Goal: Task Accomplishment & Management: Use online tool/utility

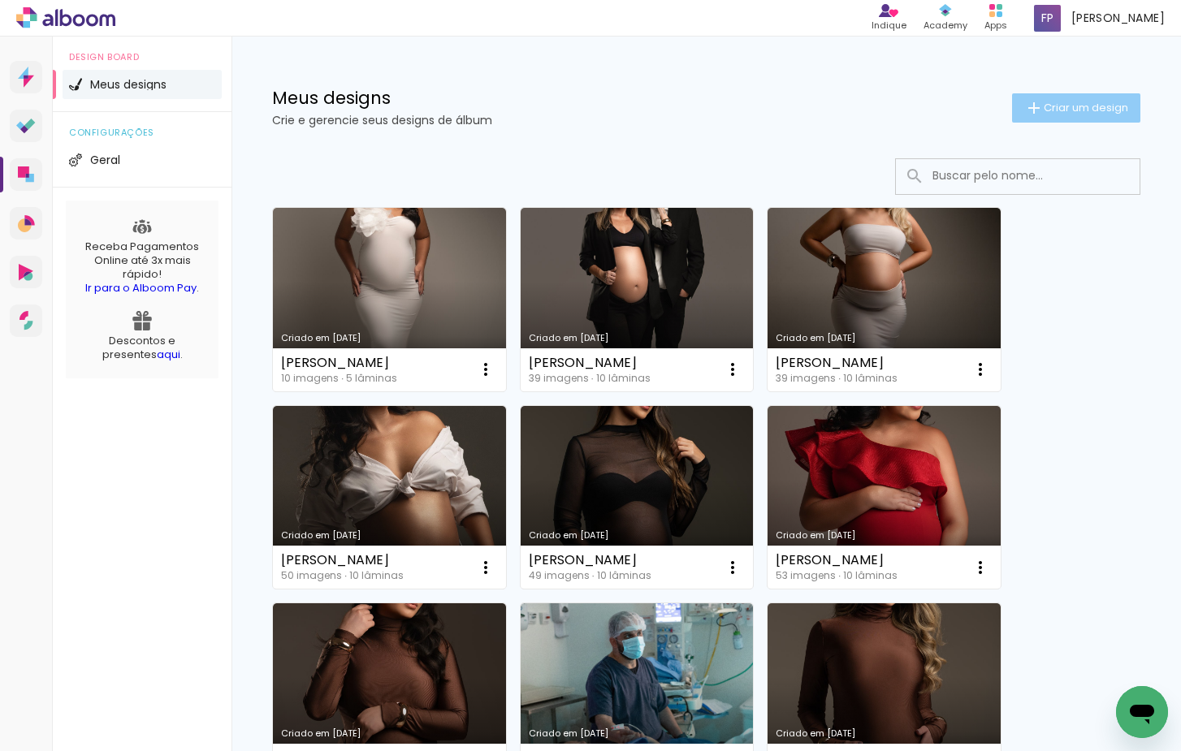
click at [1066, 102] on span "Criar um design" at bounding box center [1086, 107] width 84 height 11
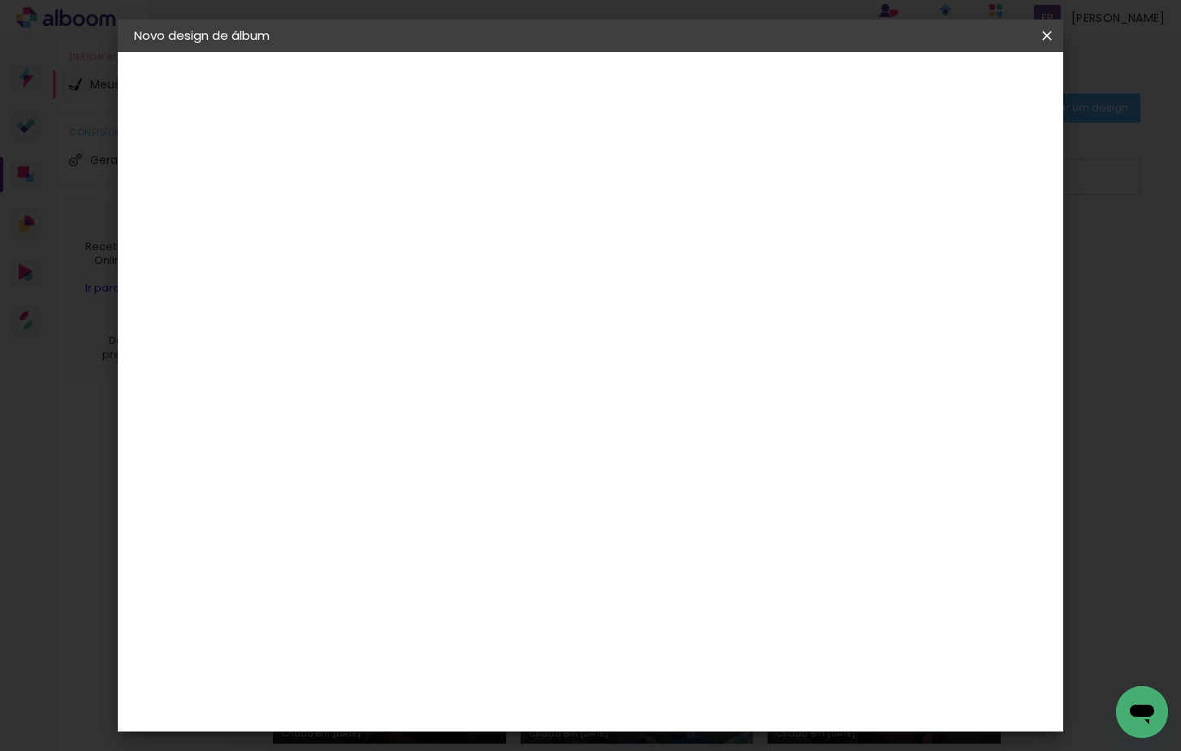
click at [400, 218] on input at bounding box center [400, 217] width 0 height 25
type input "[PERSON_NAME]"
type paper-input "[PERSON_NAME]"
click at [0, 0] on slot "Avançar" at bounding box center [0, 0] width 0 height 0
click at [704, 253] on paper-item "Tamanho Livre" at bounding box center [626, 247] width 156 height 36
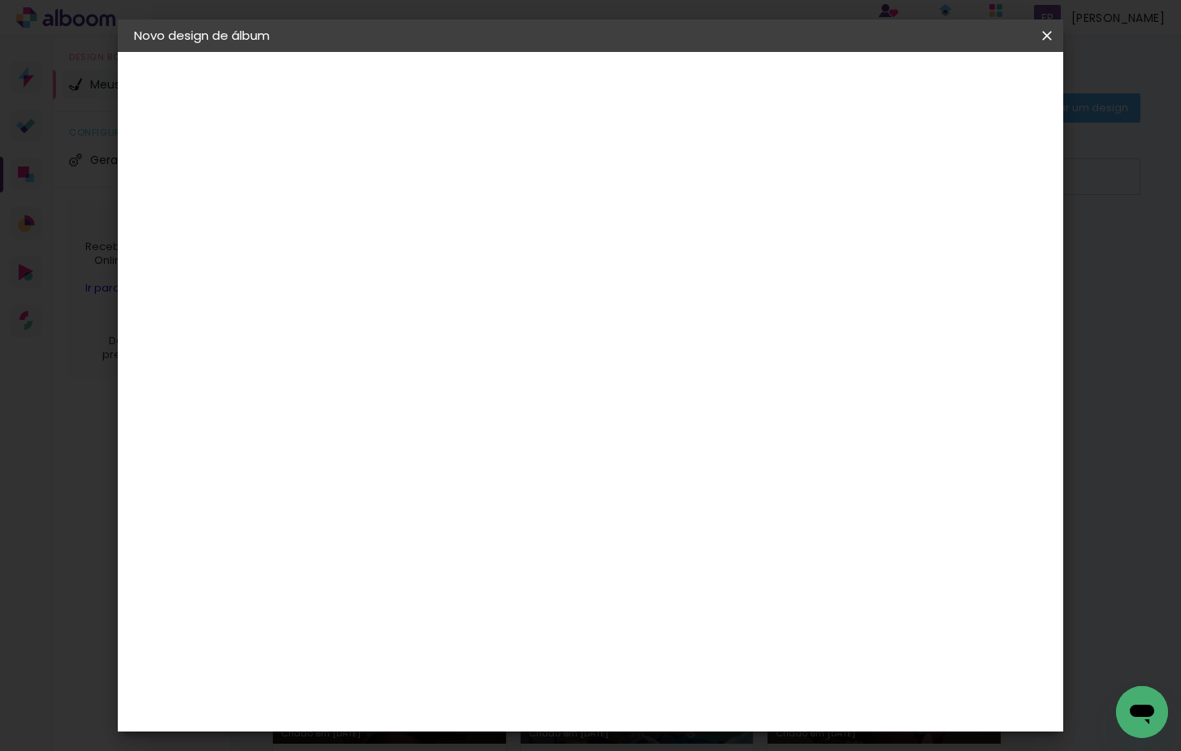
click at [728, 101] on header "Fornecedor Escolha um fornecedor ou avance com o tamanho livre. Voltar Avançar" at bounding box center [528, 100] width 399 height 97
click at [0, 0] on slot "Avançar" at bounding box center [0, 0] width 0 height 0
click at [362, 430] on input "30" at bounding box center [348, 437] width 42 height 24
click at [373, 435] on div "cm" at bounding box center [379, 437] width 19 height 24
click at [370, 436] on div "cm" at bounding box center [379, 437] width 19 height 24
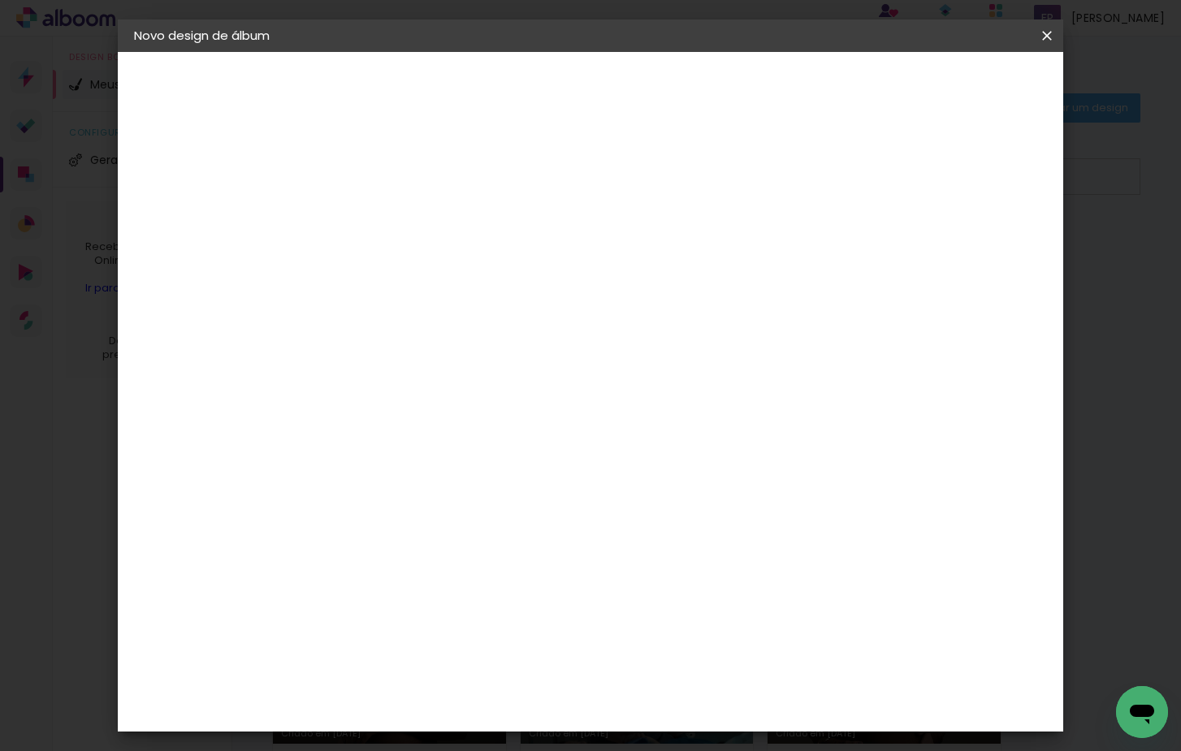
click at [376, 433] on div "cm" at bounding box center [379, 437] width 19 height 24
click at [378, 452] on paper-input-container "30 cm" at bounding box center [358, 437] width 73 height 41
click at [367, 439] on input "30" at bounding box center [348, 437] width 42 height 24
type input "30,5"
type paper-input "30,5"
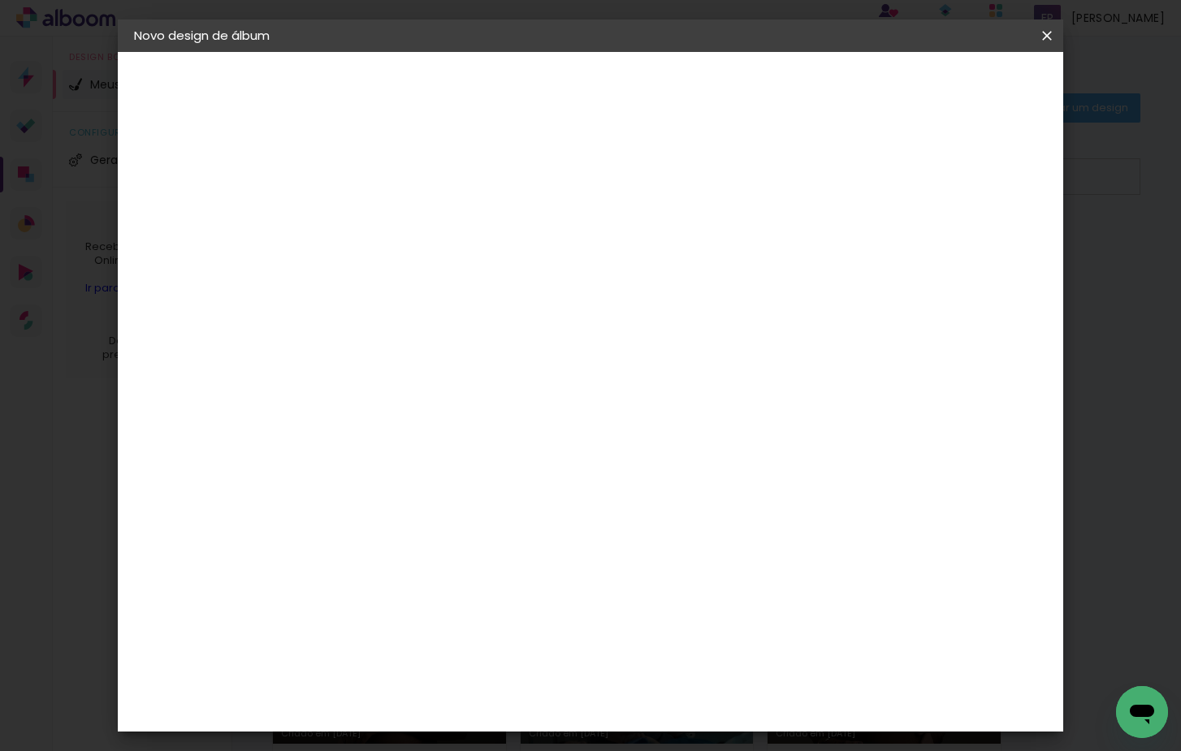
click at [703, 631] on input "60" at bounding box center [686, 633] width 42 height 24
type input "6"
type input "50,6"
type paper-input "50,6"
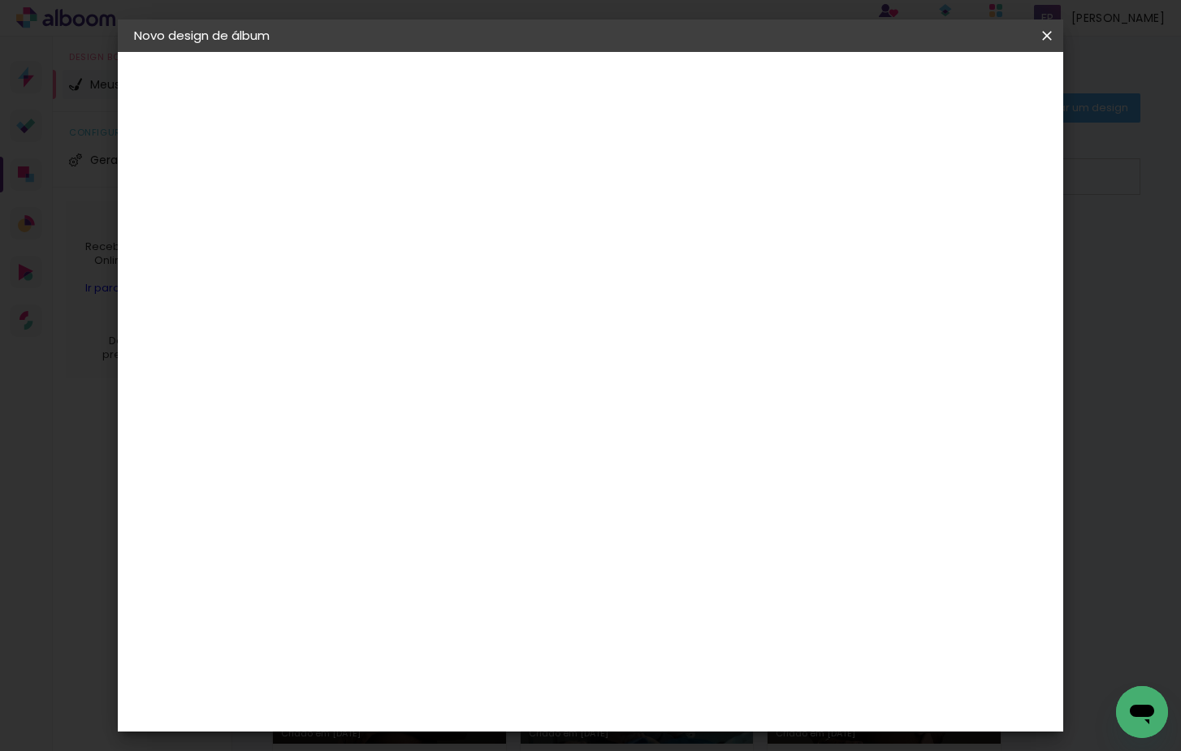
click at [997, 100] on header "Tamanho livre Defina a largura, altura e sangria das lâminas. Voltar Iniciar de…" at bounding box center [663, 94] width 668 height 84
click at [957, 82] on span "Iniciar design" at bounding box center [920, 85] width 74 height 11
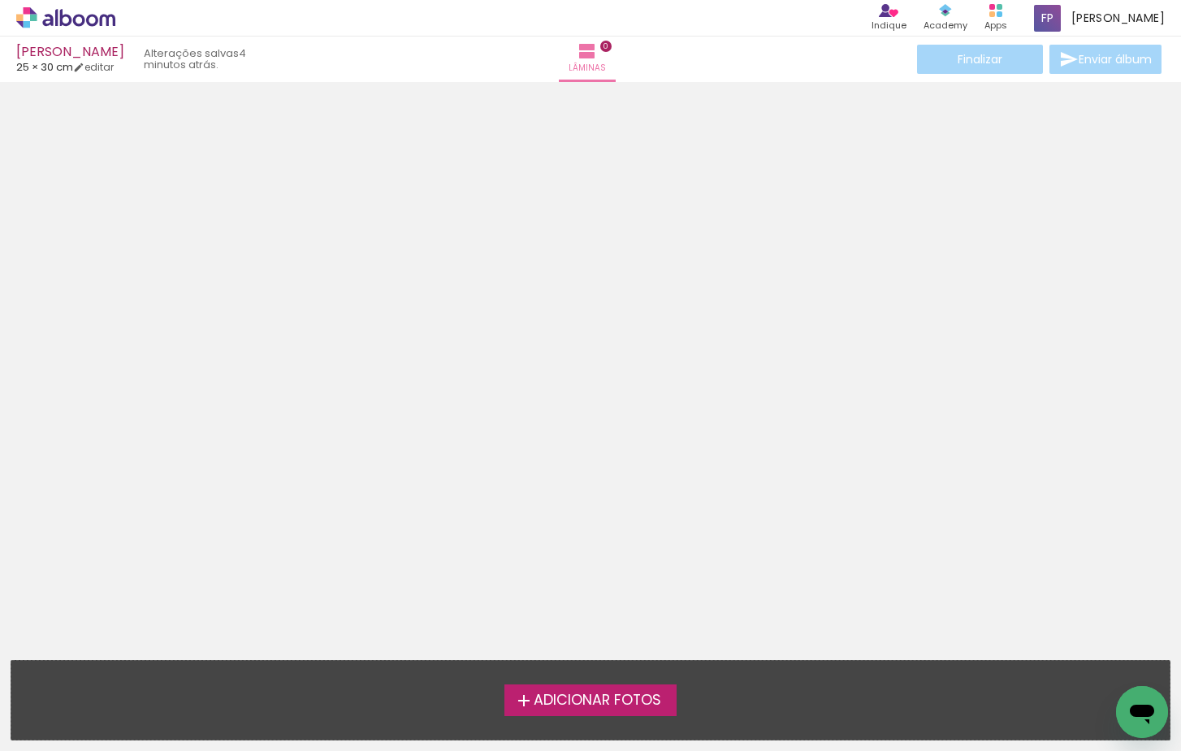
click at [565, 701] on span "Adicionar Fotos" at bounding box center [598, 701] width 128 height 15
click at [0, 0] on input "file" at bounding box center [0, 0] width 0 height 0
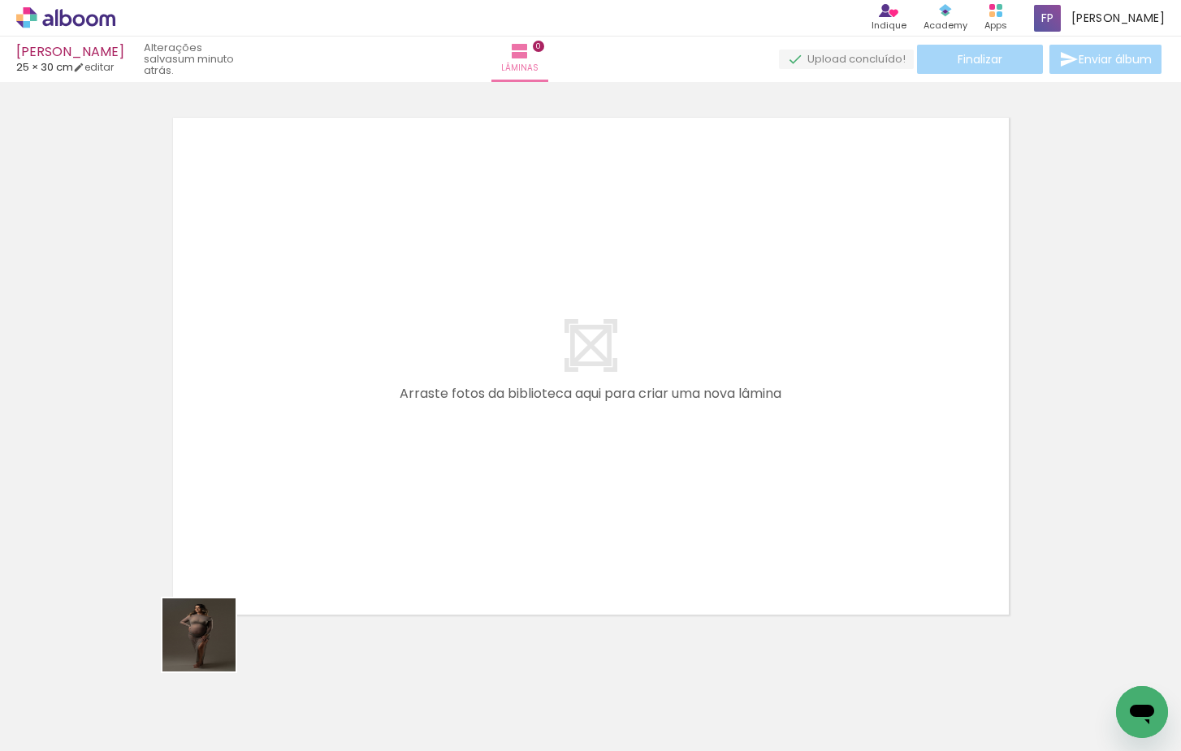
drag, startPoint x: 180, startPoint y: 698, endPoint x: 309, endPoint y: 407, distance: 318.2
click at [309, 407] on quentale-workspace at bounding box center [590, 375] width 1181 height 751
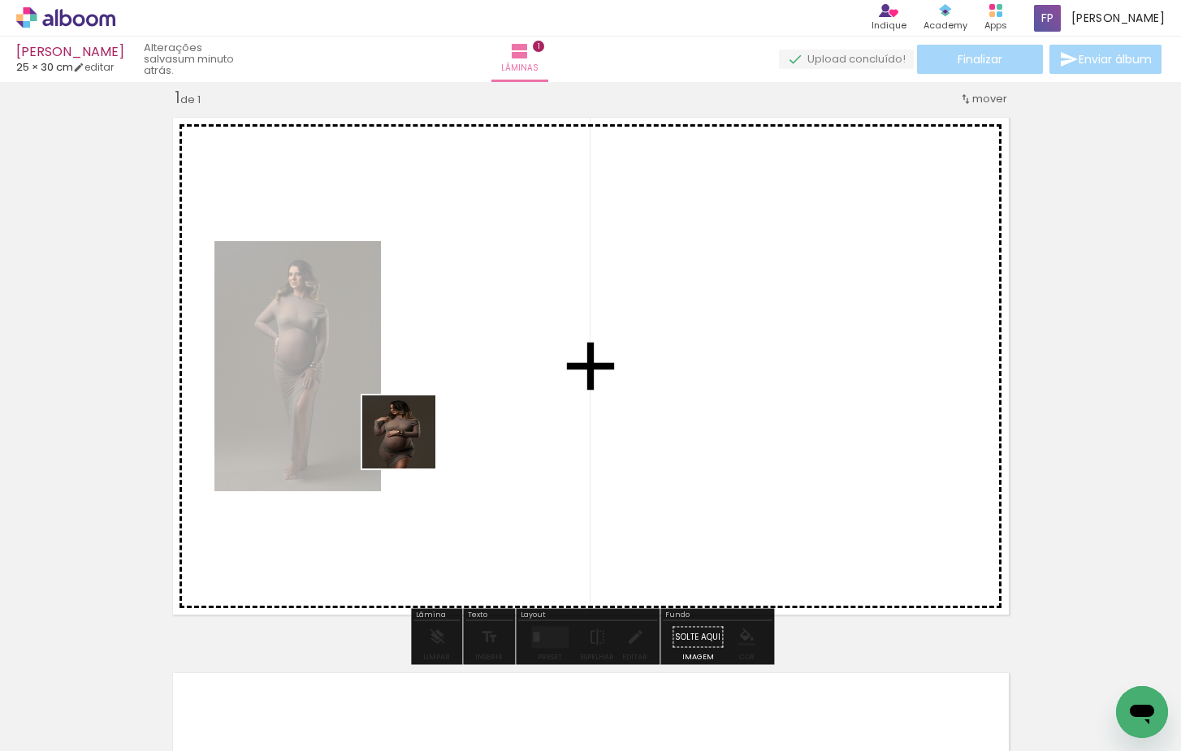
drag, startPoint x: 348, startPoint y: 537, endPoint x: 432, endPoint y: 422, distance: 141.8
click at [432, 422] on quentale-workspace at bounding box center [590, 375] width 1181 height 751
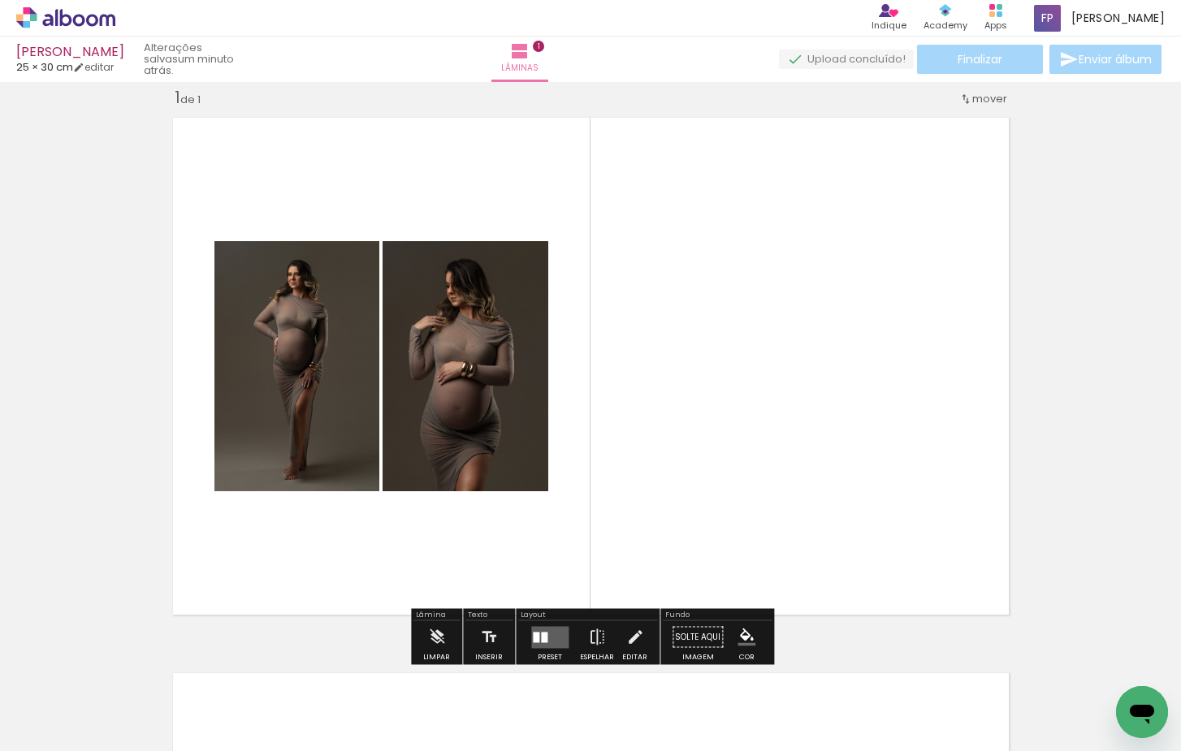
drag, startPoint x: 348, startPoint y: 714, endPoint x: 535, endPoint y: 452, distance: 321.4
click at [535, 452] on quentale-workspace at bounding box center [590, 375] width 1181 height 751
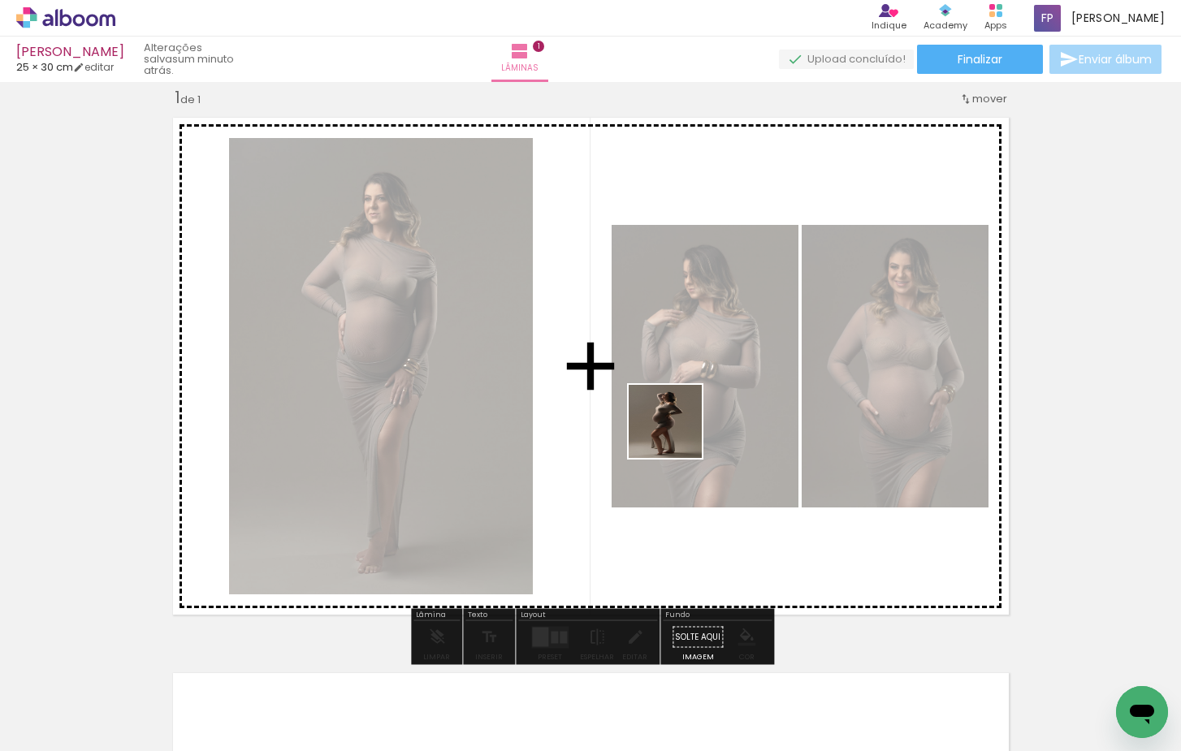
drag, startPoint x: 439, startPoint y: 708, endPoint x: 683, endPoint y: 428, distance: 371.3
click at [683, 428] on quentale-workspace at bounding box center [590, 375] width 1181 height 751
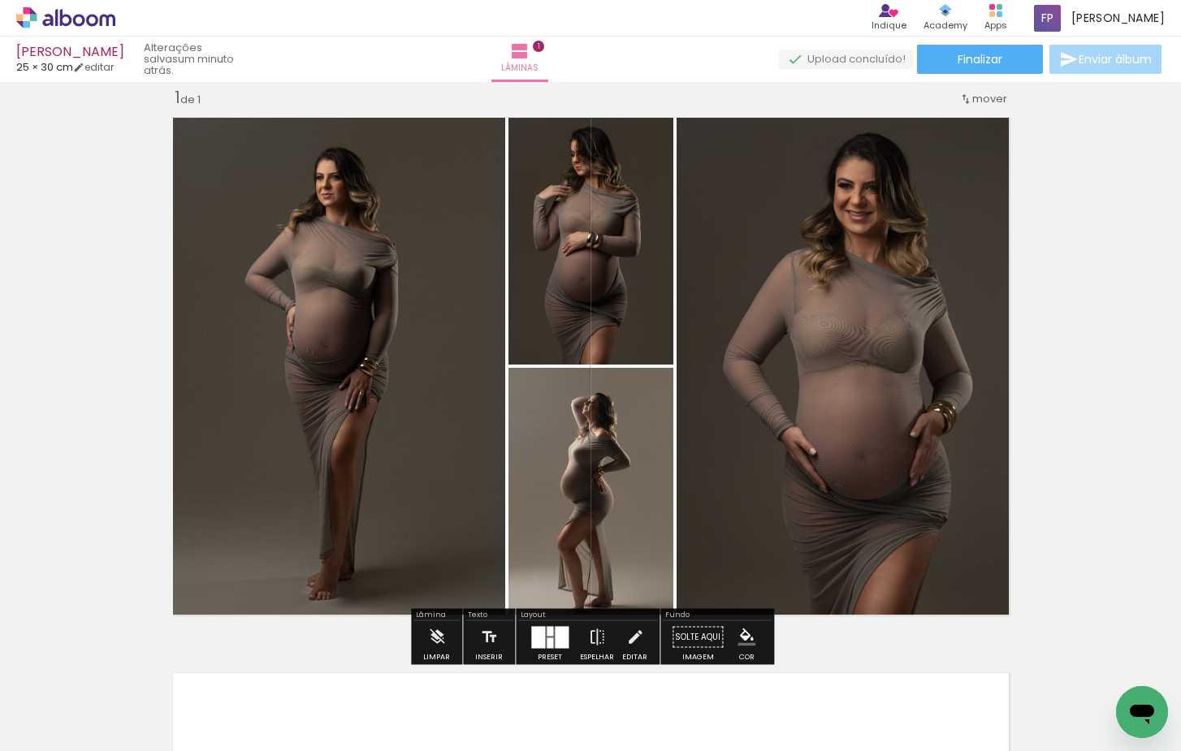
click at [546, 648] on div at bounding box center [550, 637] width 44 height 32
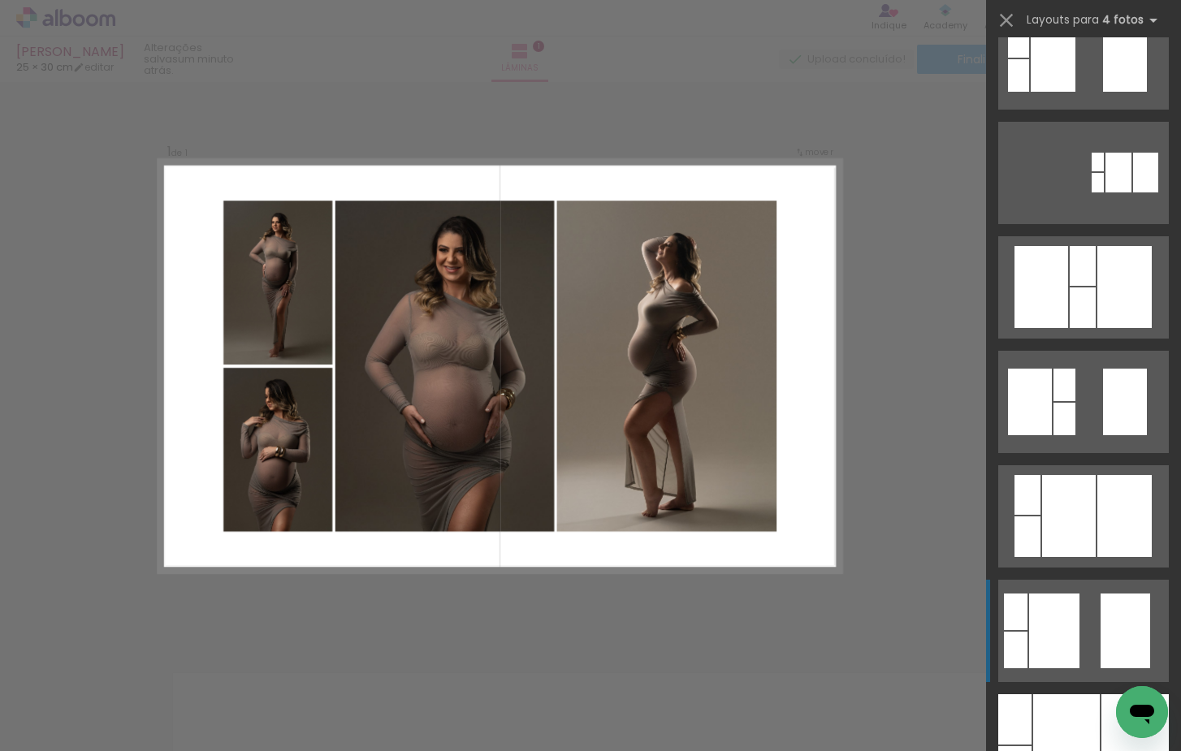
scroll to position [295, 0]
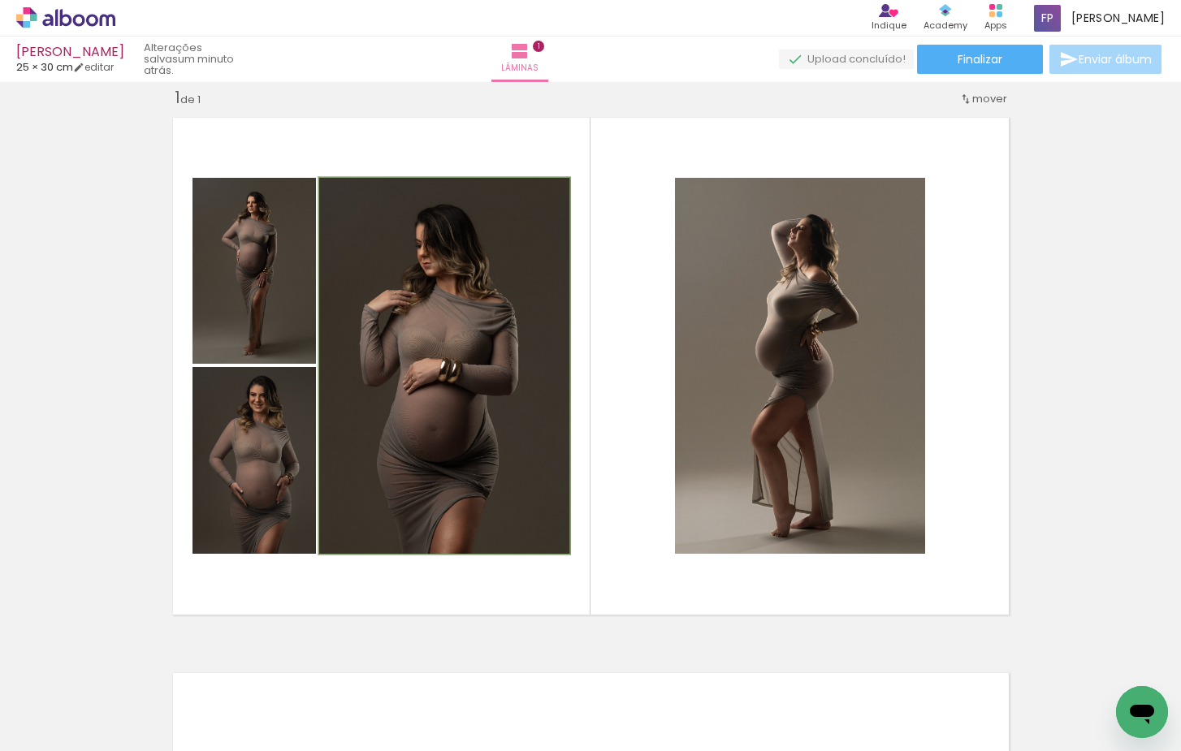
drag, startPoint x: 456, startPoint y: 331, endPoint x: 722, endPoint y: 340, distance: 266.6
click at [0, 0] on slot at bounding box center [0, 0] width 0 height 0
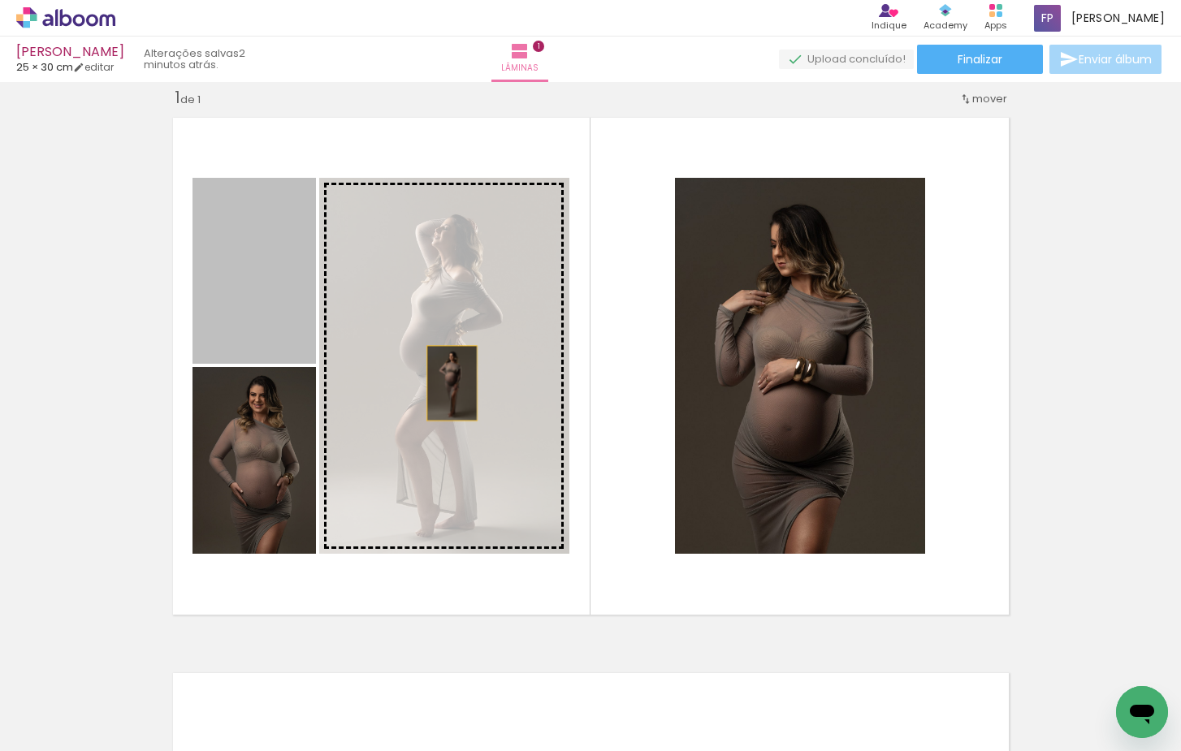
drag, startPoint x: 378, startPoint y: 346, endPoint x: 496, endPoint y: 394, distance: 127.9
click at [0, 0] on slot at bounding box center [0, 0] width 0 height 0
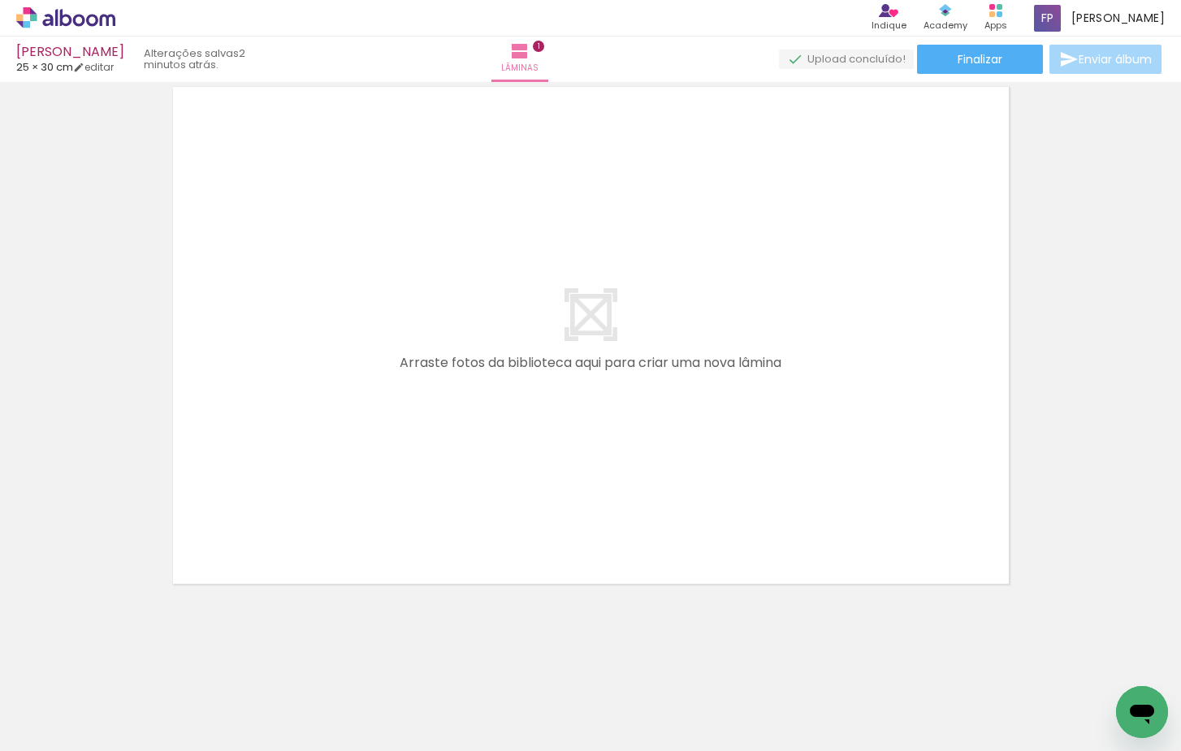
click at [187, 686] on div at bounding box center [162, 696] width 49 height 73
drag, startPoint x: 523, startPoint y: 690, endPoint x: 504, endPoint y: 456, distance: 234.7
click at [504, 456] on quentale-workspace at bounding box center [590, 375] width 1181 height 751
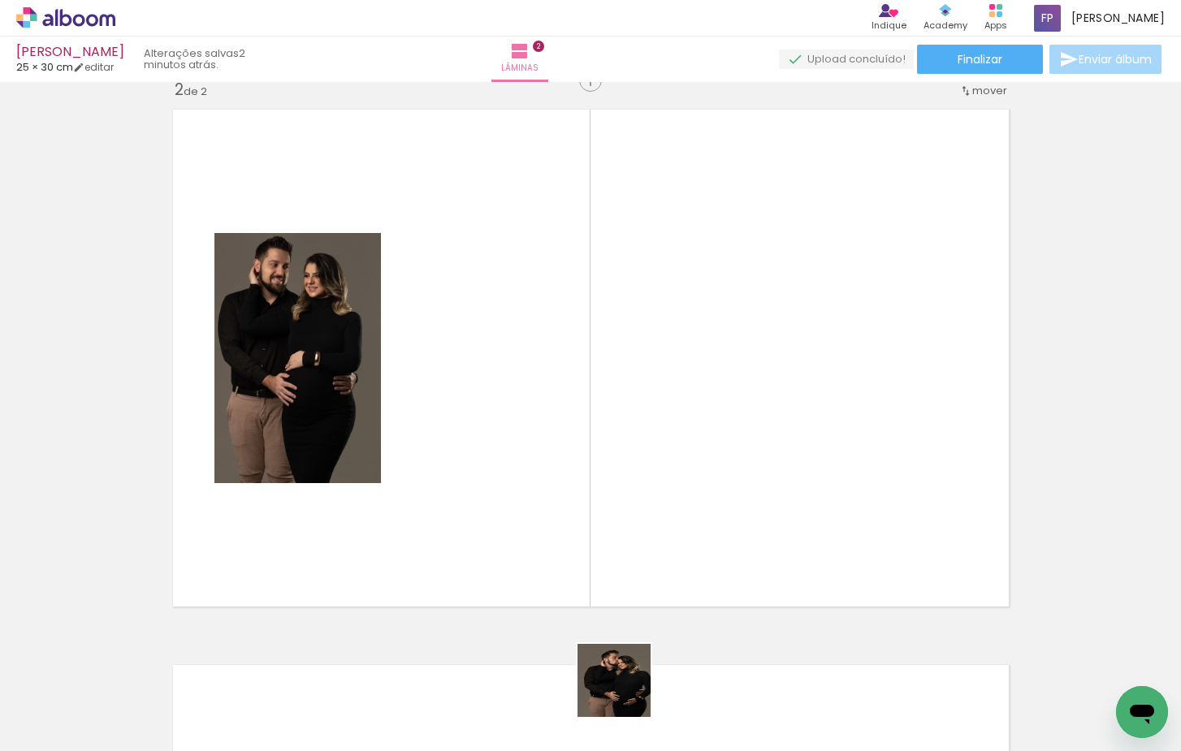
scroll to position [576, 0]
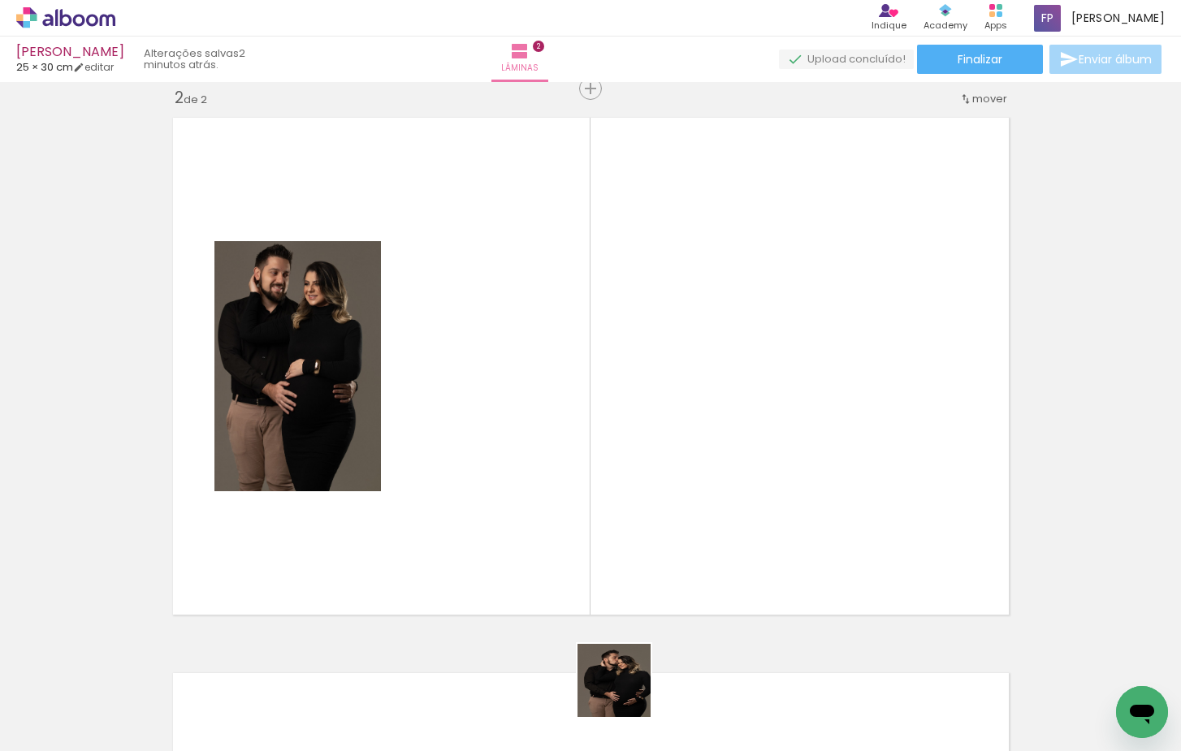
drag, startPoint x: 626, startPoint y: 693, endPoint x: 603, endPoint y: 473, distance: 221.3
click at [603, 473] on quentale-workspace at bounding box center [590, 375] width 1181 height 751
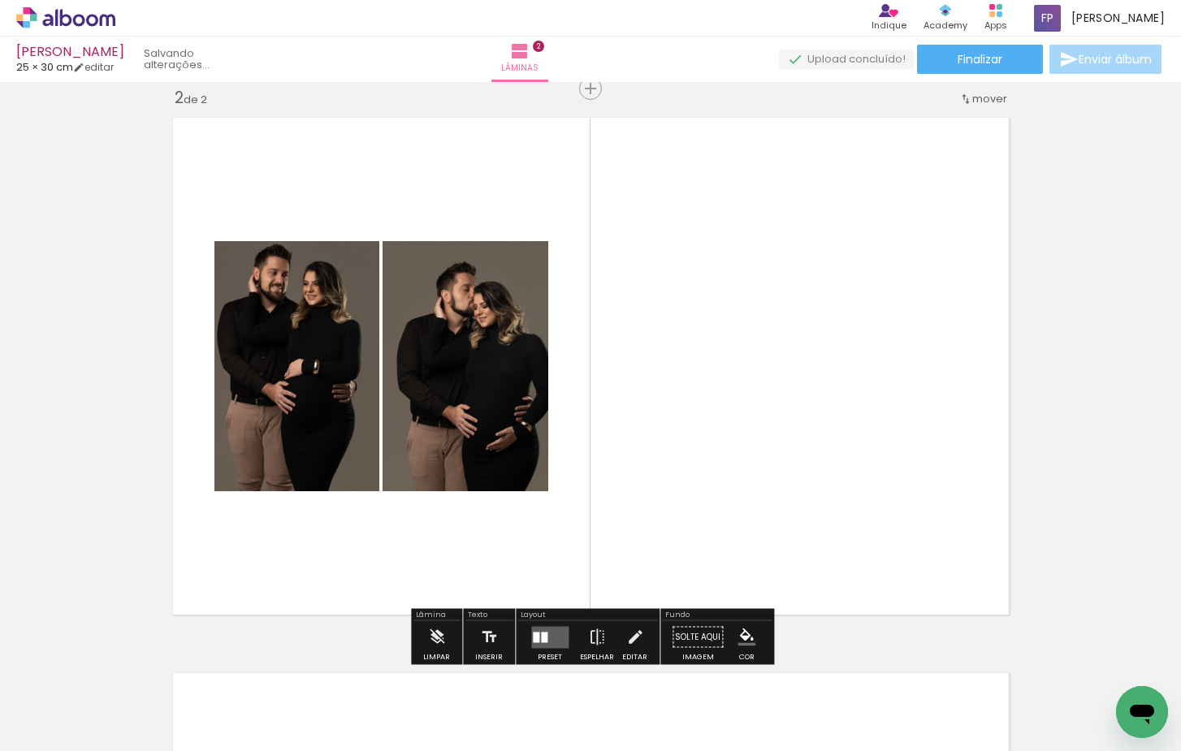
drag, startPoint x: 759, startPoint y: 478, endPoint x: 764, endPoint y: 467, distance: 11.6
click at [764, 467] on quentale-workspace at bounding box center [590, 375] width 1181 height 751
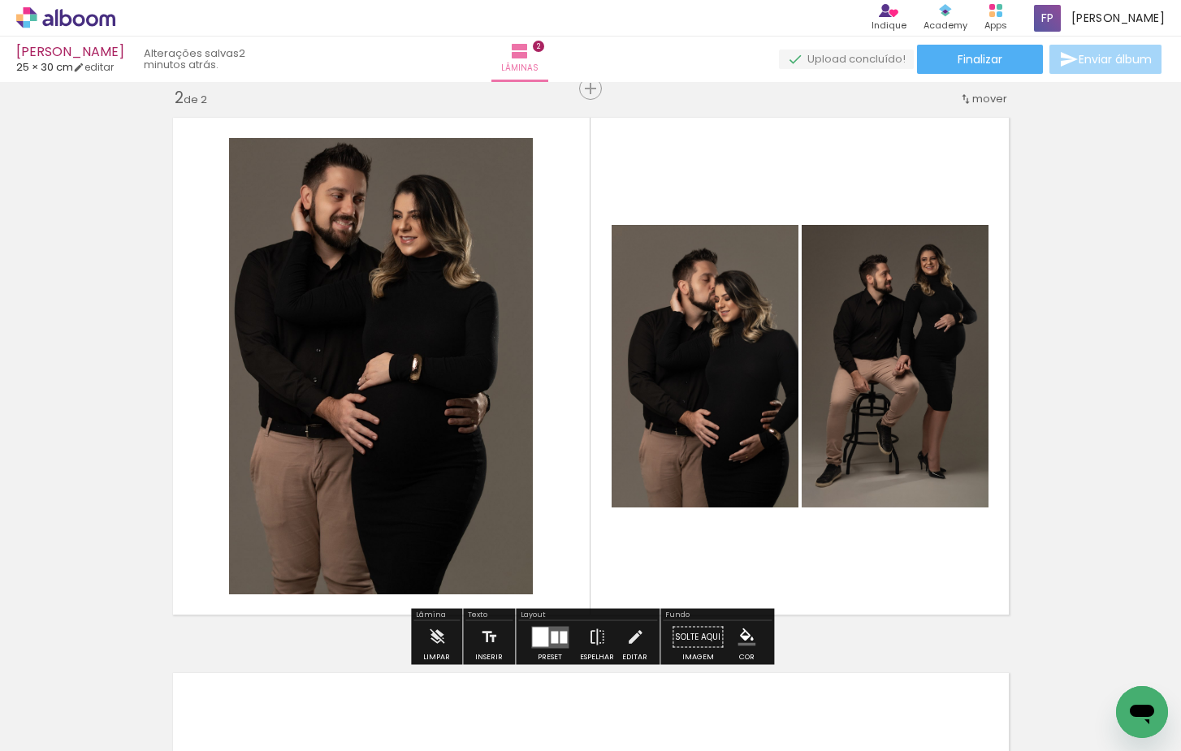
click at [554, 635] on div at bounding box center [554, 637] width 7 height 12
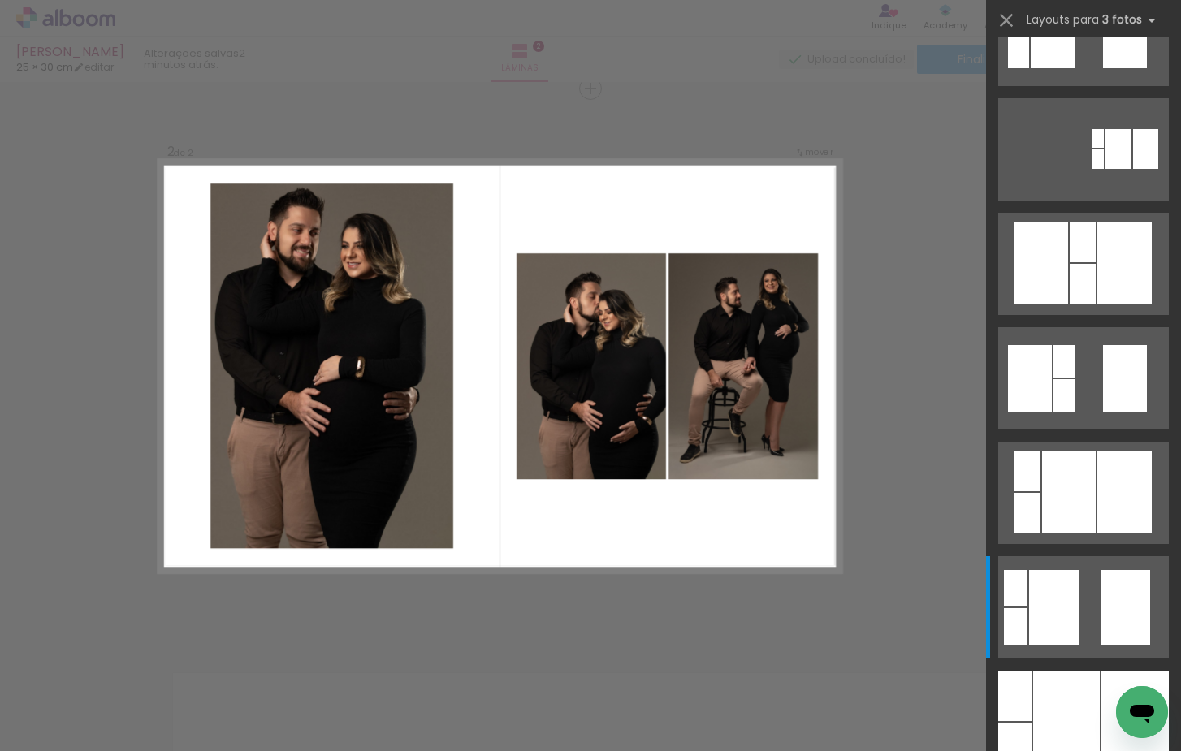
scroll to position [0, 0]
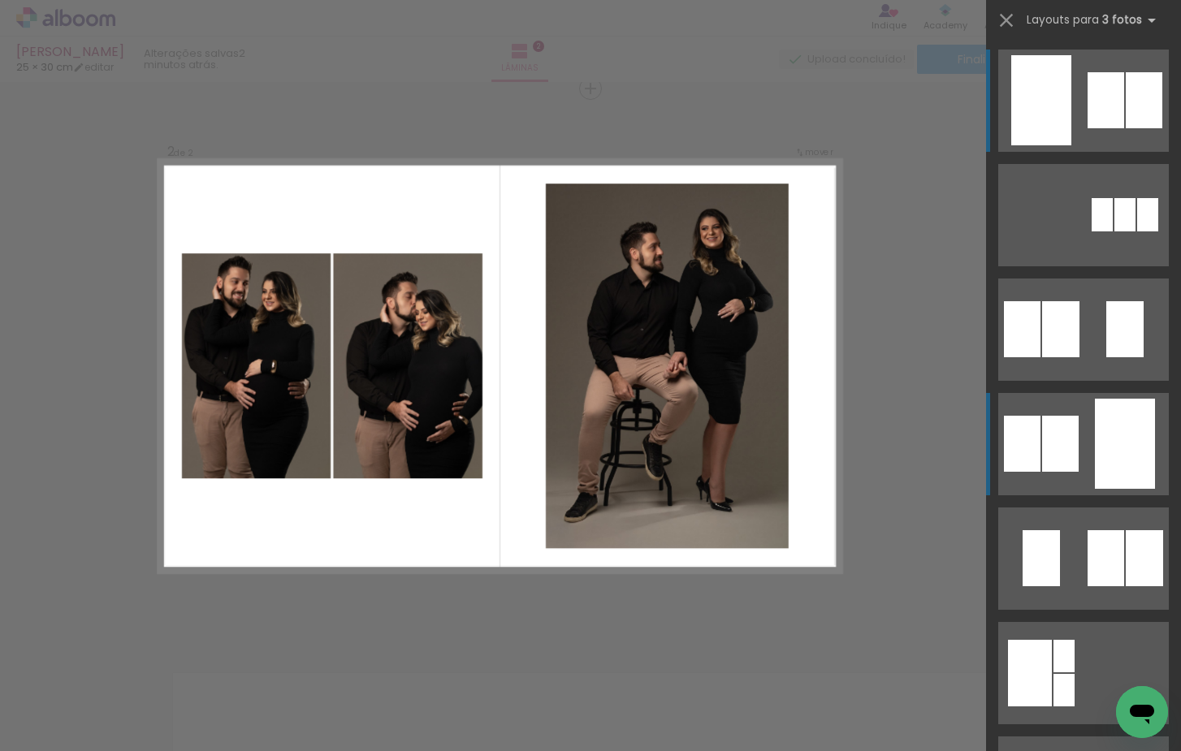
click at [1084, 152] on quentale-layouter at bounding box center [1083, 101] width 171 height 102
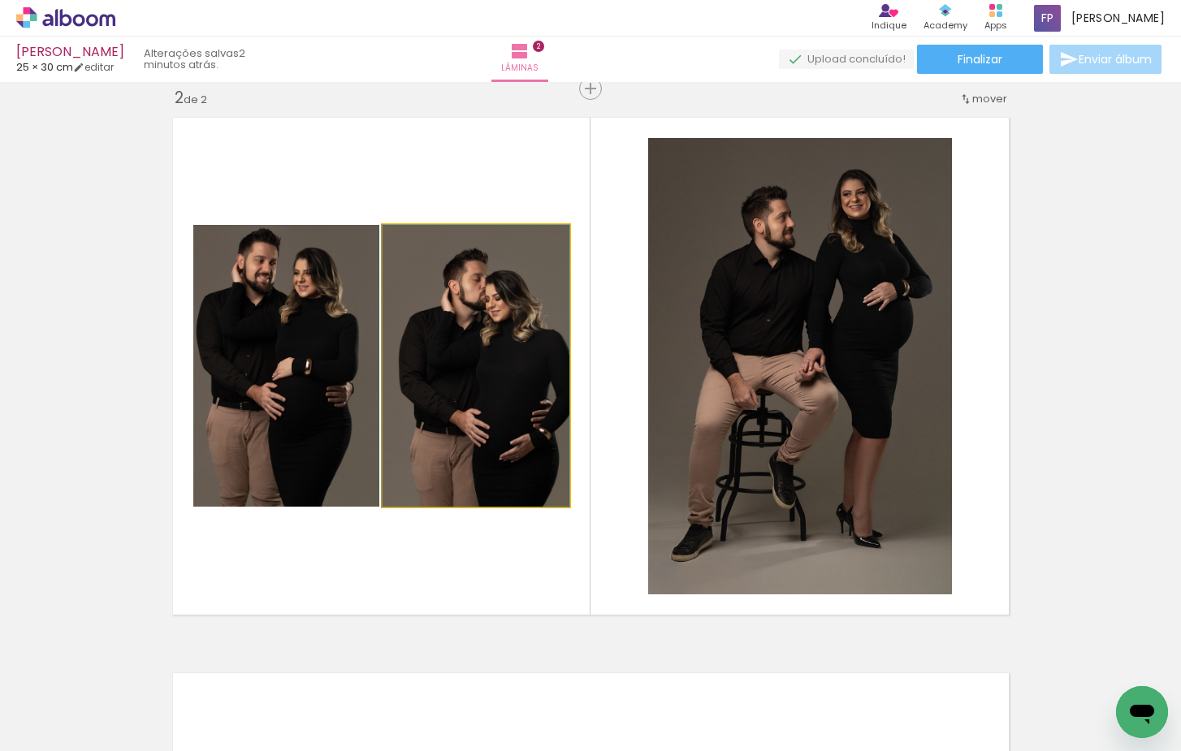
drag, startPoint x: 498, startPoint y: 401, endPoint x: 787, endPoint y: 367, distance: 291.2
click at [0, 0] on slot at bounding box center [0, 0] width 0 height 0
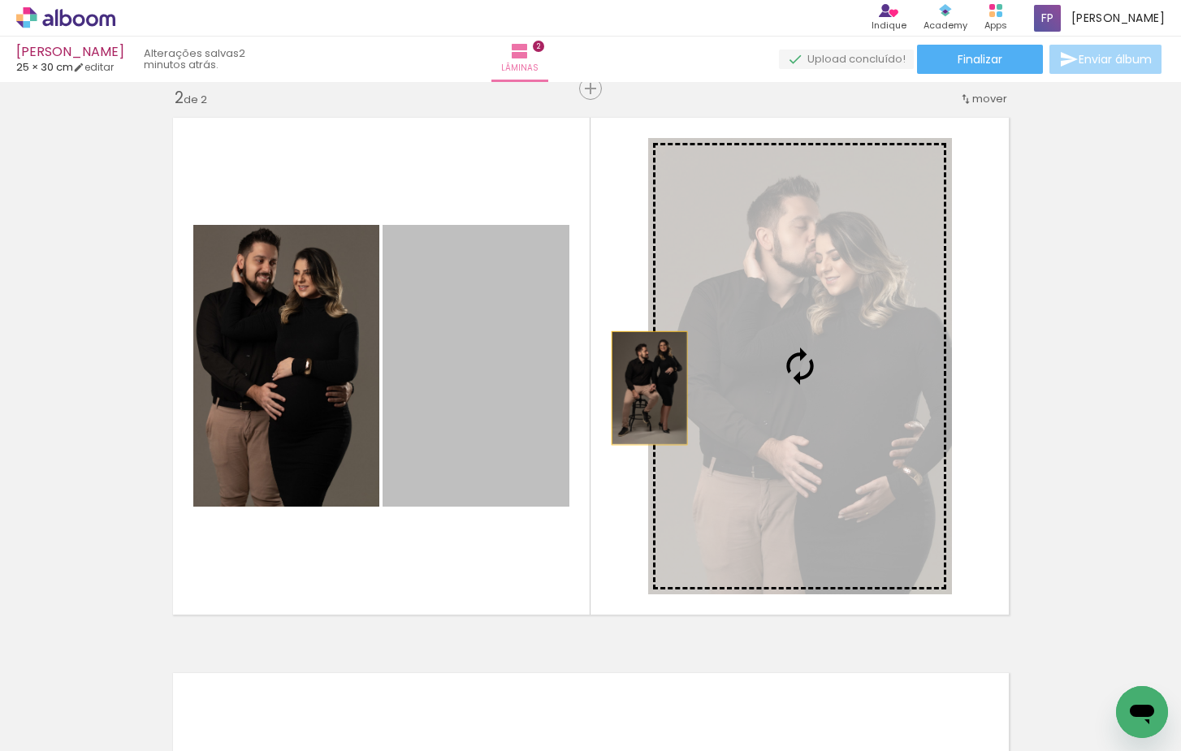
drag, startPoint x: 500, startPoint y: 399, endPoint x: 902, endPoint y: 391, distance: 402.1
click at [0, 0] on slot at bounding box center [0, 0] width 0 height 0
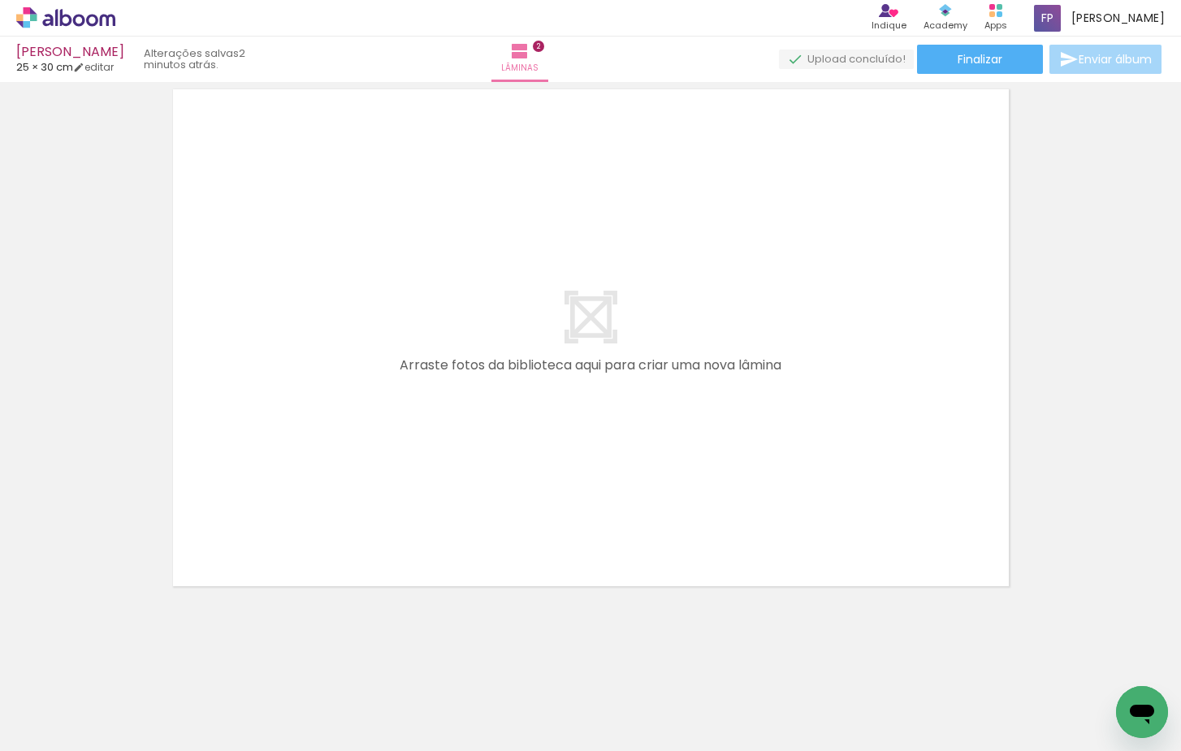
scroll to position [0, 442]
drag, startPoint x: 366, startPoint y: 704, endPoint x: 424, endPoint y: 469, distance: 242.5
click at [424, 469] on quentale-workspace at bounding box center [590, 375] width 1181 height 751
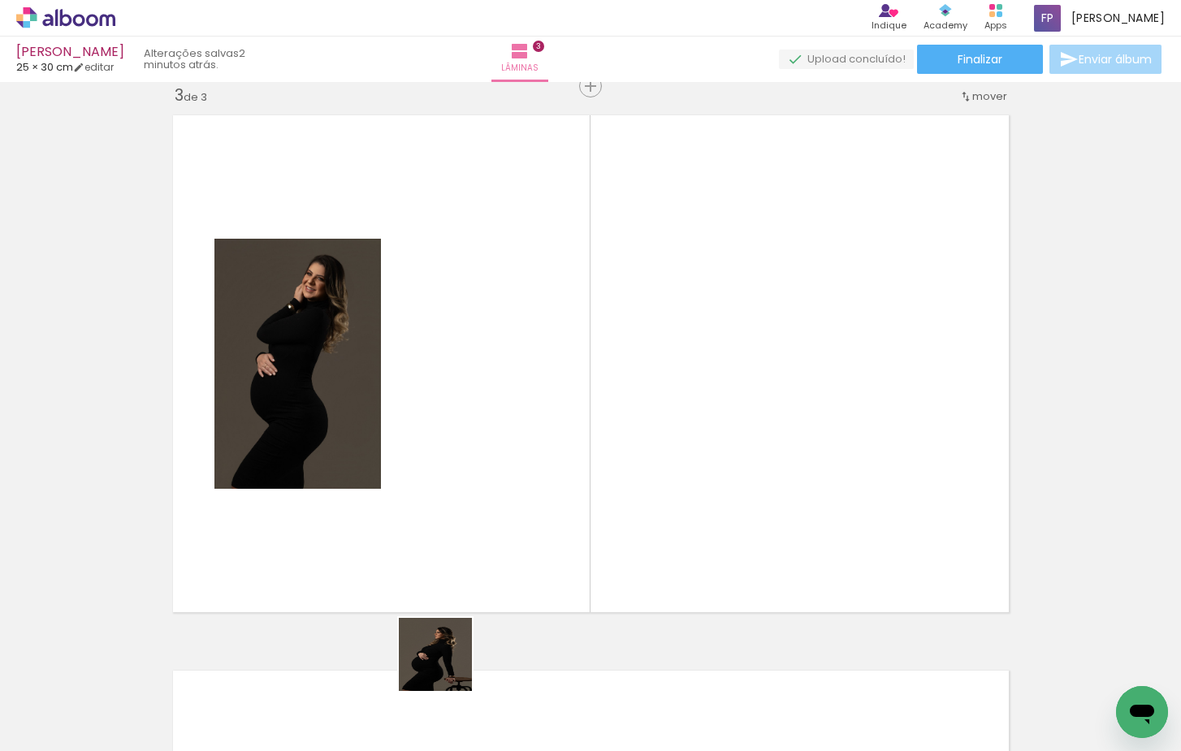
drag, startPoint x: 448, startPoint y: 667, endPoint x: 527, endPoint y: 569, distance: 125.8
click at [491, 475] on quentale-workspace at bounding box center [590, 375] width 1181 height 751
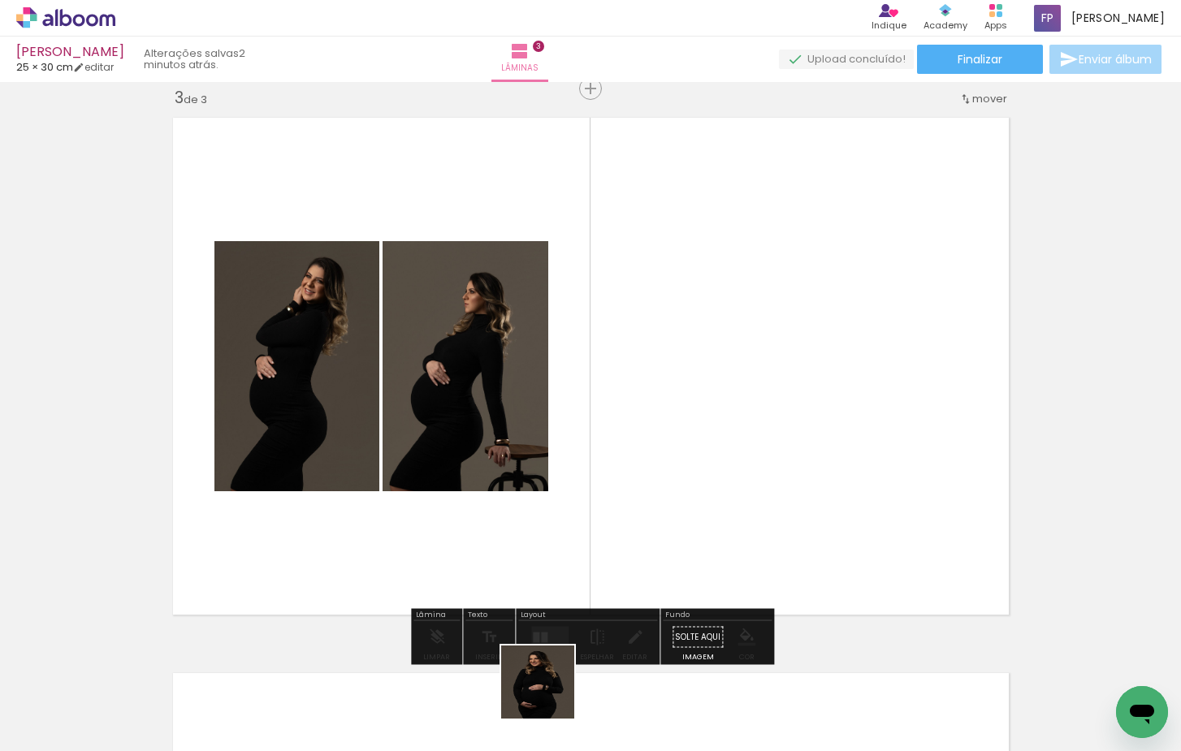
drag, startPoint x: 550, startPoint y: 694, endPoint x: 588, endPoint y: 437, distance: 260.3
click at [588, 437] on quentale-workspace at bounding box center [590, 375] width 1181 height 751
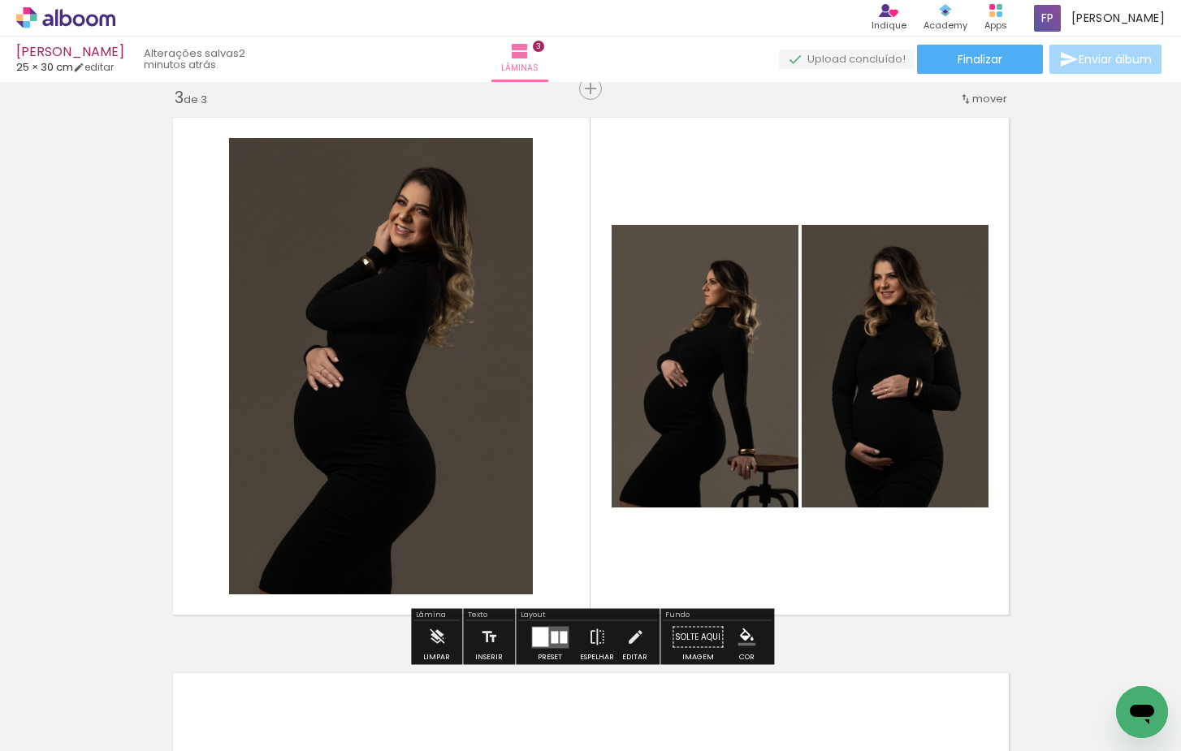
scroll to position [0, 625]
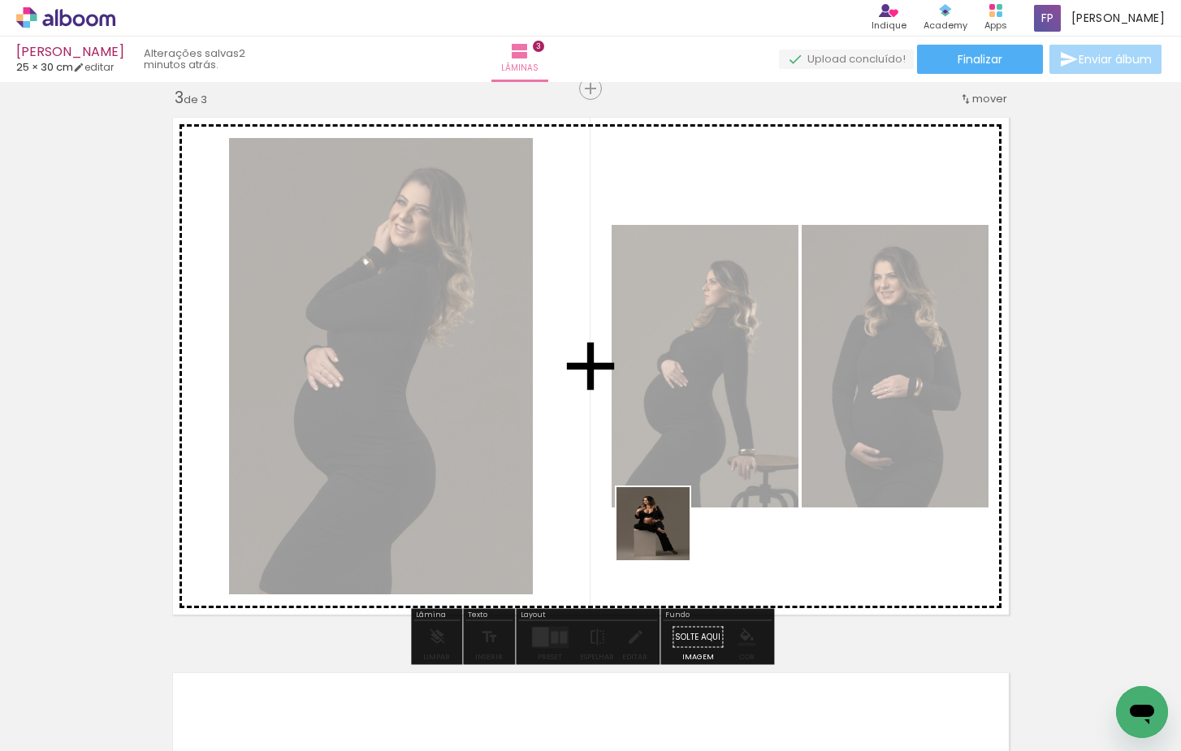
drag, startPoint x: 523, startPoint y: 642, endPoint x: 665, endPoint y: 536, distance: 177.5
click at [665, 536] on quentale-workspace at bounding box center [590, 375] width 1181 height 751
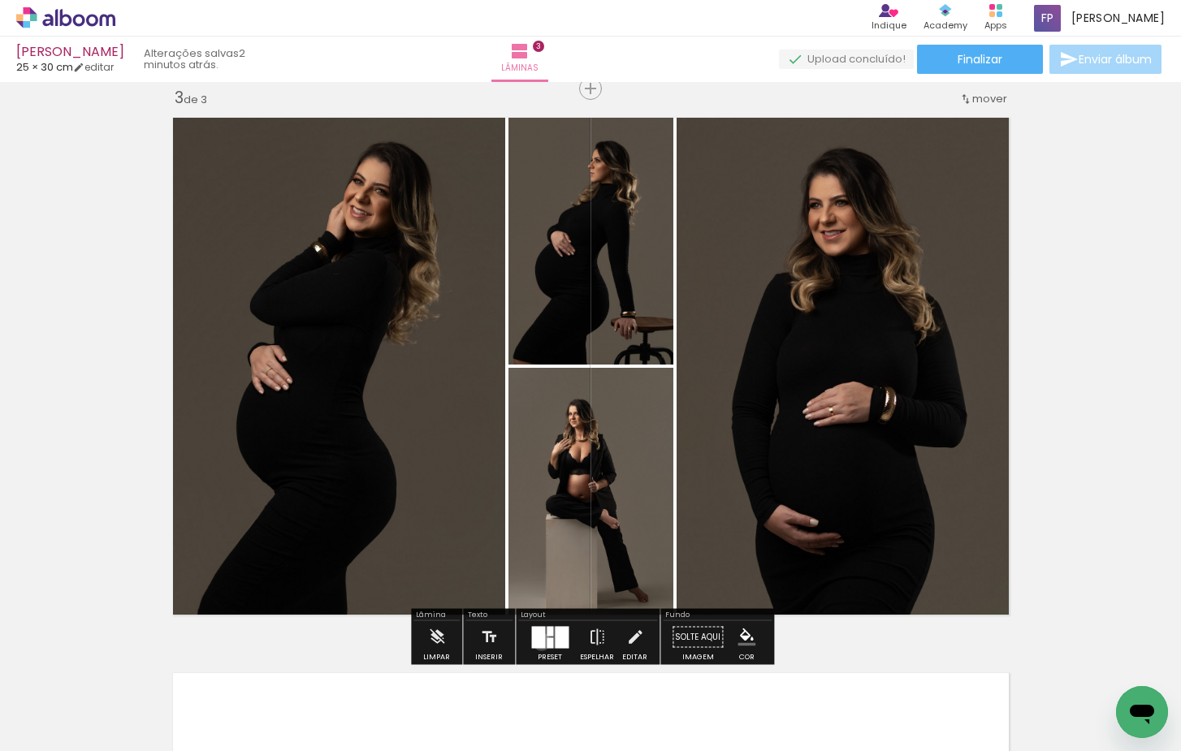
click at [543, 639] on quentale-layouter at bounding box center [549, 637] width 37 height 22
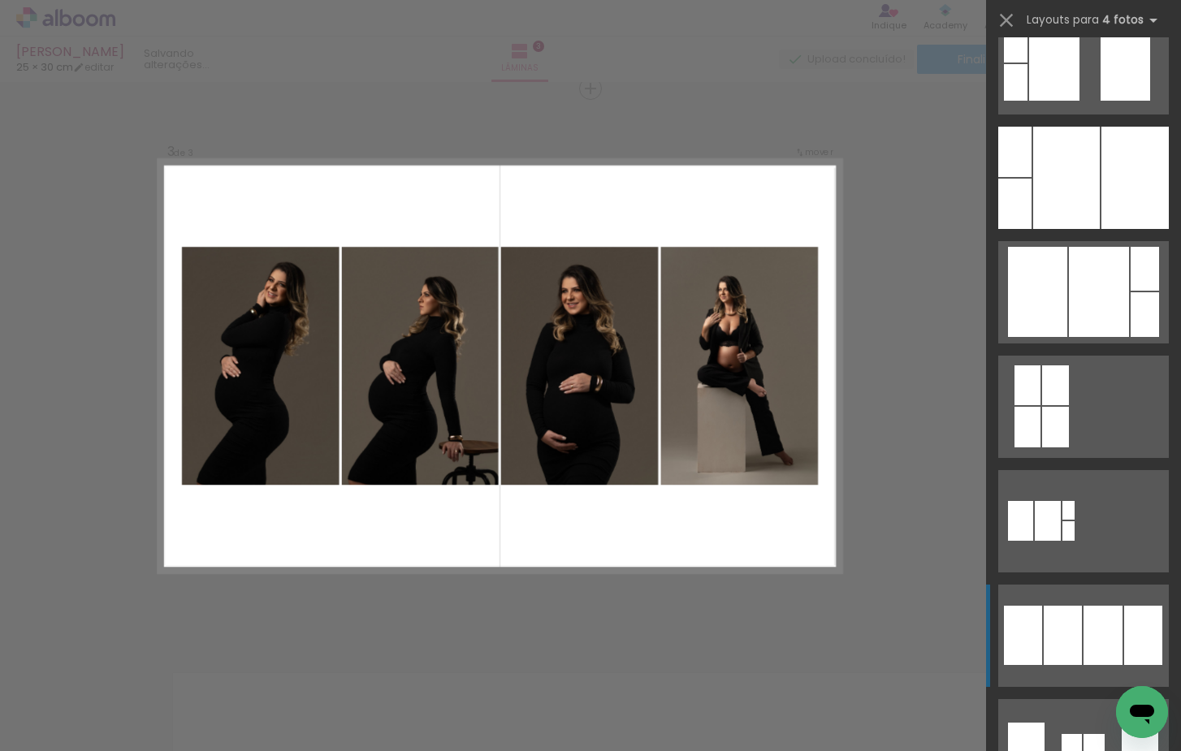
scroll to position [906, 0]
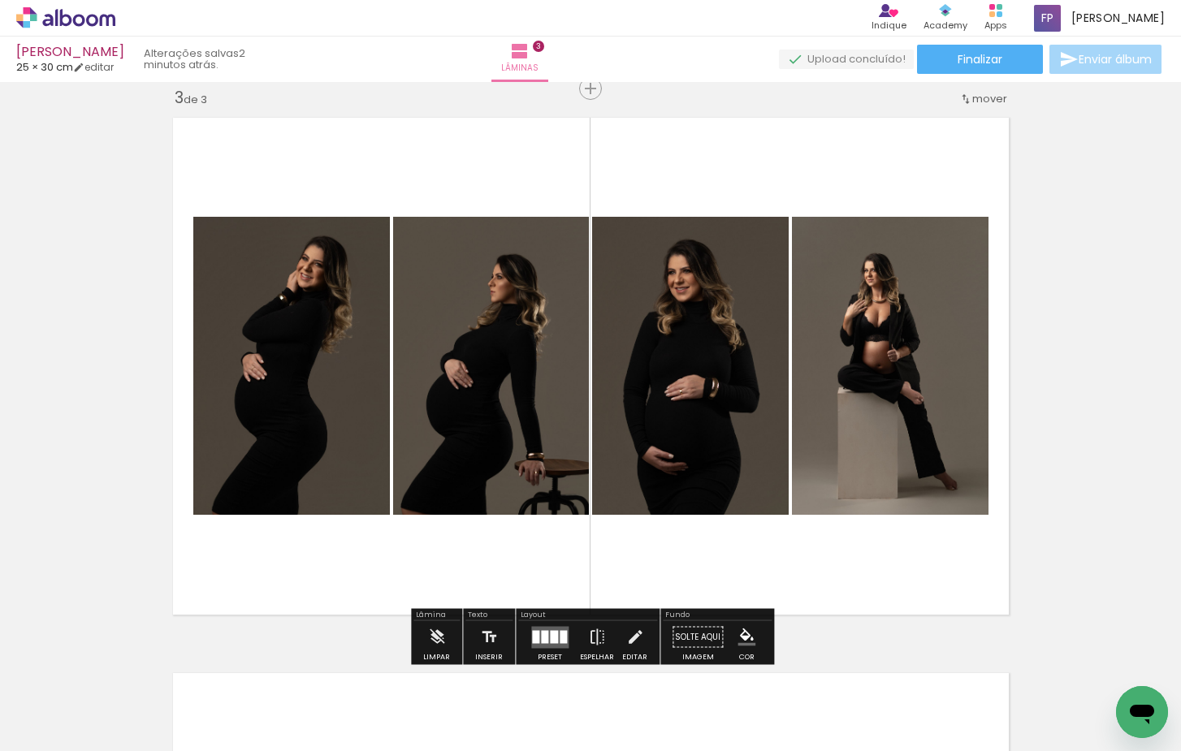
click at [544, 635] on div at bounding box center [544, 636] width 7 height 13
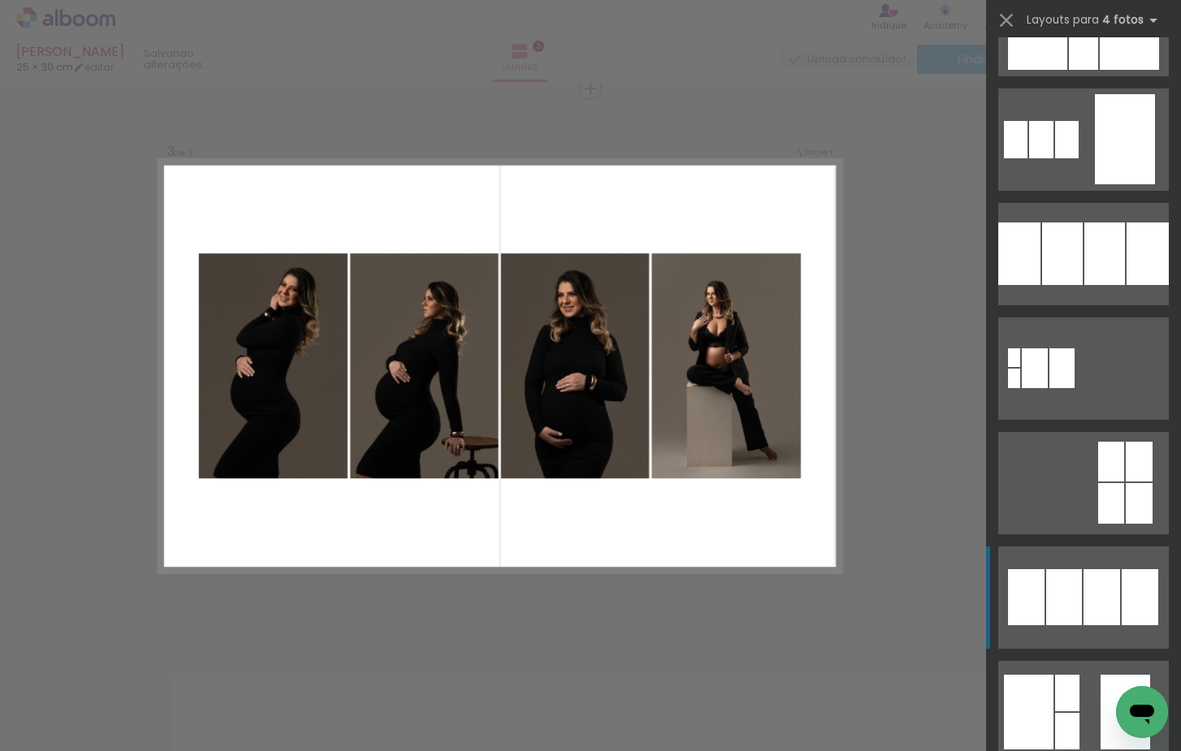
scroll to position [1925, 0]
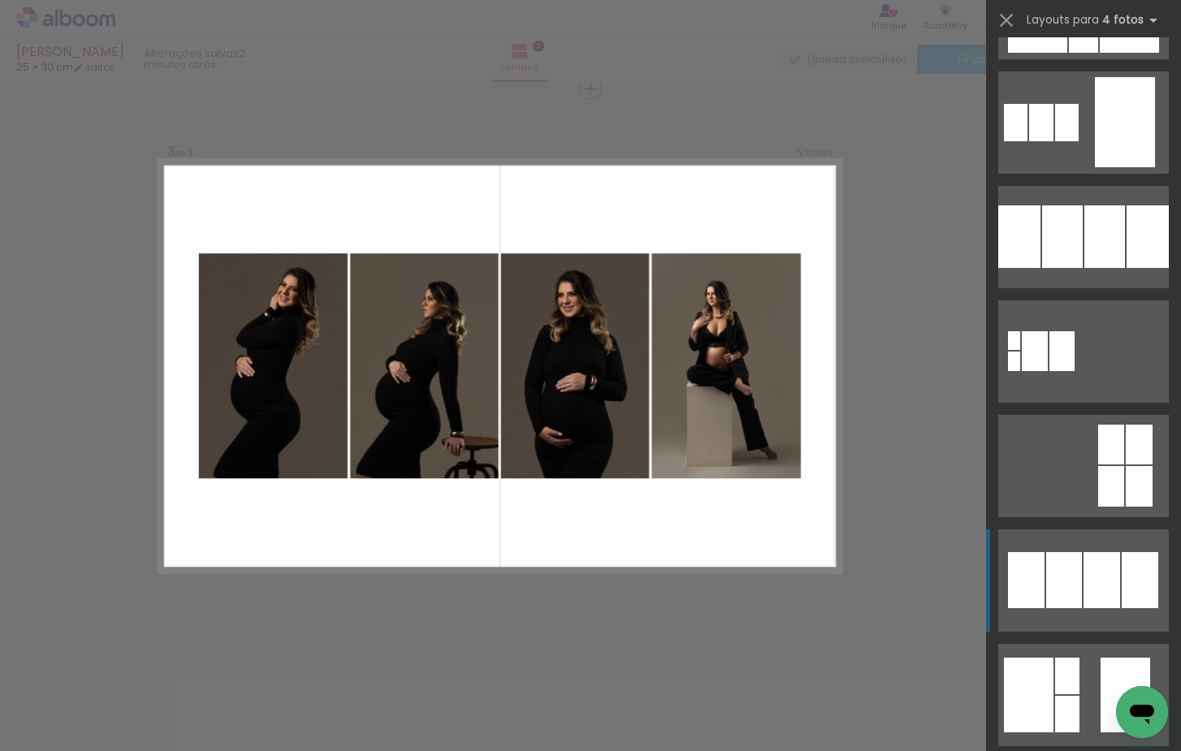
click at [1020, 371] on div at bounding box center [1014, 361] width 12 height 19
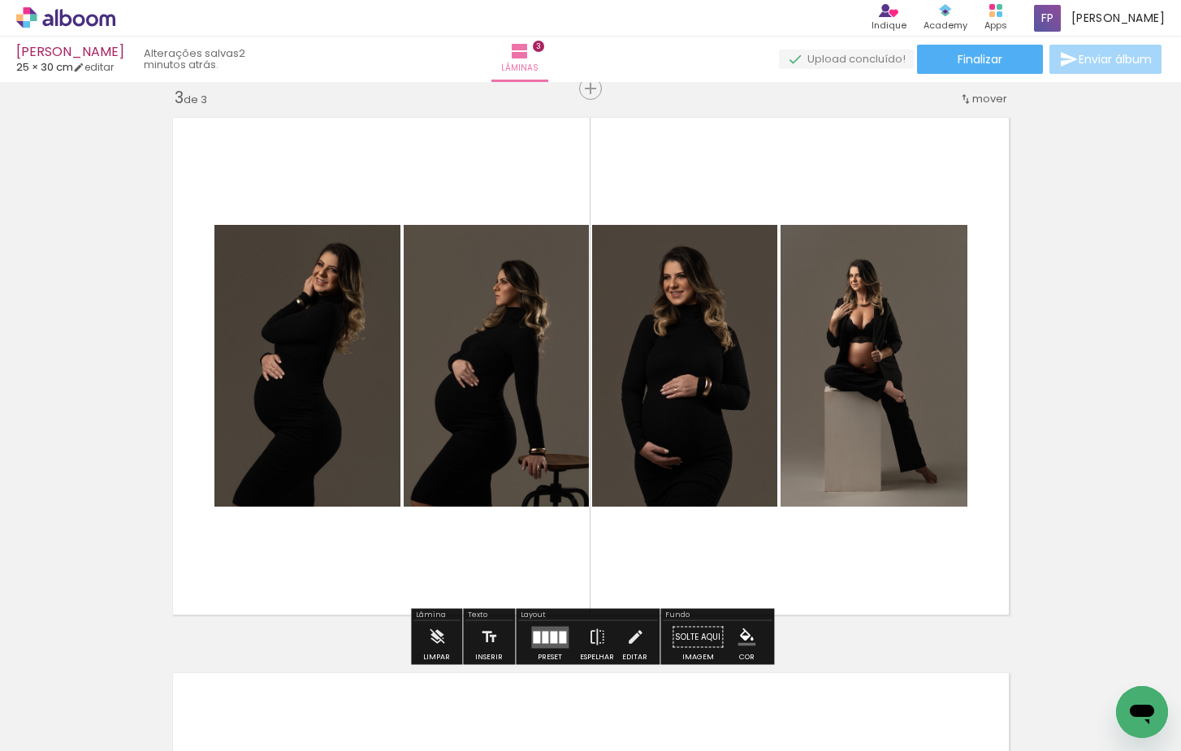
click at [550, 640] on div at bounding box center [553, 637] width 7 height 12
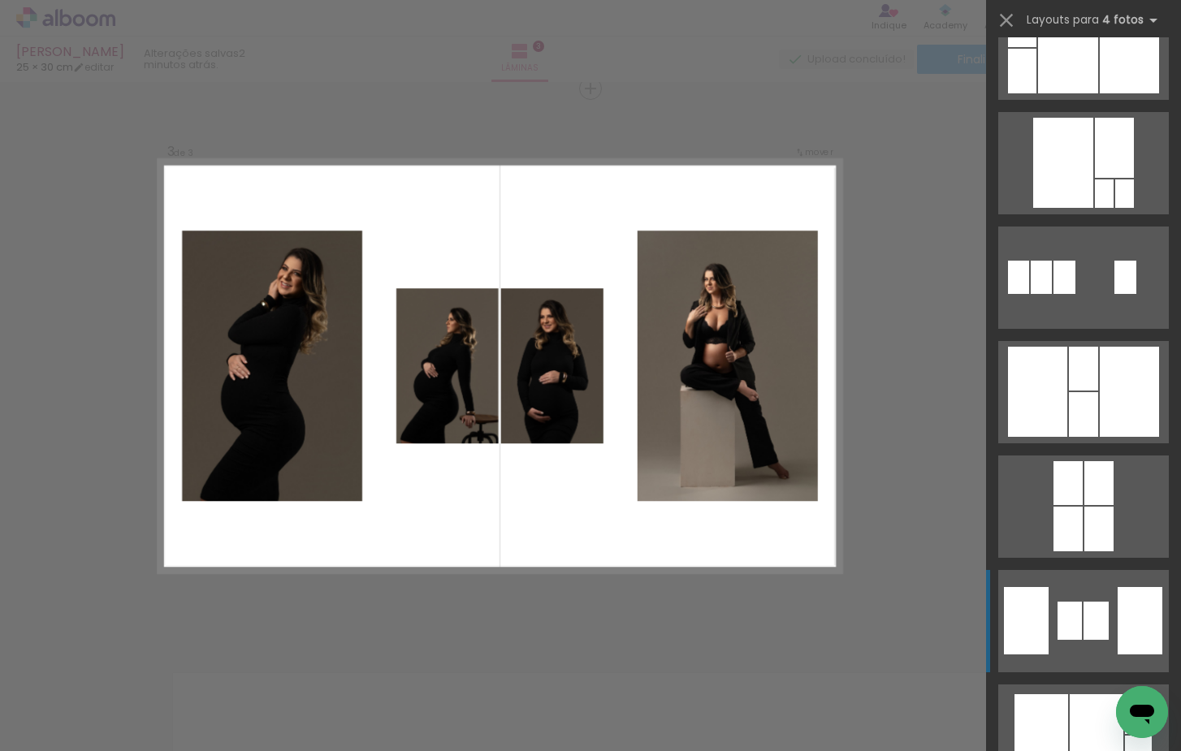
scroll to position [2790, 0]
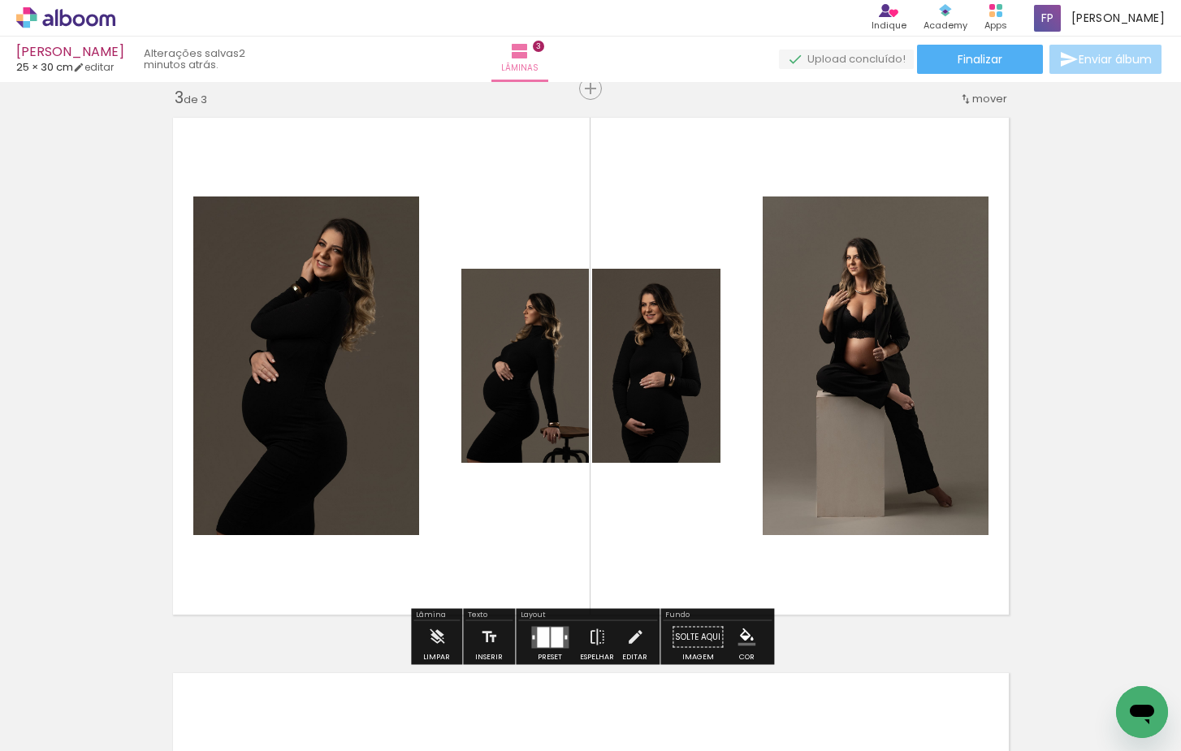
click at [551, 635] on div at bounding box center [557, 637] width 12 height 20
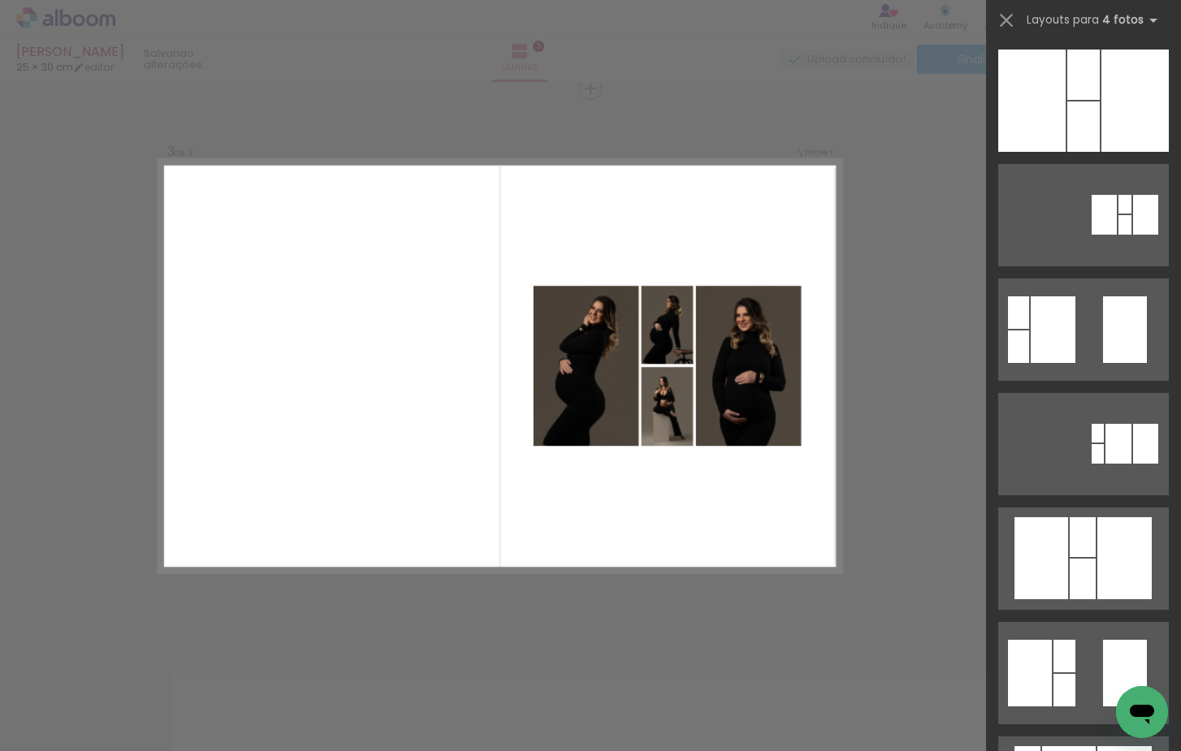
scroll to position [0, 0]
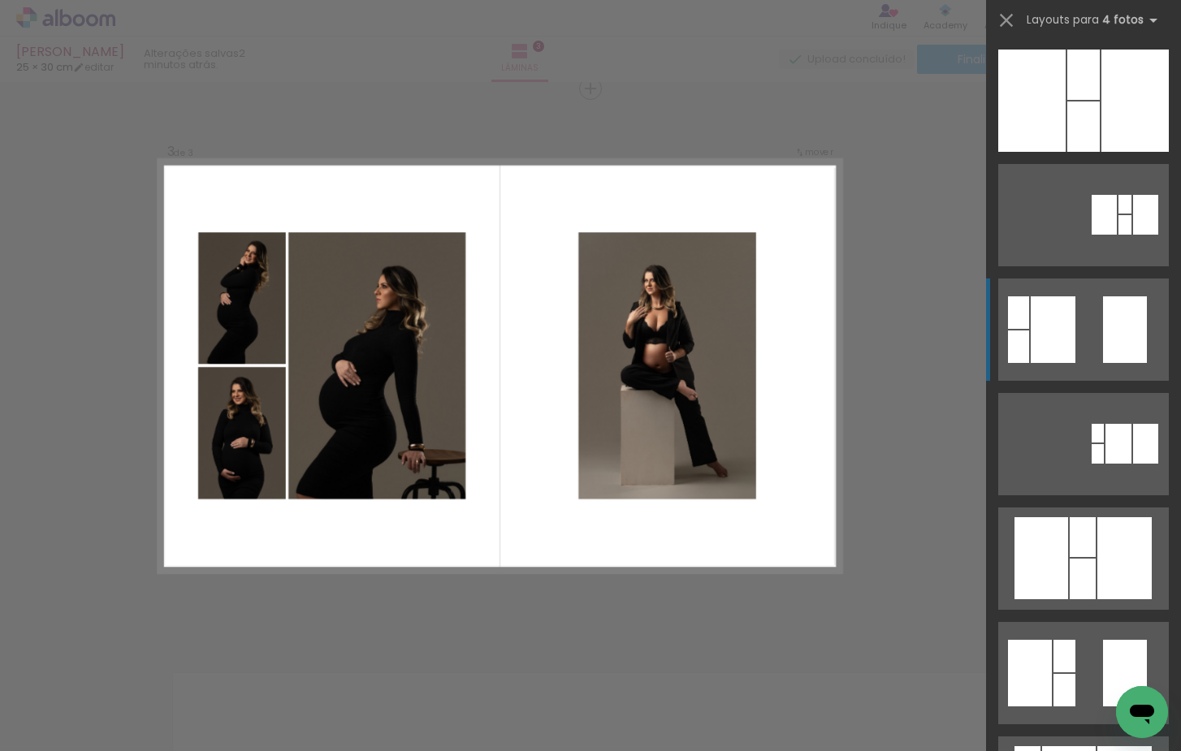
click at [1118, 214] on div at bounding box center [1124, 204] width 13 height 19
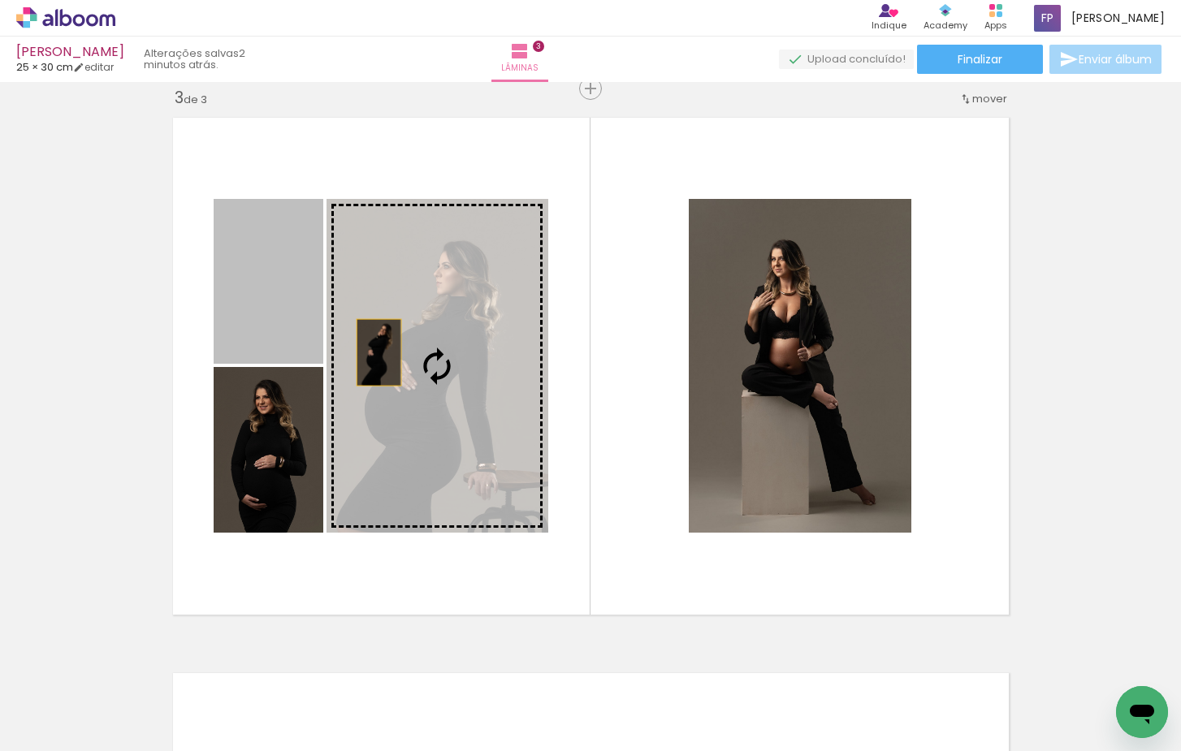
drag, startPoint x: 378, startPoint y: 352, endPoint x: 508, endPoint y: 395, distance: 135.9
click at [0, 0] on slot at bounding box center [0, 0] width 0 height 0
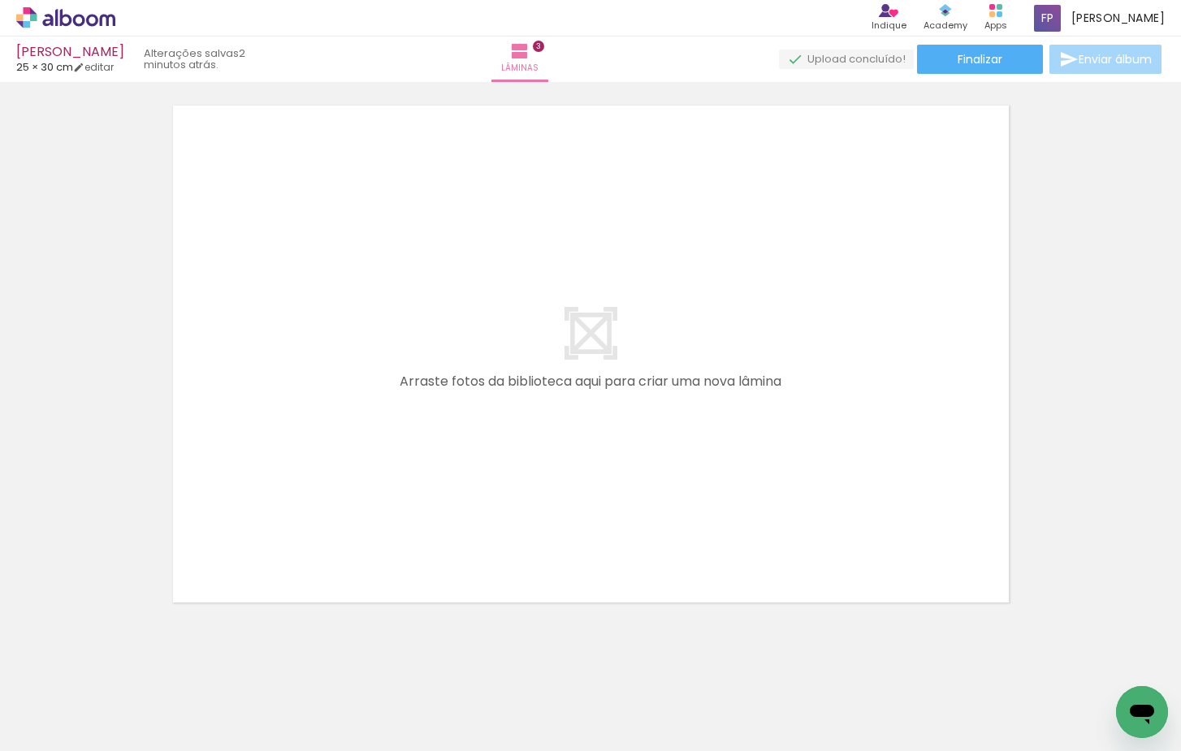
drag, startPoint x: 545, startPoint y: 690, endPoint x: 531, endPoint y: 447, distance: 244.1
click at [531, 447] on quentale-workspace at bounding box center [590, 375] width 1181 height 751
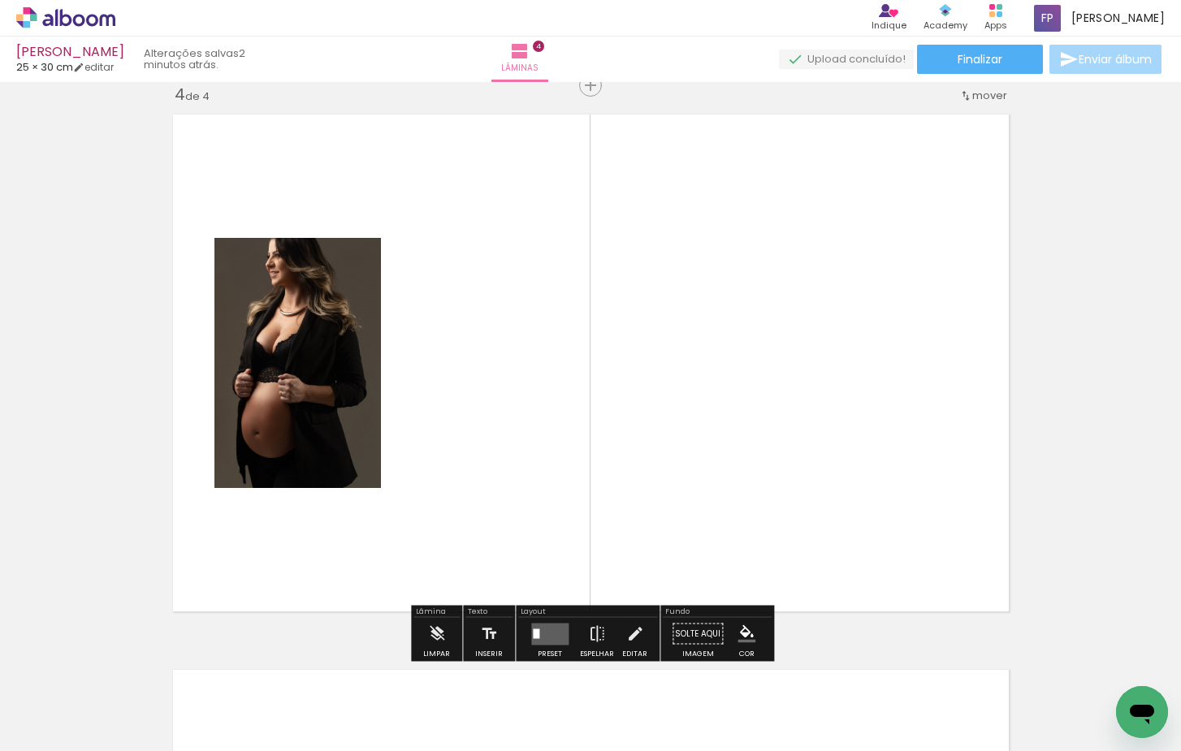
scroll to position [1687, 0]
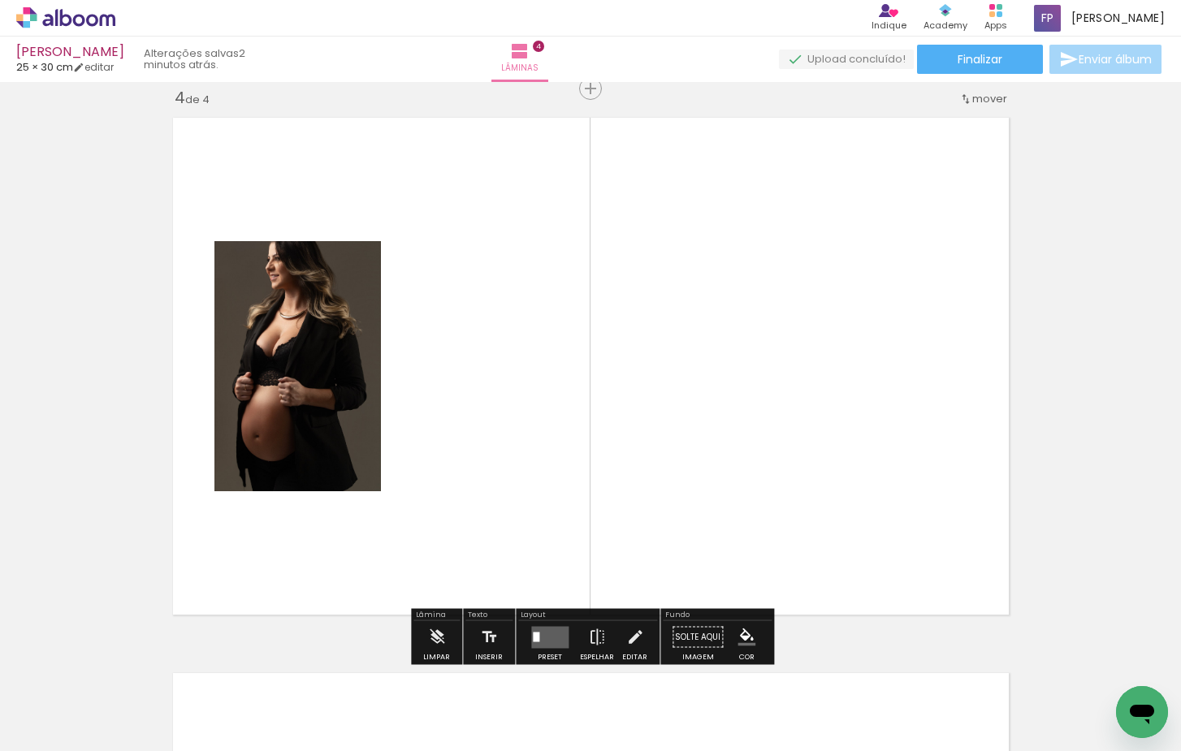
drag, startPoint x: 651, startPoint y: 716, endPoint x: 631, endPoint y: 482, distance: 233.9
click at [631, 482] on quentale-workspace at bounding box center [590, 375] width 1181 height 751
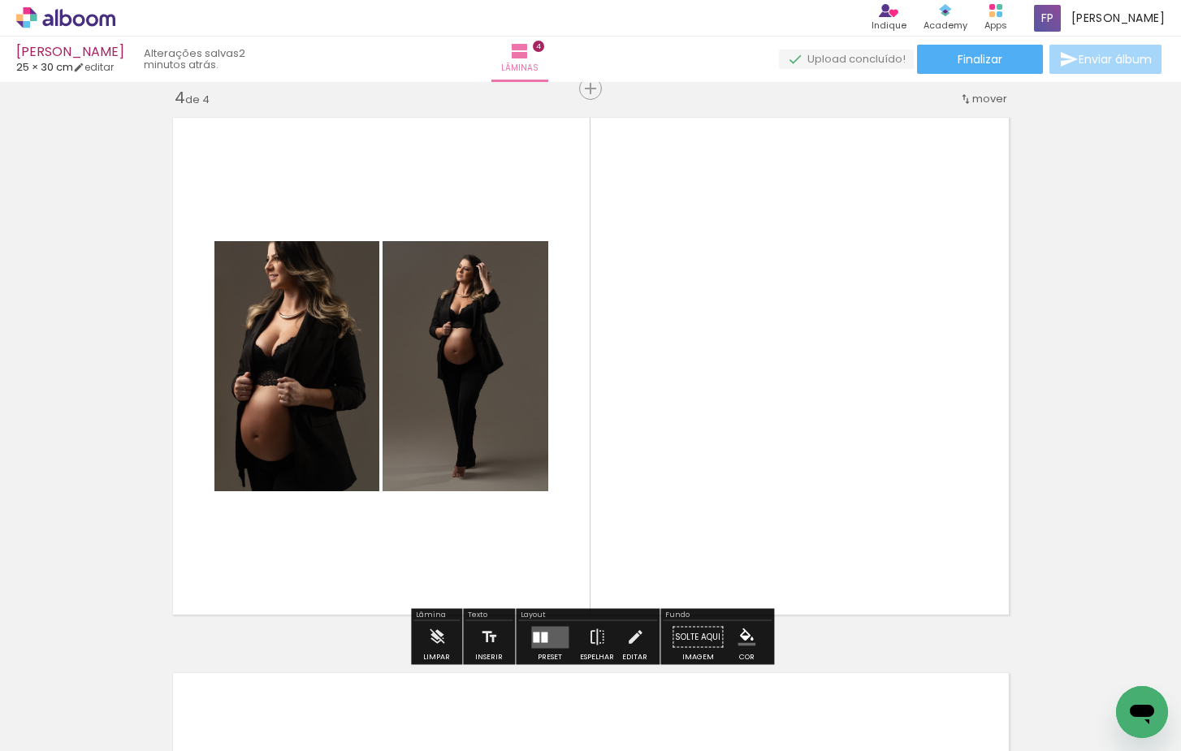
drag, startPoint x: 726, startPoint y: 676, endPoint x: 757, endPoint y: 480, distance: 198.2
click at [757, 480] on quentale-workspace at bounding box center [590, 375] width 1181 height 751
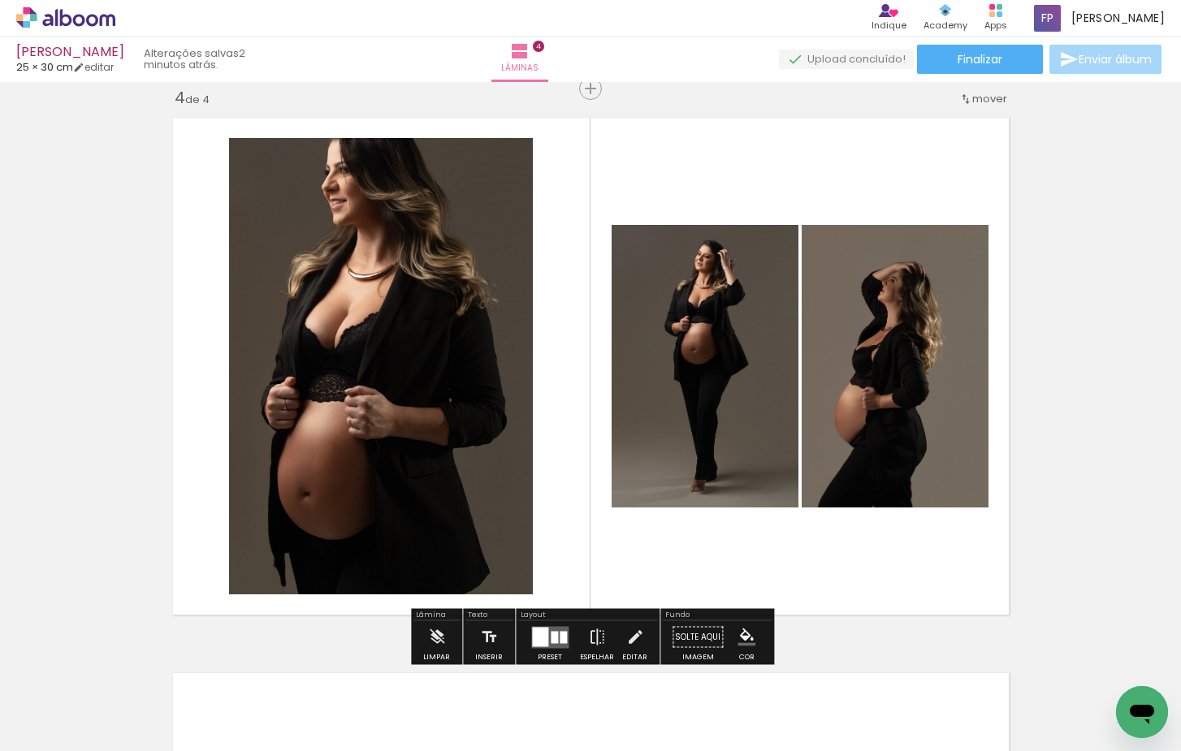
drag, startPoint x: 807, startPoint y: 710, endPoint x: 833, endPoint y: 485, distance: 226.6
click at [833, 485] on quentale-workspace at bounding box center [590, 375] width 1181 height 751
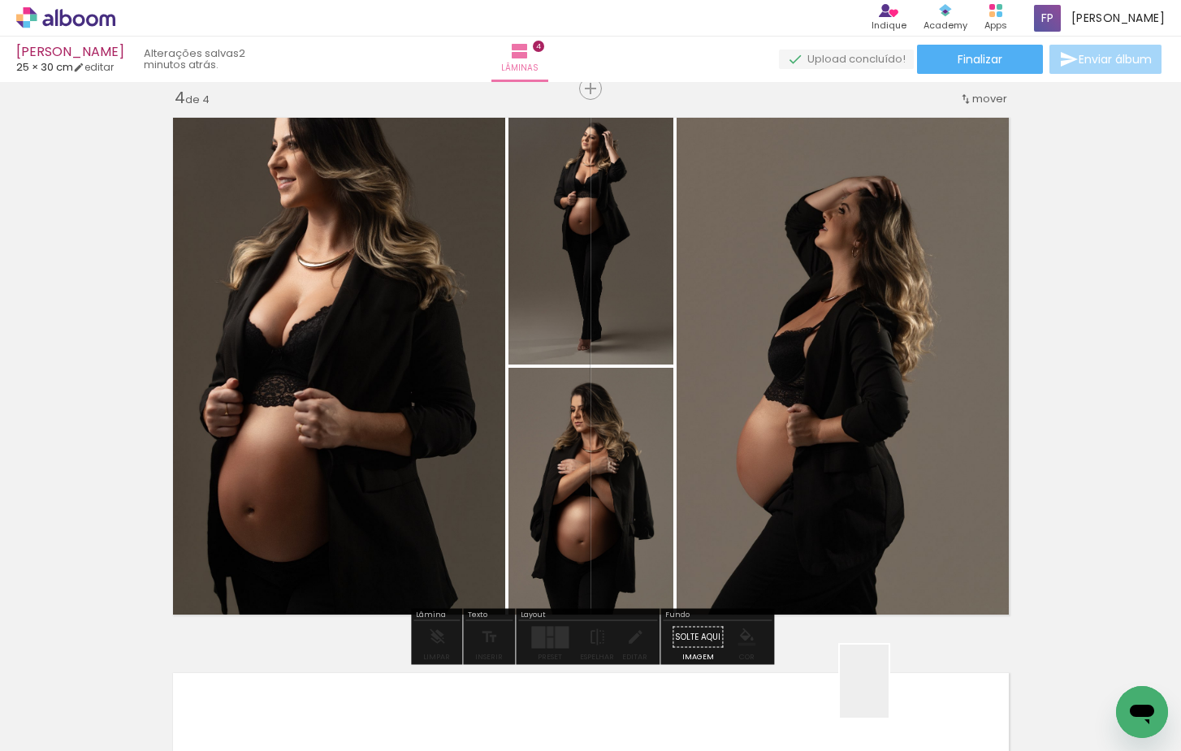
drag, startPoint x: 889, startPoint y: 694, endPoint x: 876, endPoint y: 521, distance: 173.5
click at [876, 521] on quentale-workspace at bounding box center [590, 375] width 1181 height 751
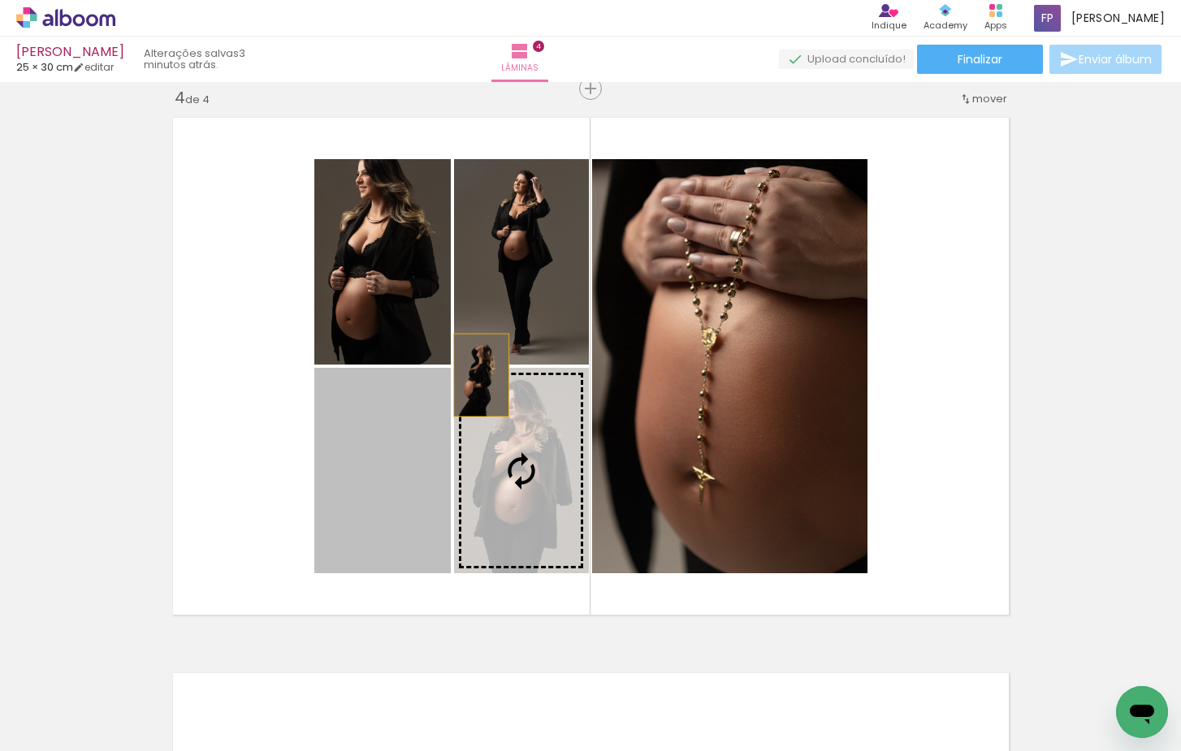
drag, startPoint x: 378, startPoint y: 491, endPoint x: 543, endPoint y: 296, distance: 255.4
click at [0, 0] on slot at bounding box center [0, 0] width 0 height 0
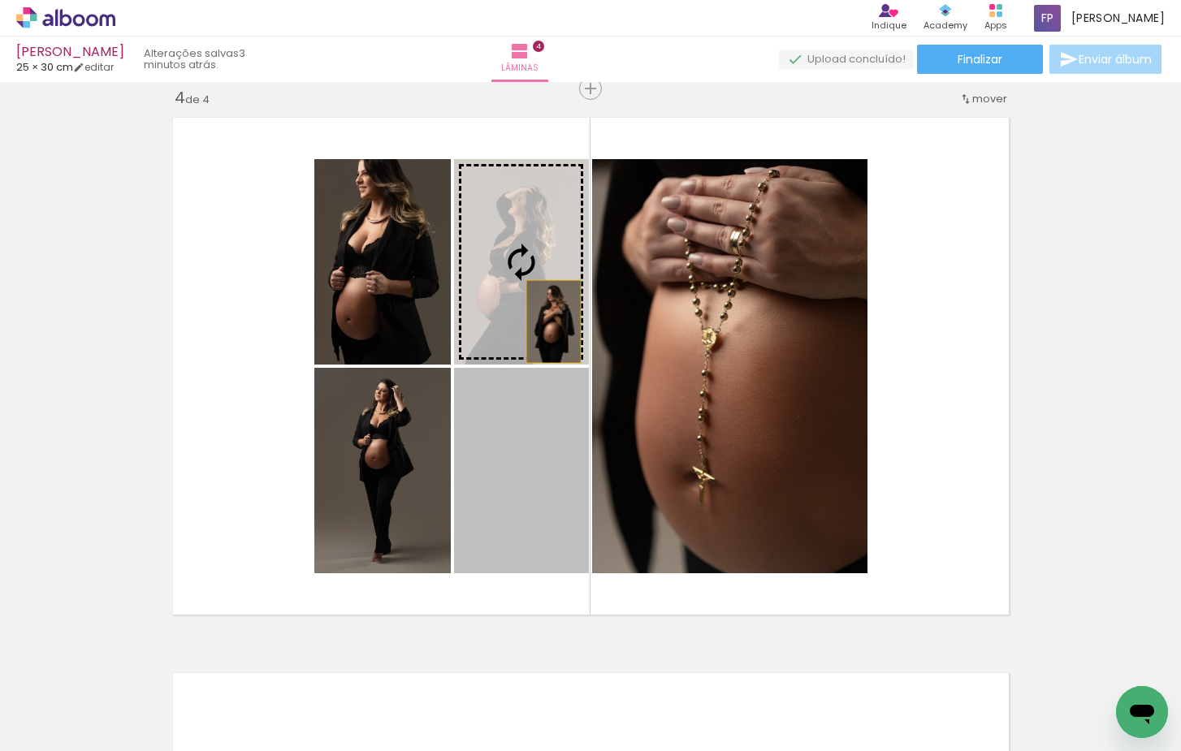
drag, startPoint x: 517, startPoint y: 476, endPoint x: 560, endPoint y: 247, distance: 233.1
click at [0, 0] on slot at bounding box center [0, 0] width 0 height 0
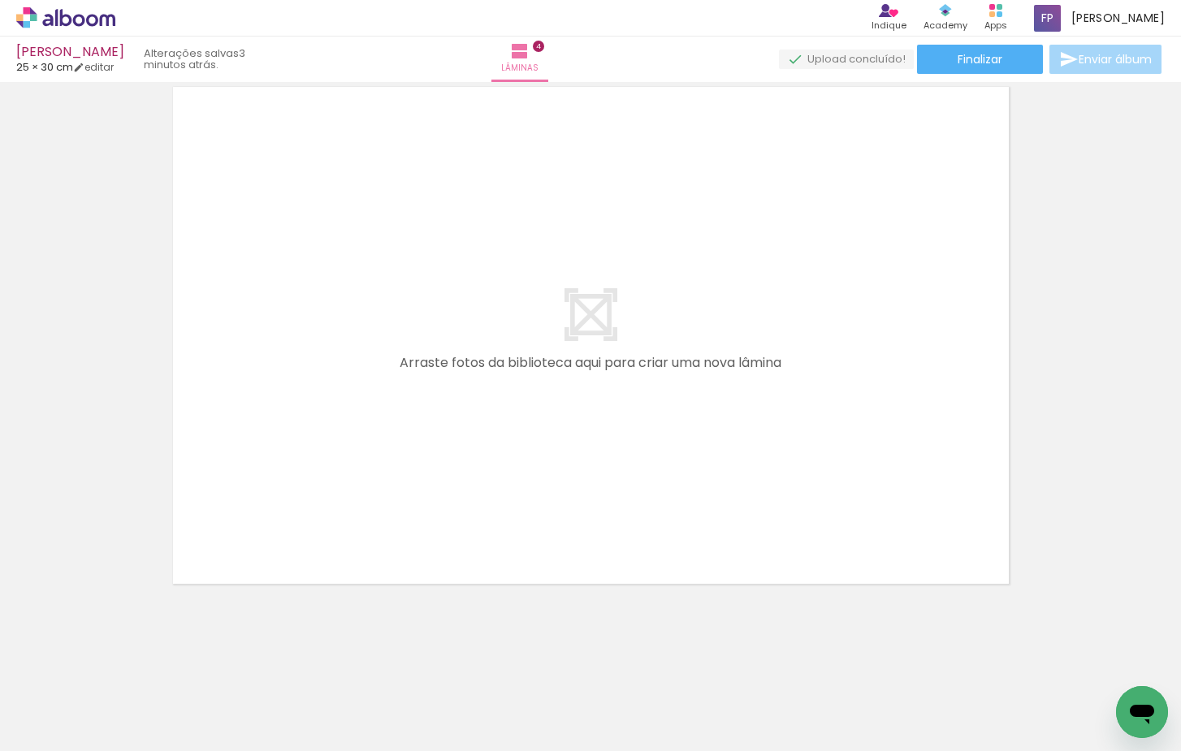
scroll to position [0, 1011]
drag, startPoint x: 598, startPoint y: 537, endPoint x: 584, endPoint y: 420, distance: 117.8
click at [584, 420] on quentale-workspace at bounding box center [590, 375] width 1181 height 751
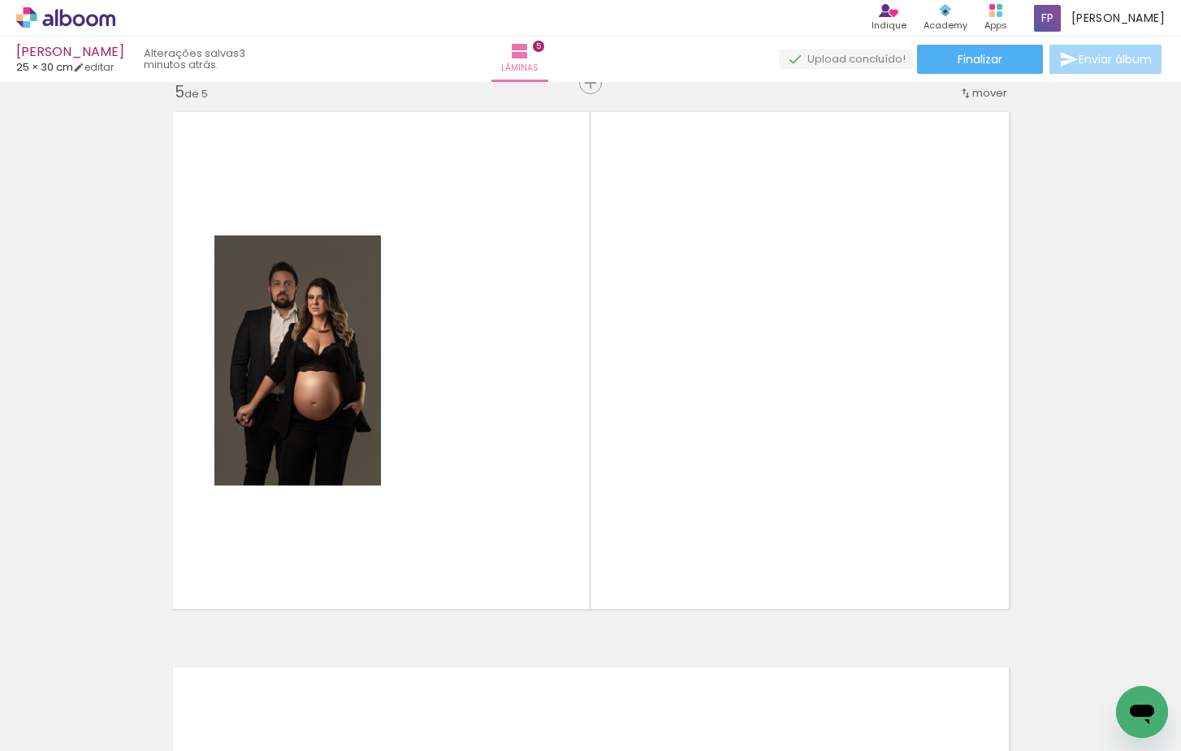
scroll to position [2242, 0]
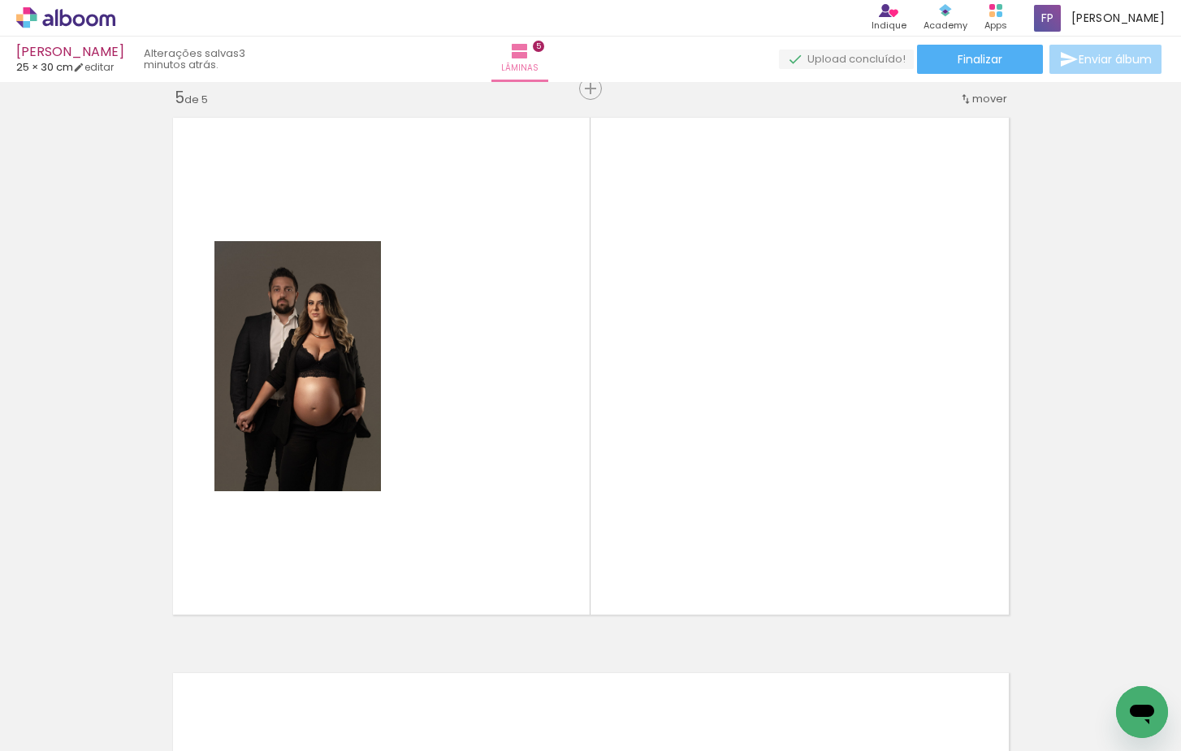
drag, startPoint x: 701, startPoint y: 692, endPoint x: 694, endPoint y: 470, distance: 221.8
click at [694, 470] on quentale-workspace at bounding box center [590, 375] width 1181 height 751
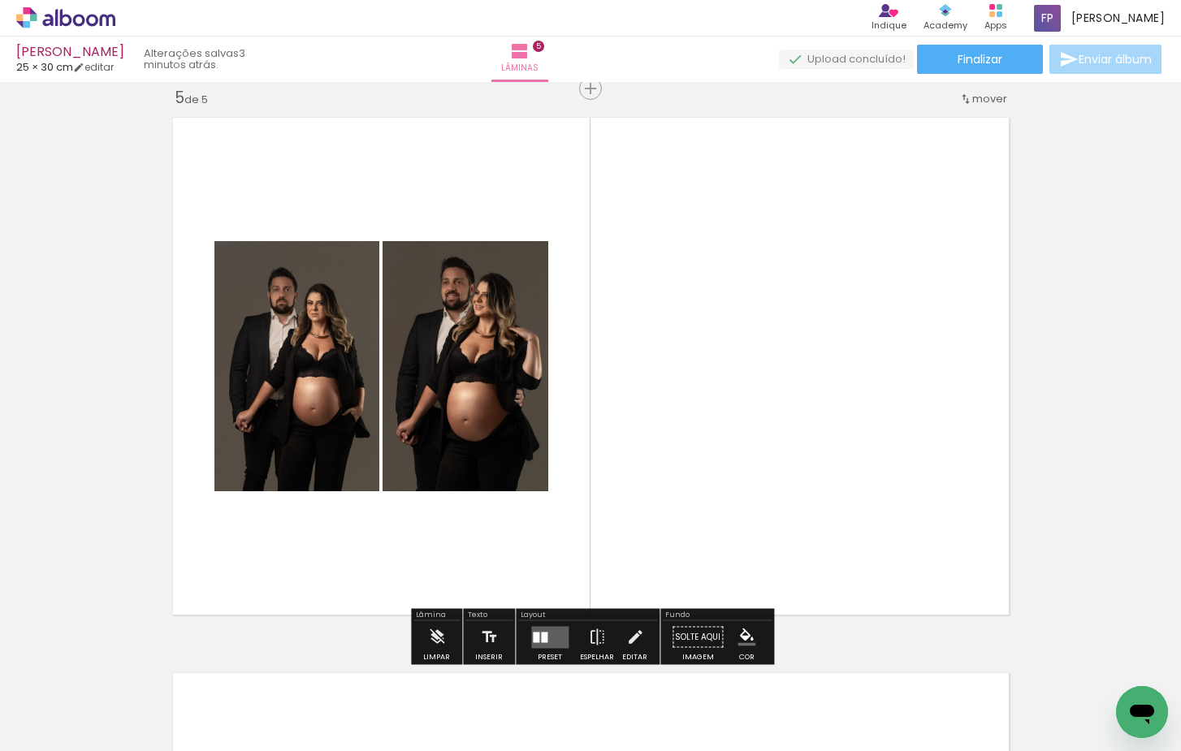
click at [775, 461] on quentale-workspace at bounding box center [590, 375] width 1181 height 751
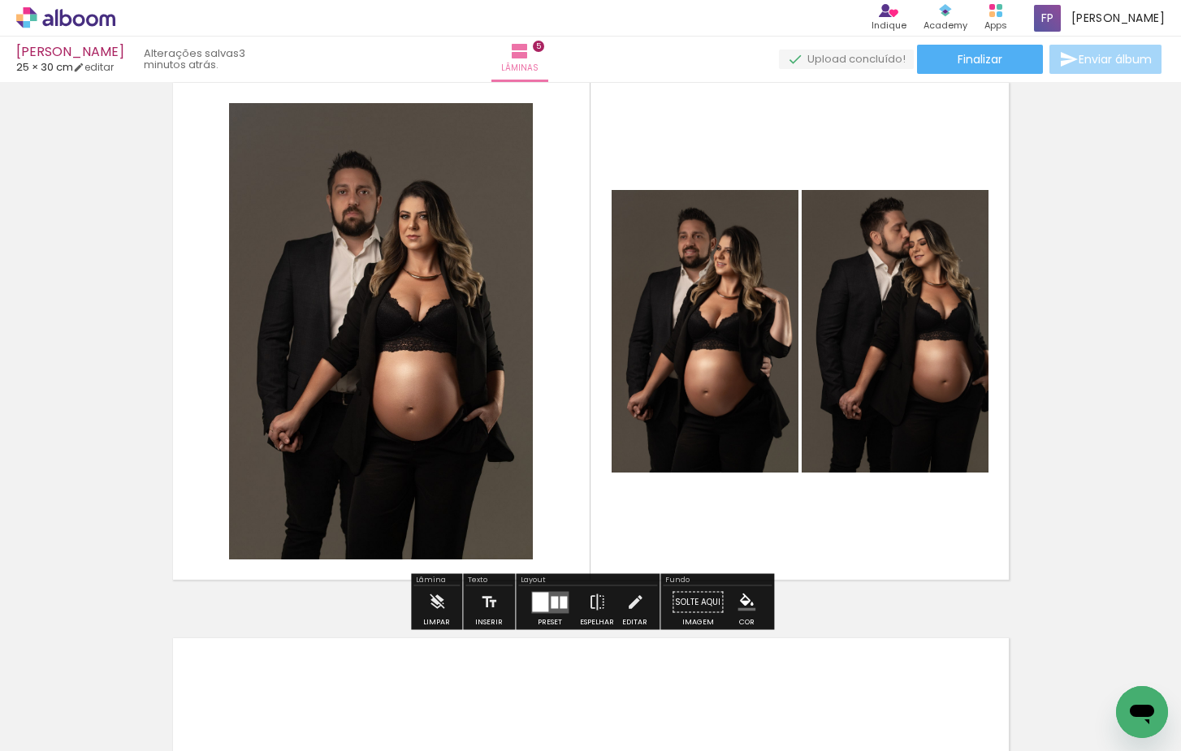
scroll to position [2332, 0]
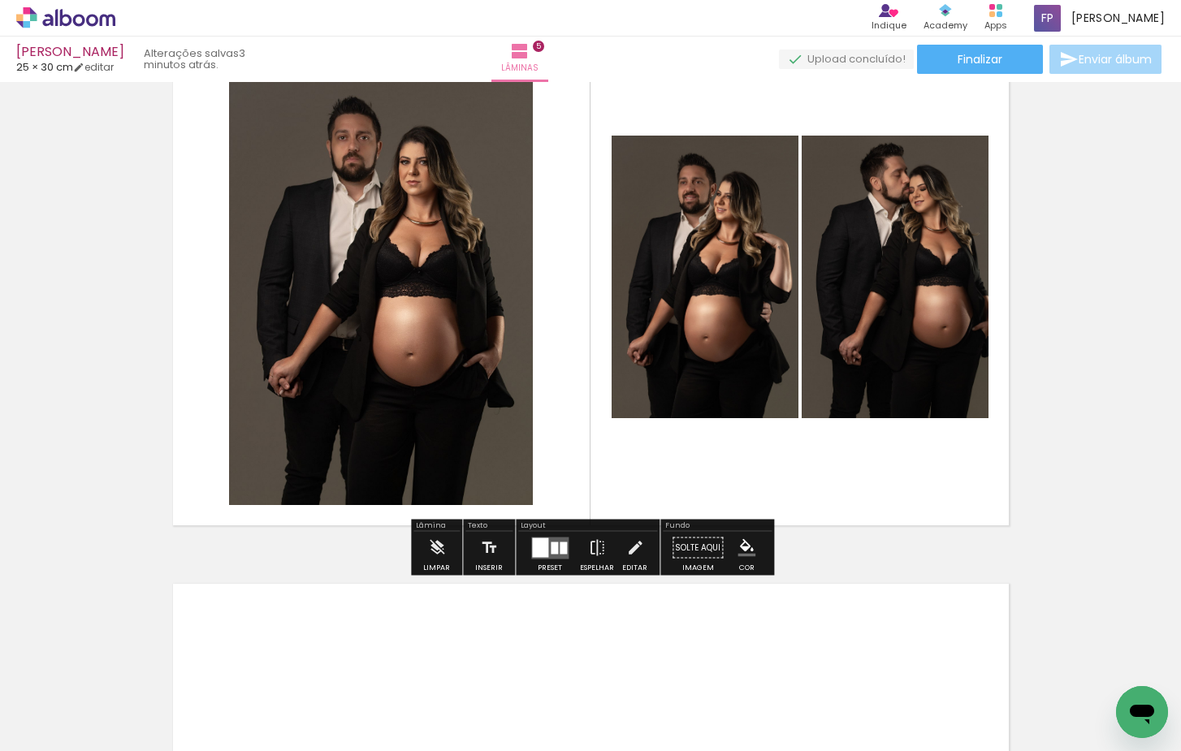
click at [552, 556] on quentale-layouter at bounding box center [549, 548] width 37 height 22
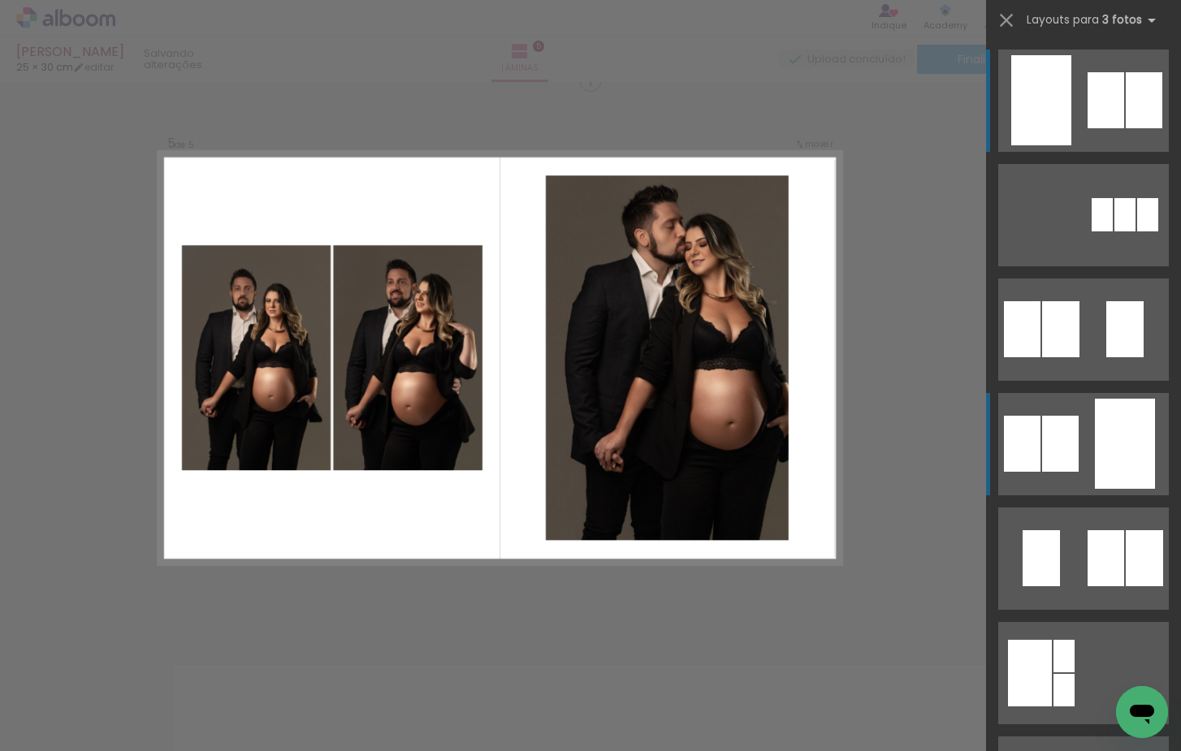
scroll to position [2242, 0]
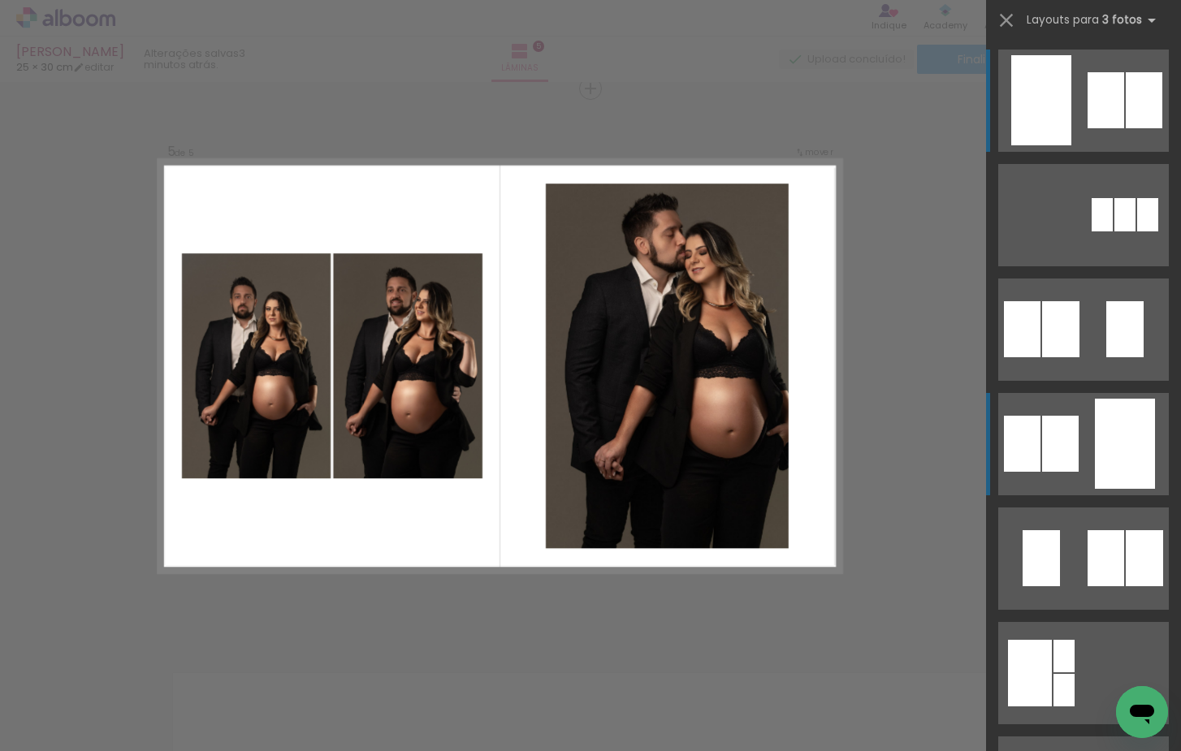
click at [1091, 266] on quentale-layouter at bounding box center [1083, 215] width 171 height 102
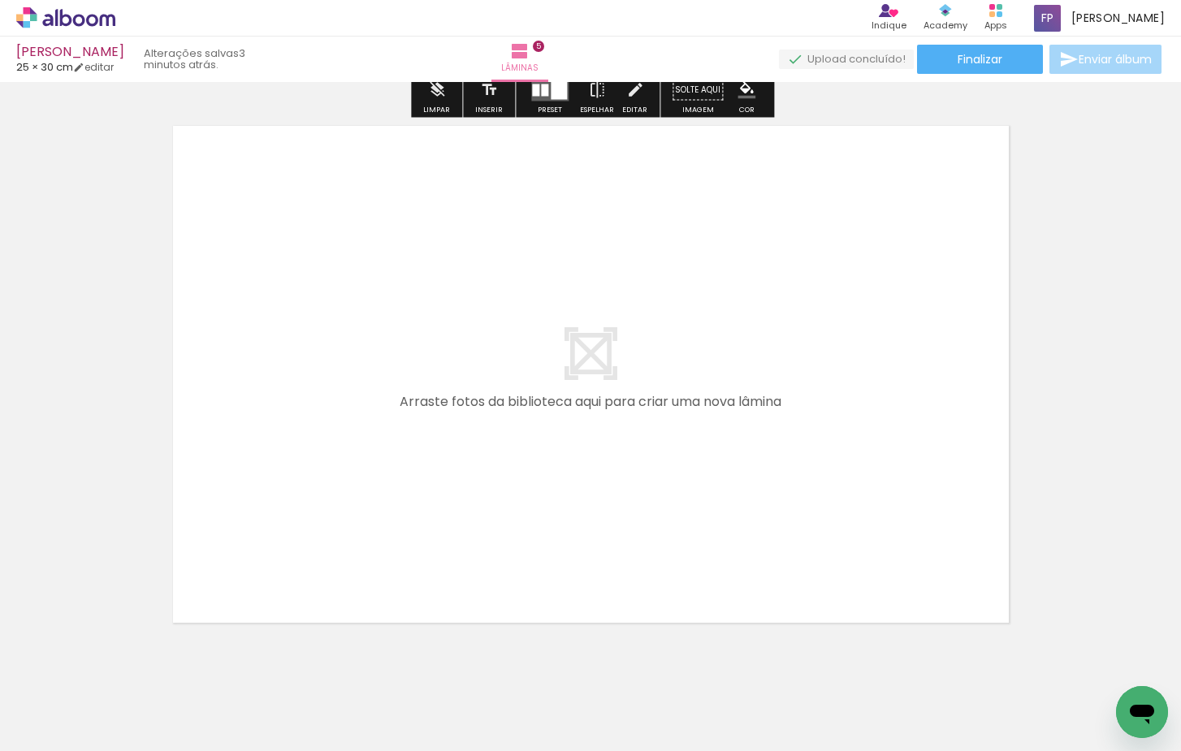
scroll to position [0, 1298]
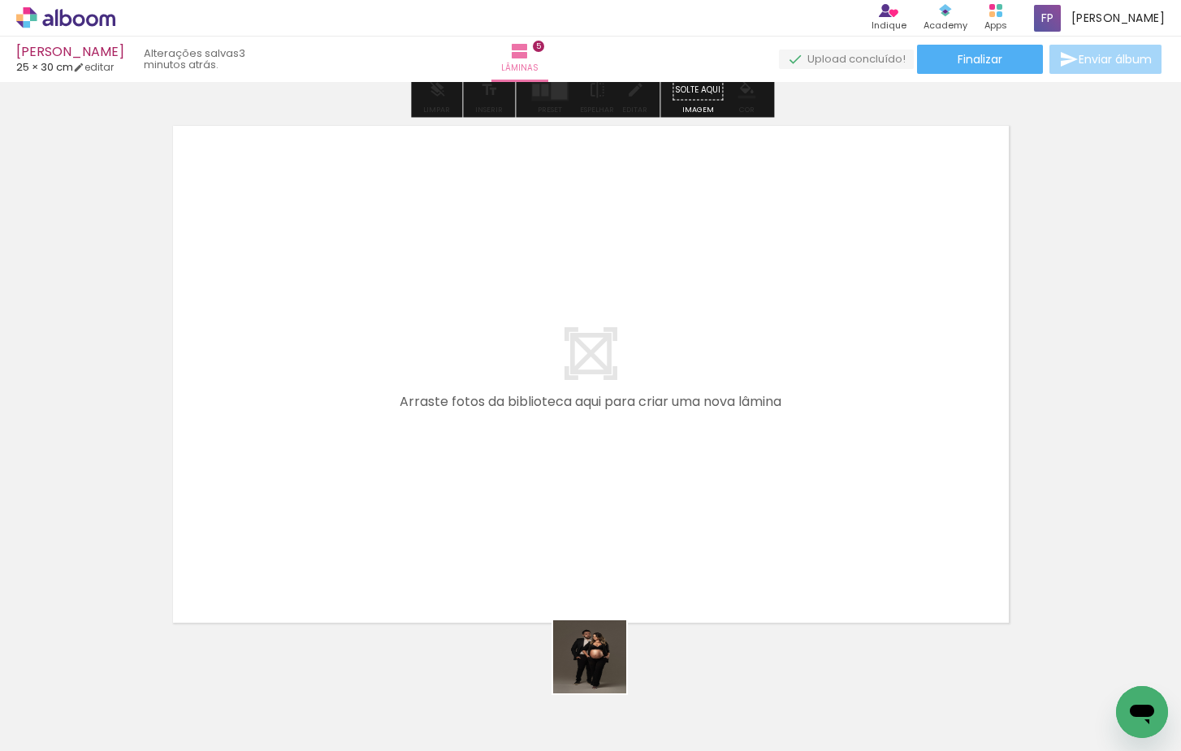
drag, startPoint x: 602, startPoint y: 669, endPoint x: 601, endPoint y: 482, distance: 187.6
click at [601, 482] on quentale-workspace at bounding box center [590, 375] width 1181 height 751
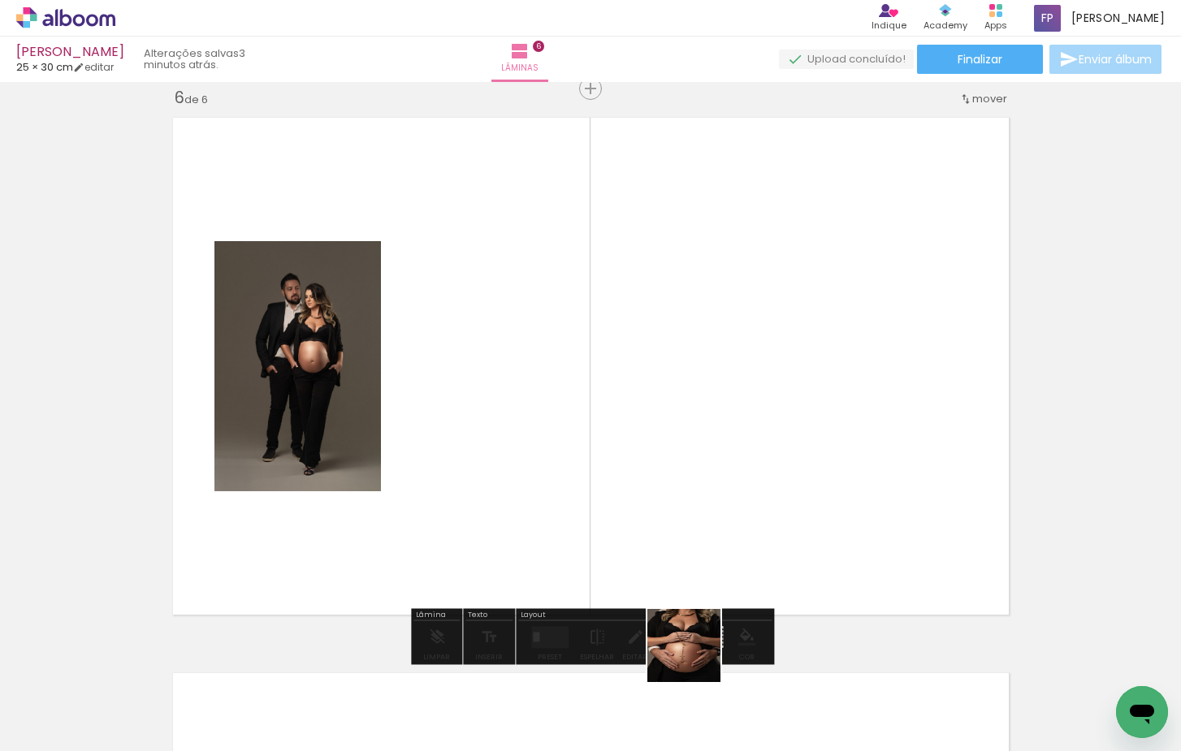
drag, startPoint x: 696, startPoint y: 658, endPoint x: 703, endPoint y: 489, distance: 169.1
click at [703, 489] on quentale-workspace at bounding box center [590, 375] width 1181 height 751
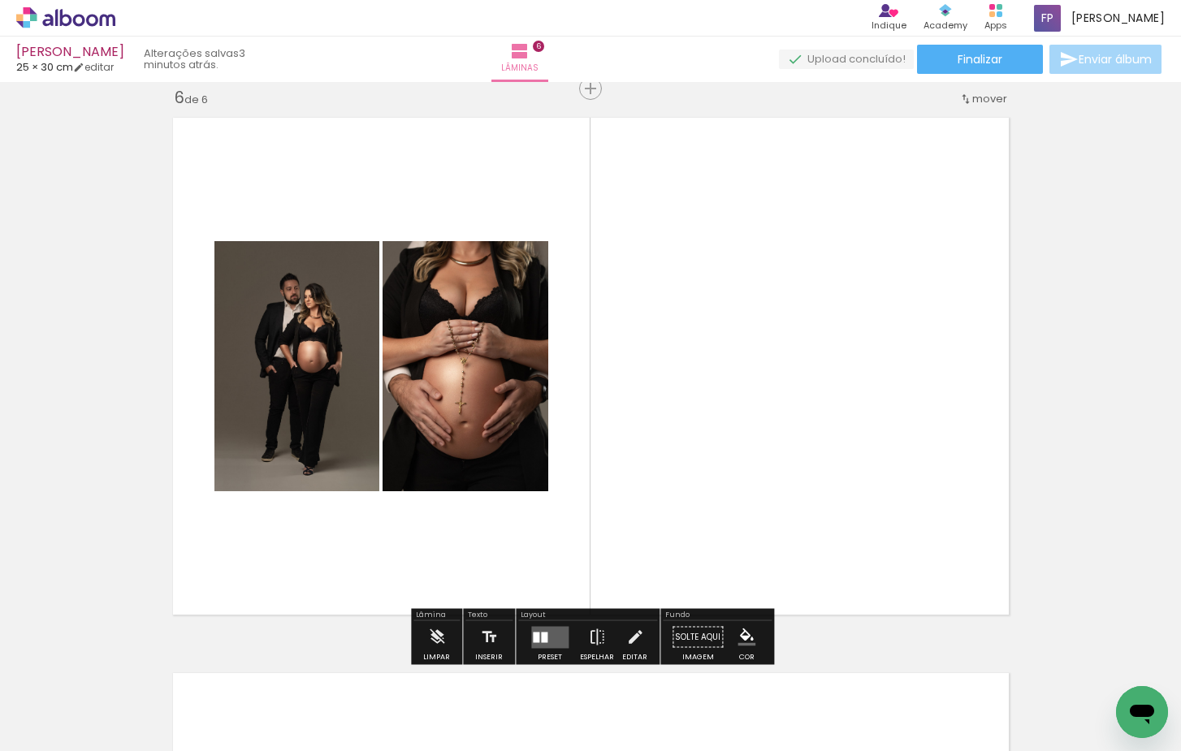
click at [543, 635] on div at bounding box center [544, 637] width 6 height 11
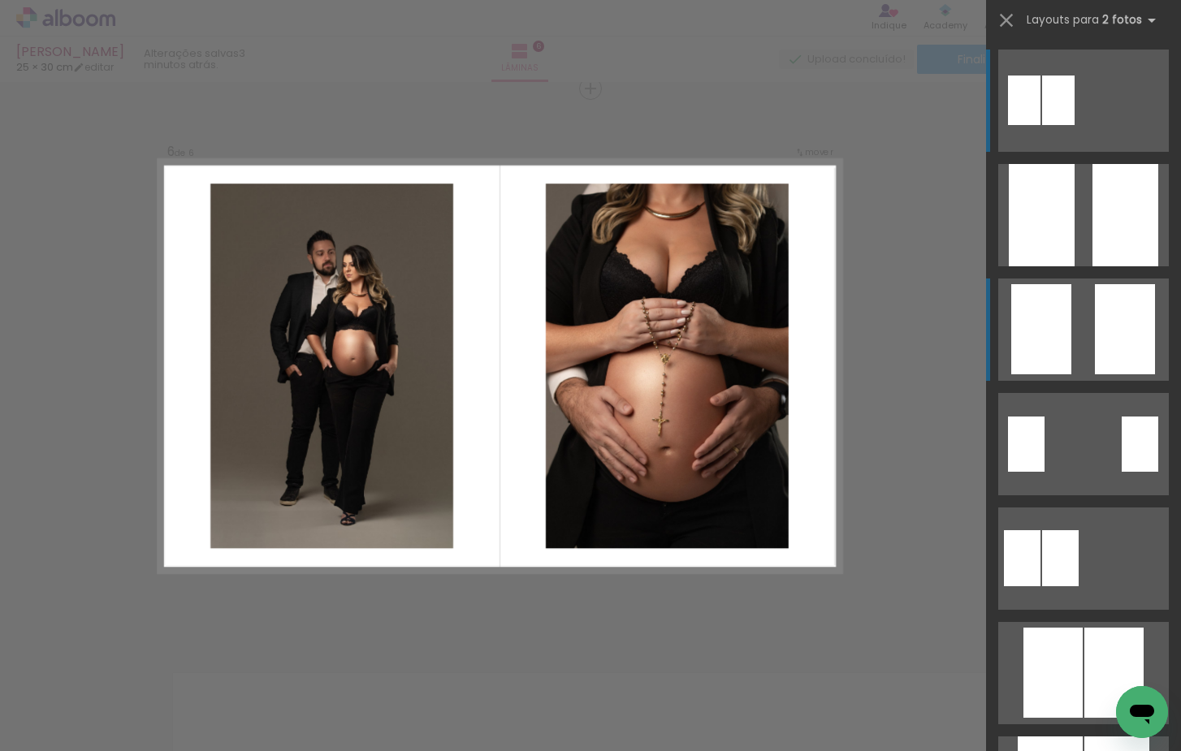
click at [1082, 266] on quentale-layouter at bounding box center [1083, 215] width 171 height 102
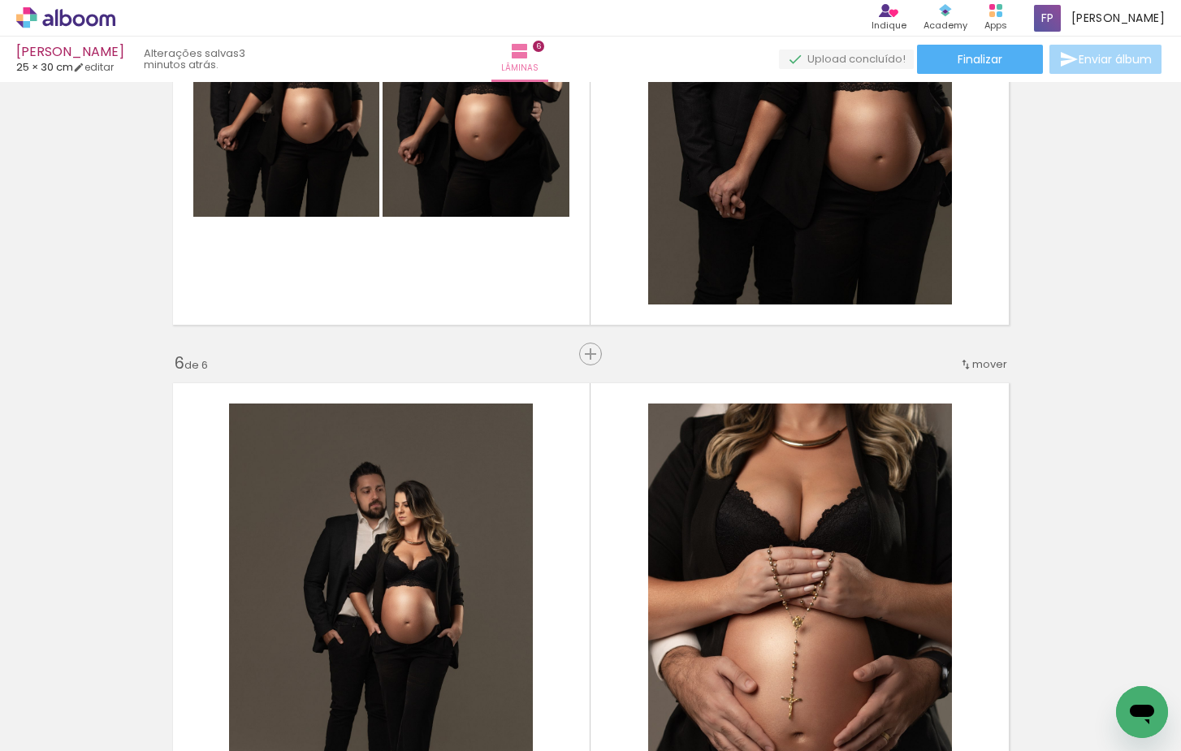
scroll to position [2528, 0]
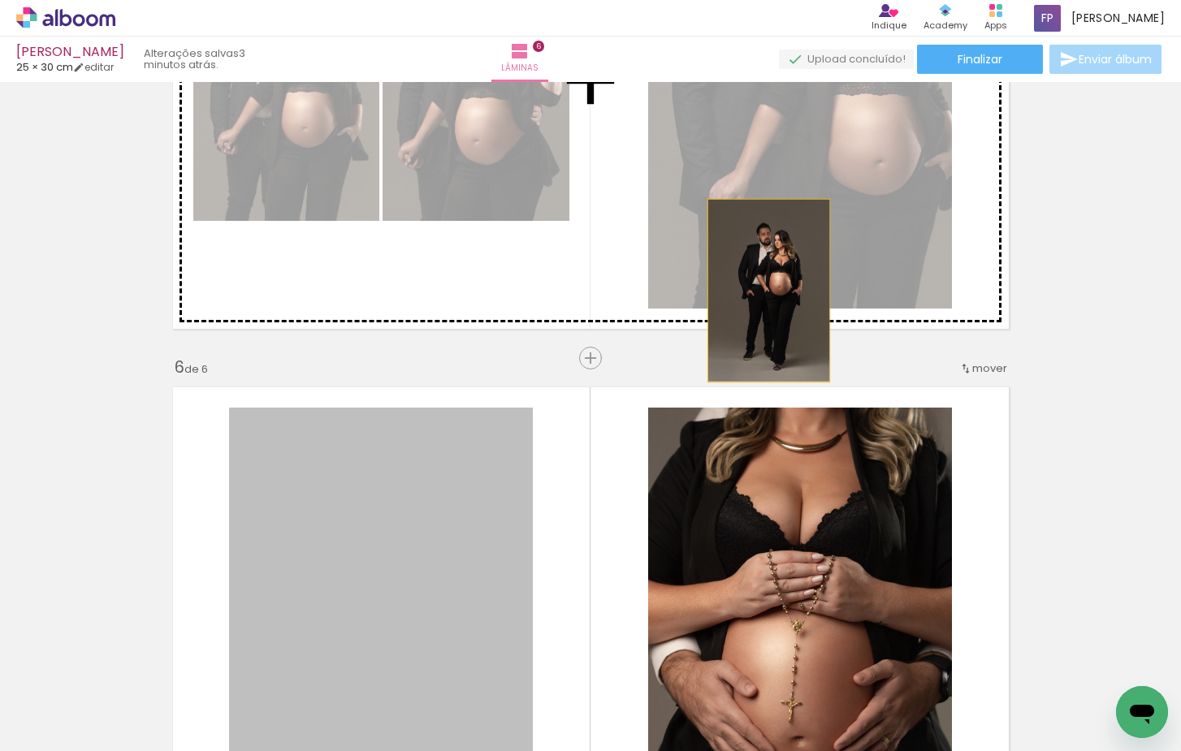
drag, startPoint x: 544, startPoint y: 466, endPoint x: 852, endPoint y: 218, distance: 395.6
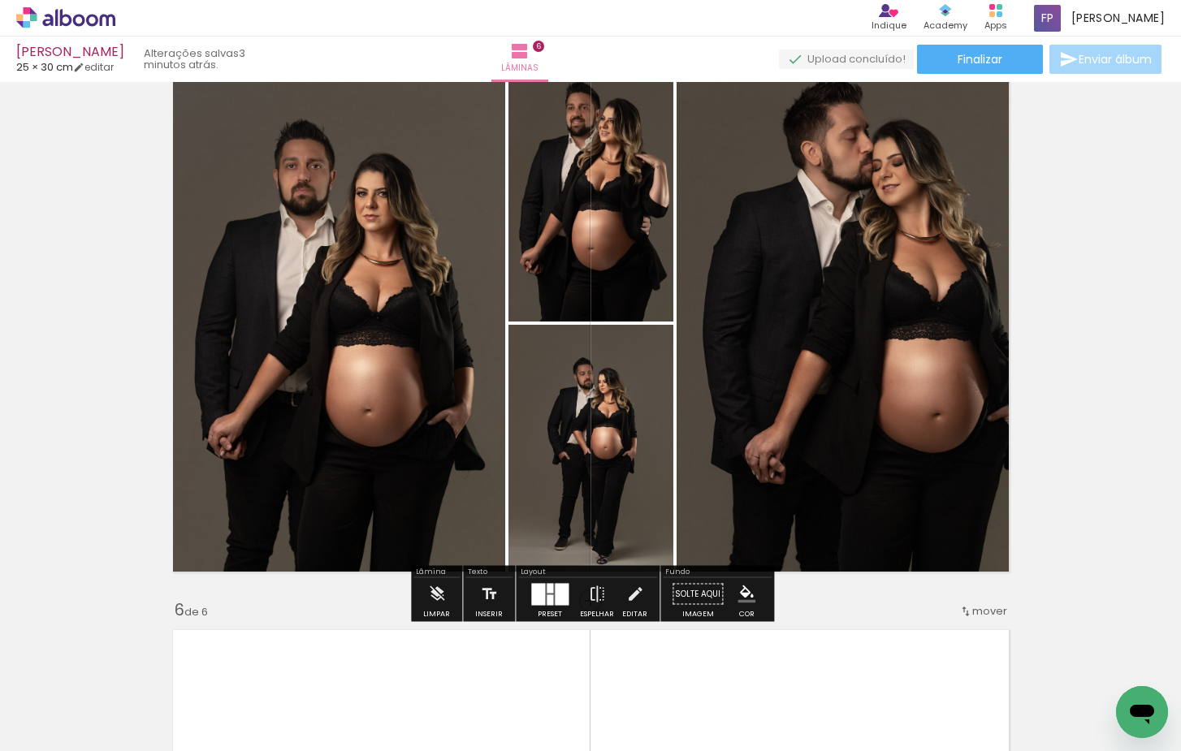
scroll to position [2287, 0]
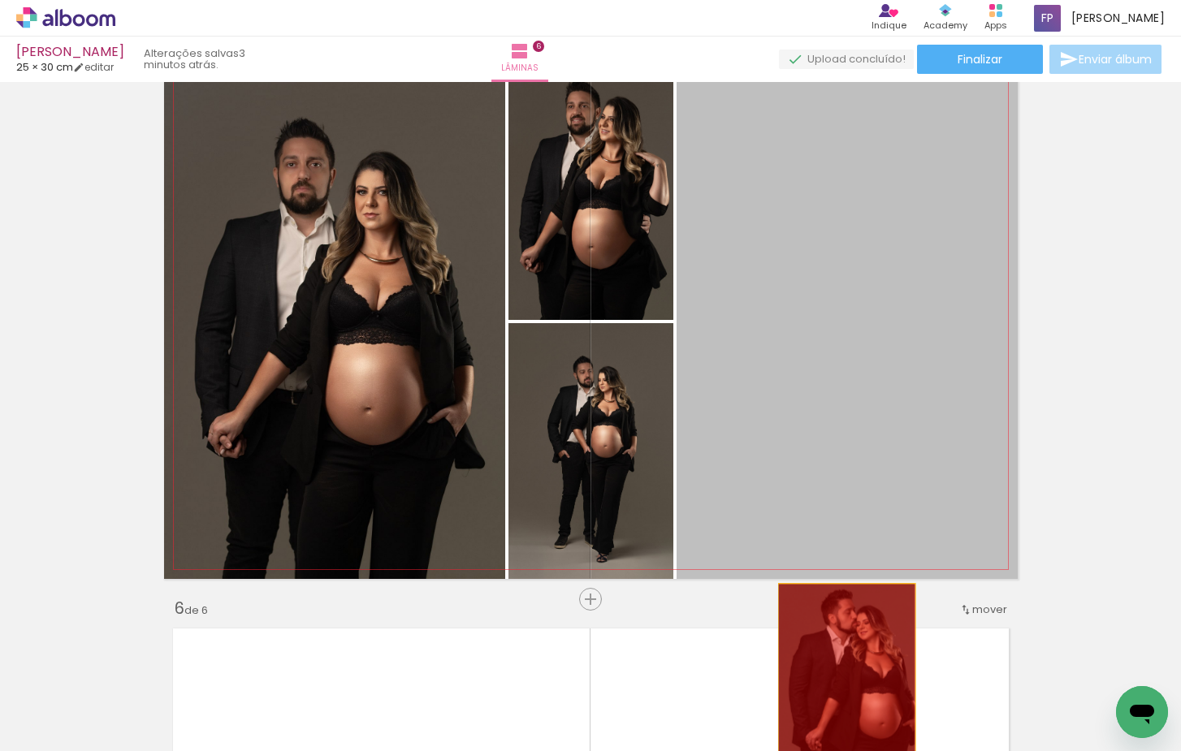
drag, startPoint x: 860, startPoint y: 374, endPoint x: 849, endPoint y: 696, distance: 322.6
click at [849, 696] on quentale-workspace at bounding box center [590, 375] width 1181 height 751
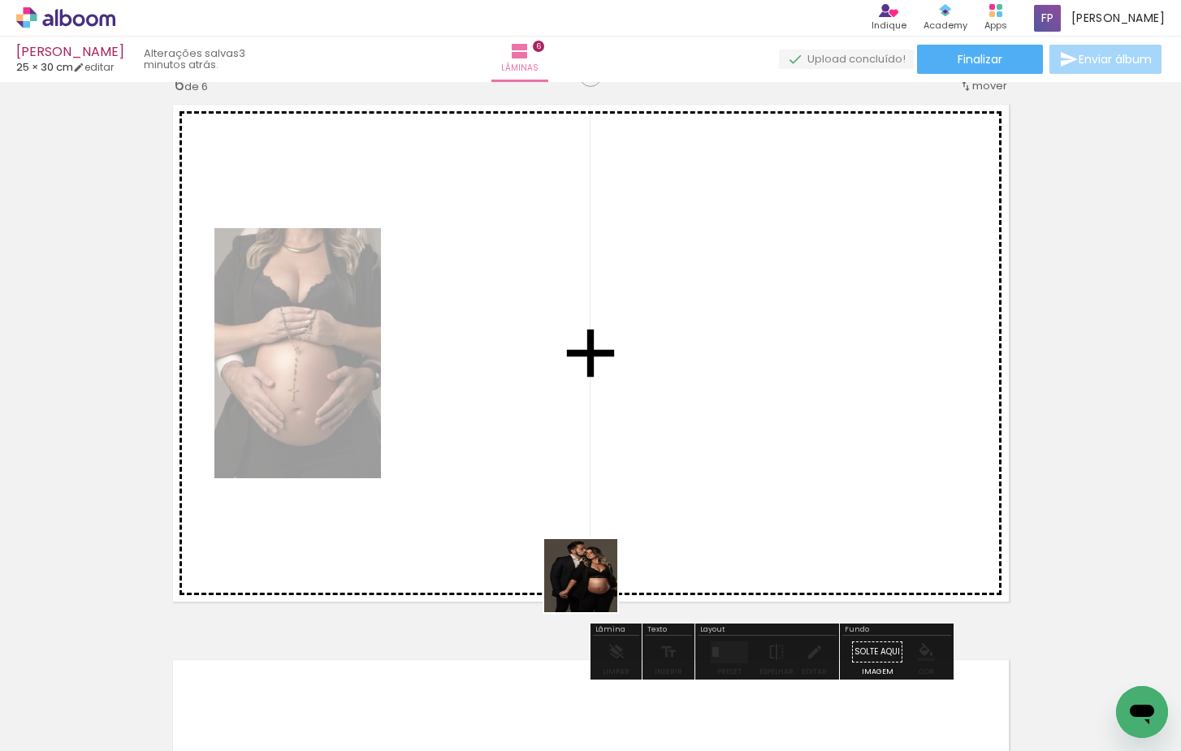
drag, startPoint x: 507, startPoint y: 686, endPoint x: 799, endPoint y: 365, distance: 434.1
click at [799, 365] on quentale-workspace at bounding box center [590, 375] width 1181 height 751
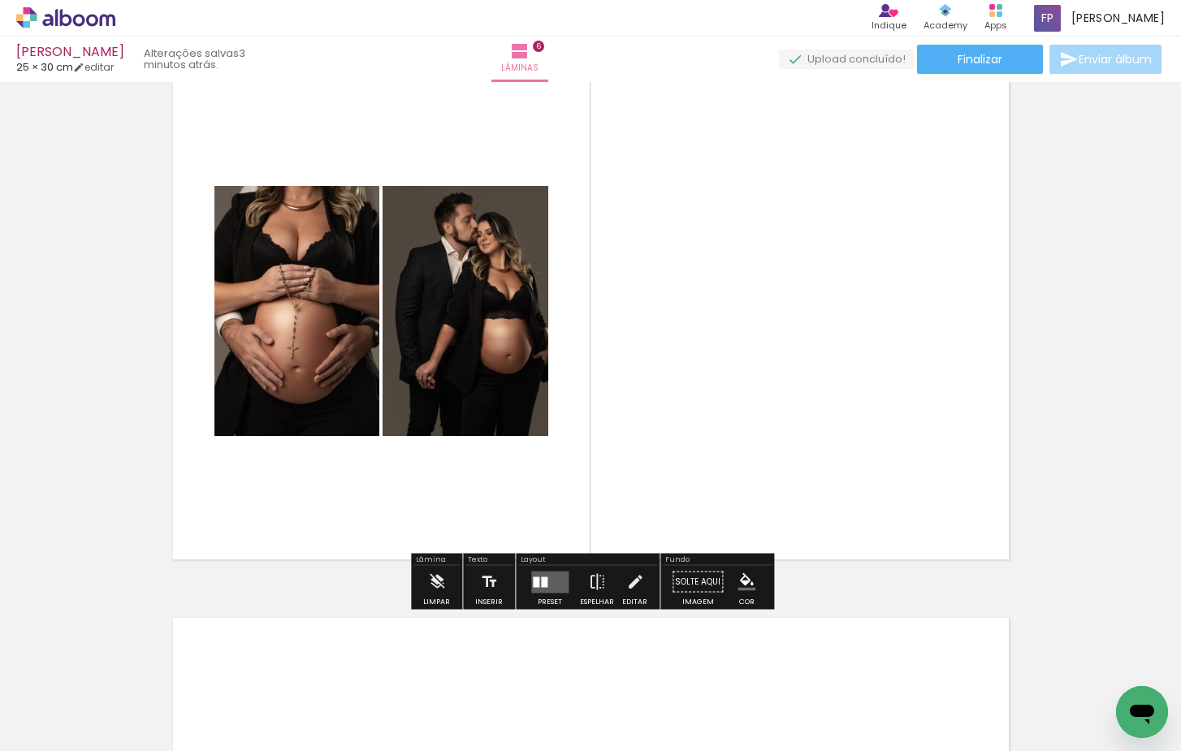
drag, startPoint x: 553, startPoint y: 587, endPoint x: 639, endPoint y: 545, distance: 95.9
click at [552, 587] on quentale-layouter at bounding box center [549, 582] width 37 height 22
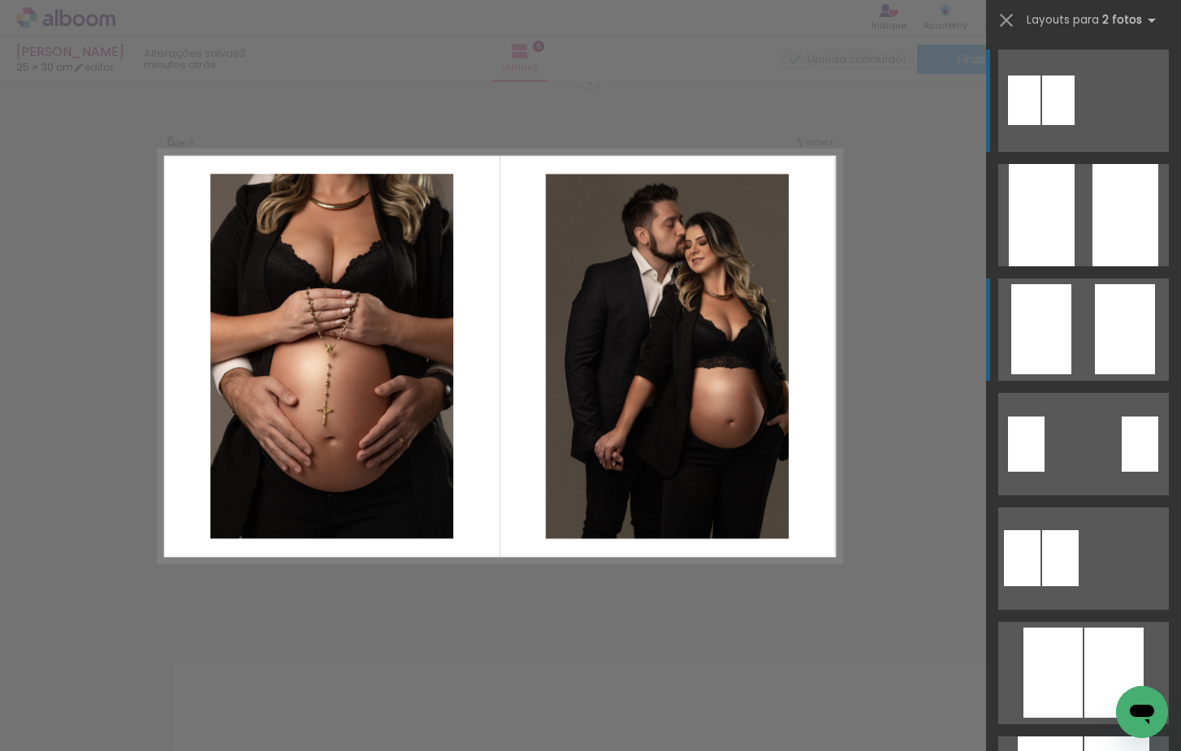
scroll to position [2798, 0]
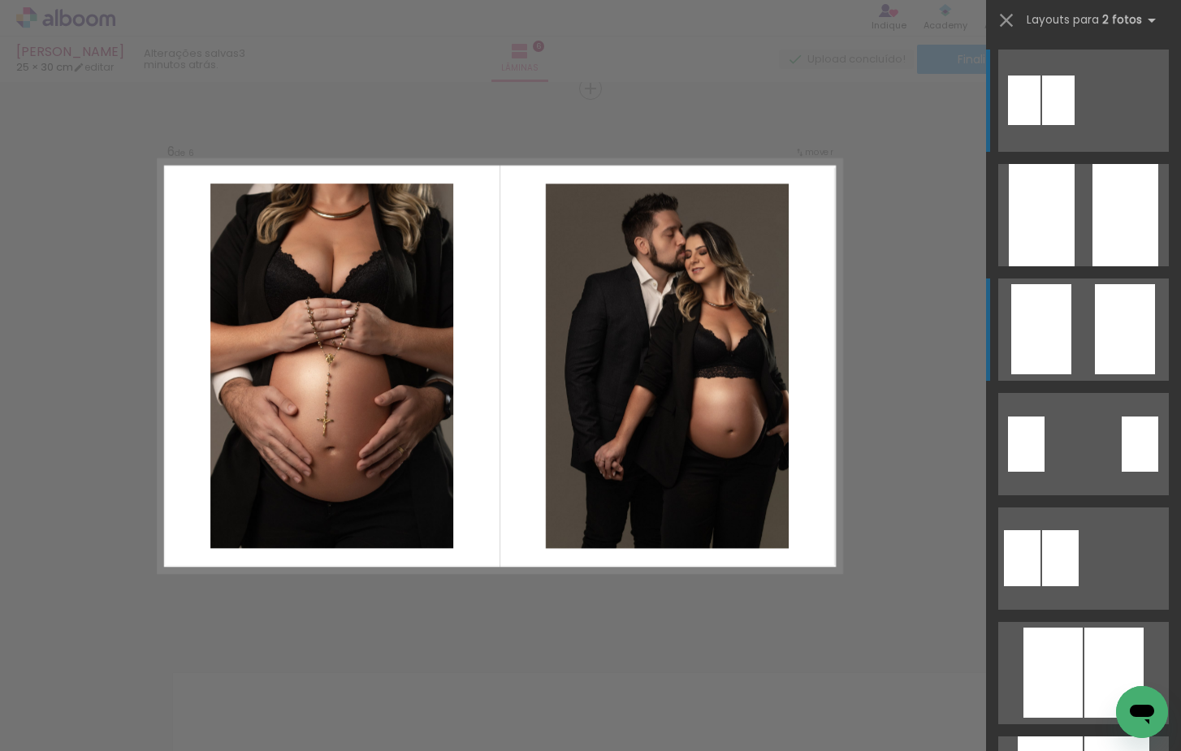
click at [1091, 266] on quentale-layouter at bounding box center [1083, 215] width 171 height 102
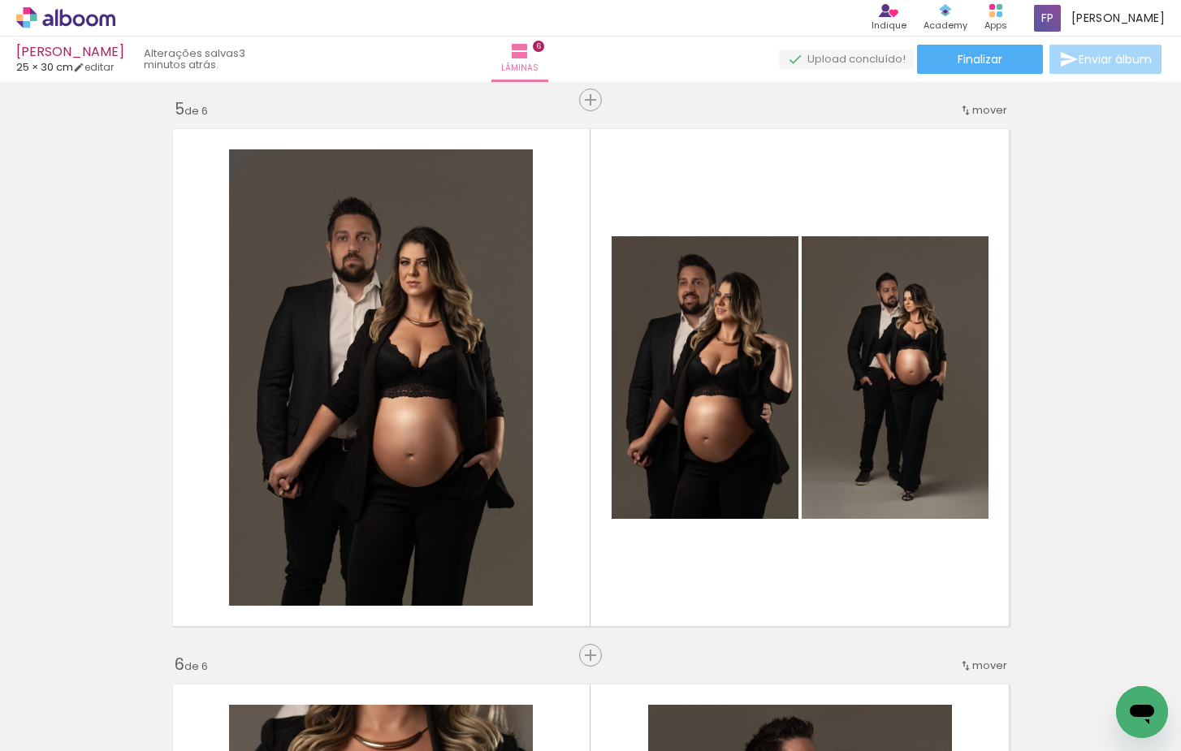
scroll to position [2196, 0]
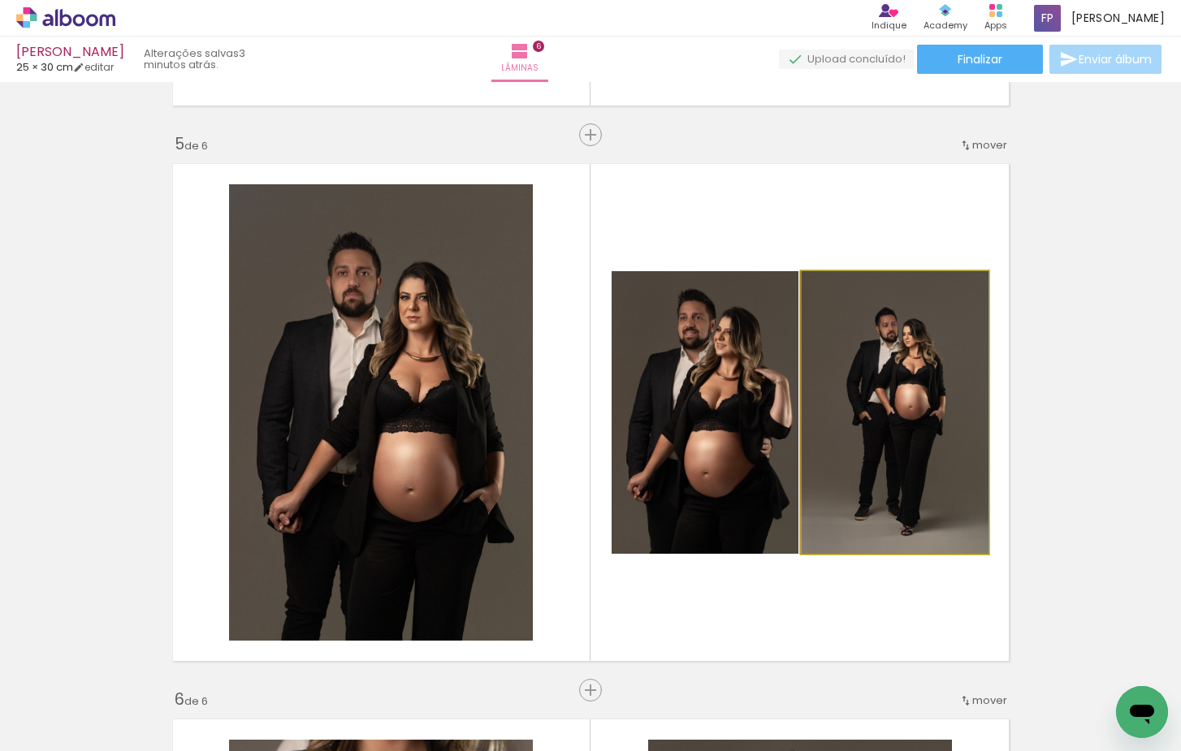
drag, startPoint x: 931, startPoint y: 437, endPoint x: 454, endPoint y: 462, distance: 477.4
click at [0, 0] on slot at bounding box center [0, 0] width 0 height 0
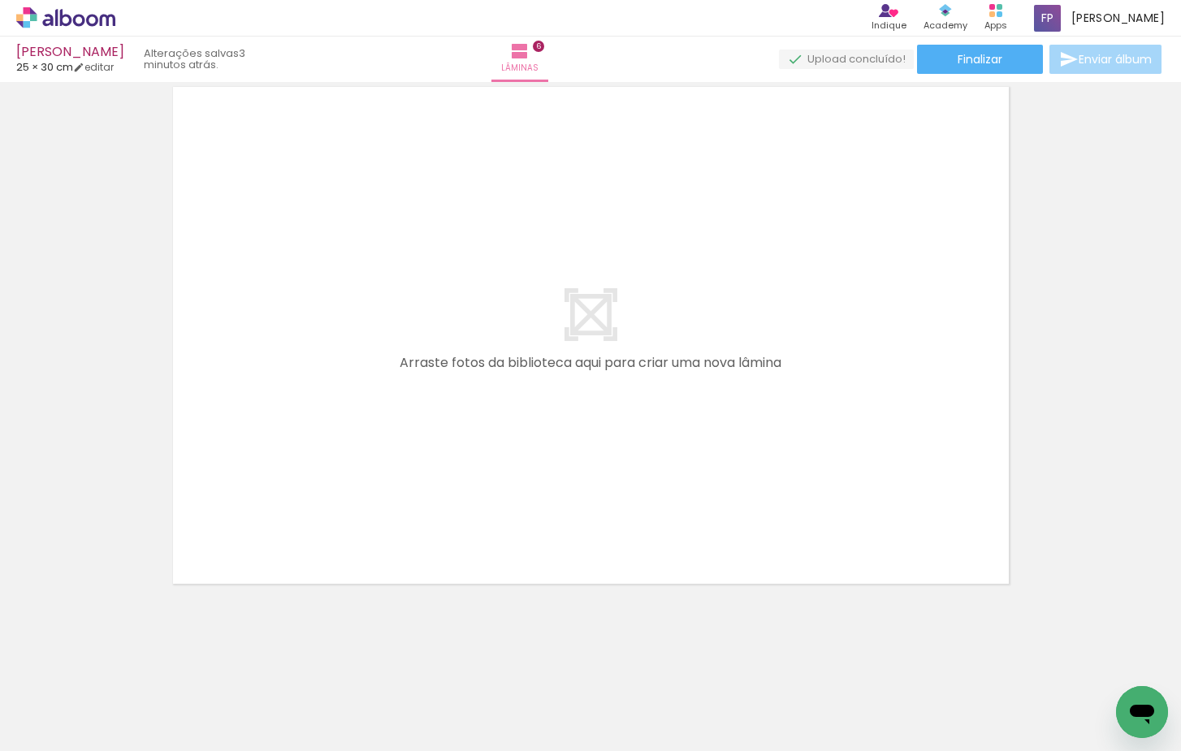
scroll to position [0, 1446]
drag, startPoint x: 641, startPoint y: 703, endPoint x: 626, endPoint y: 439, distance: 263.6
click at [626, 439] on quentale-workspace at bounding box center [590, 375] width 1181 height 751
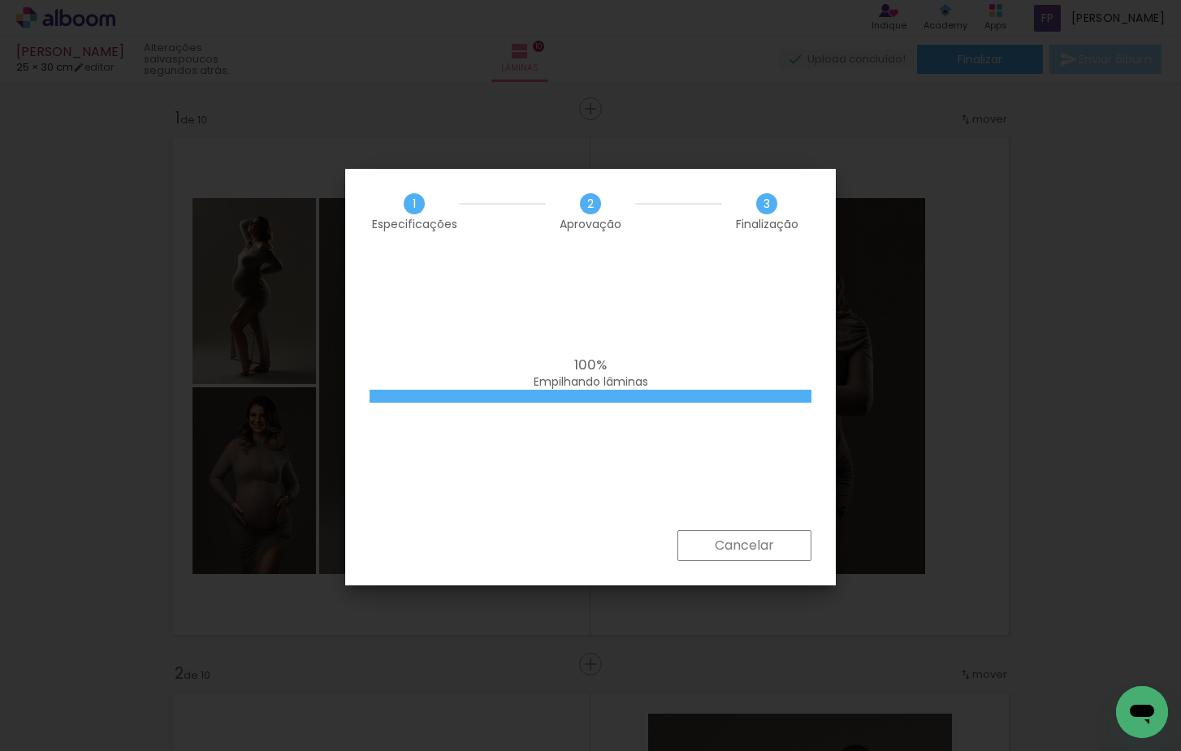
scroll to position [0, 2125]
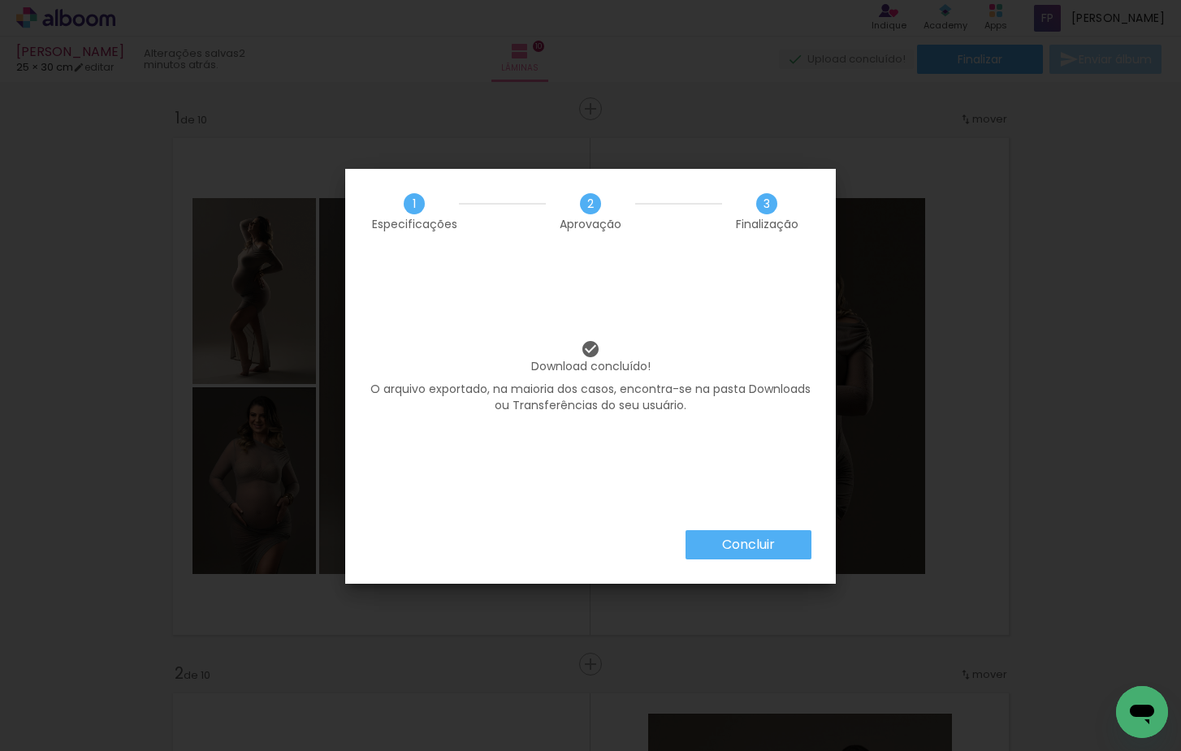
click at [711, 541] on paper-button "Concluir" at bounding box center [749, 544] width 126 height 29
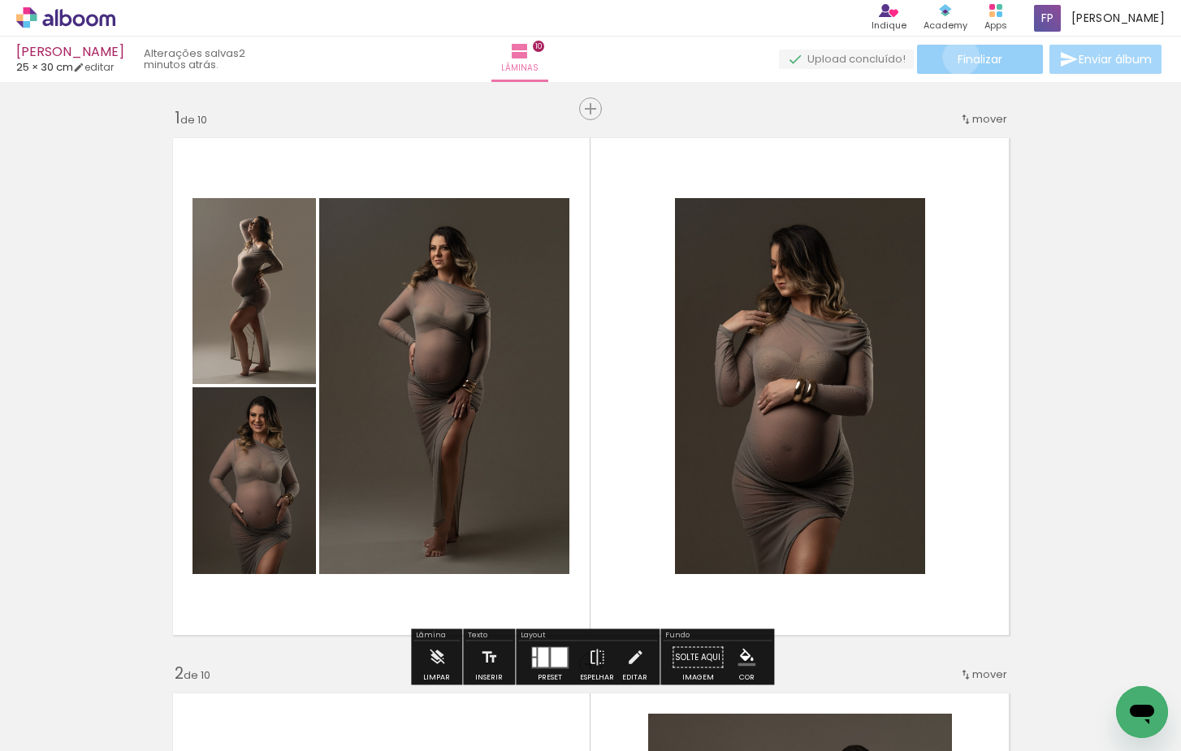
click at [958, 57] on span "Finalizar" at bounding box center [980, 59] width 45 height 11
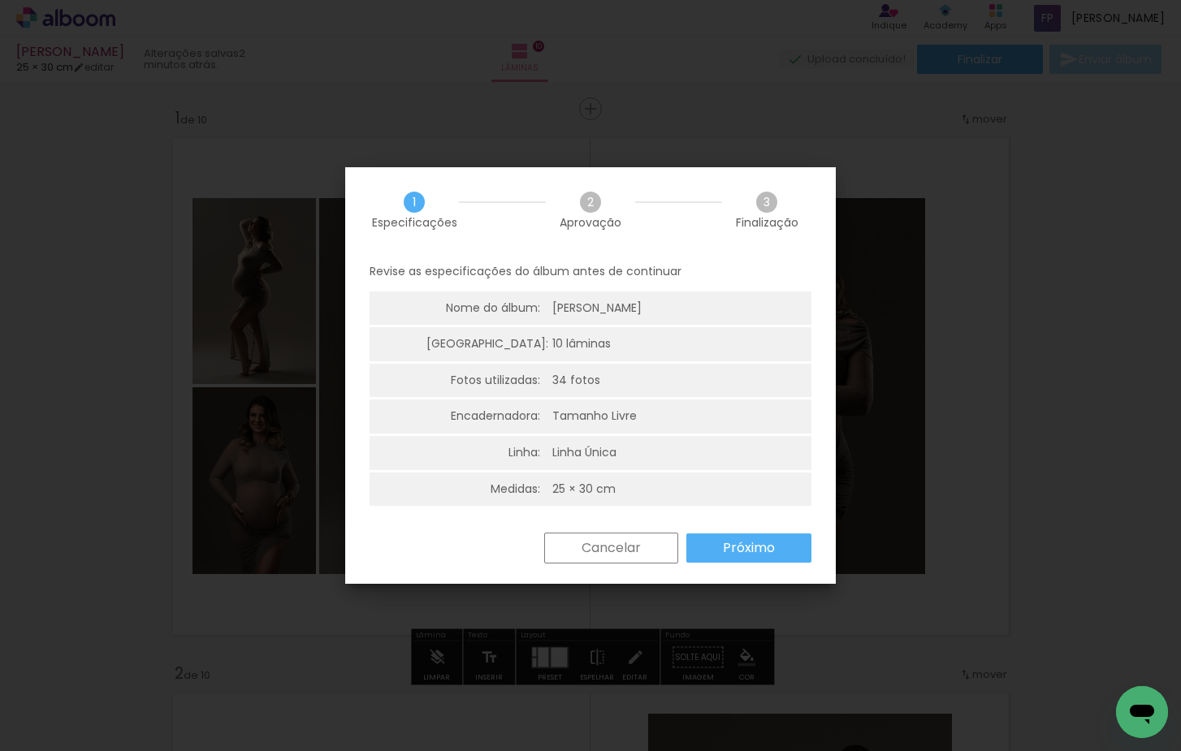
click at [0, 0] on slot "Próximo" at bounding box center [0, 0] width 0 height 0
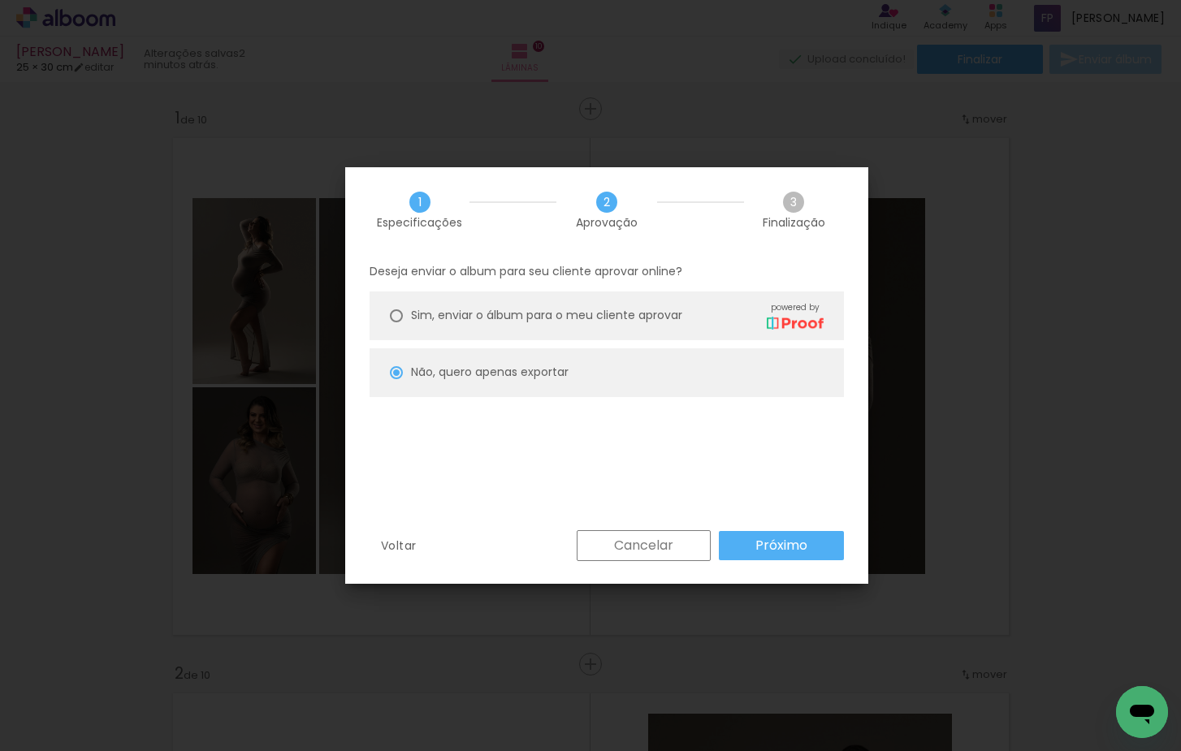
click at [0, 0] on slot "Próximo" at bounding box center [0, 0] width 0 height 0
type input "Alta, 300 DPI"
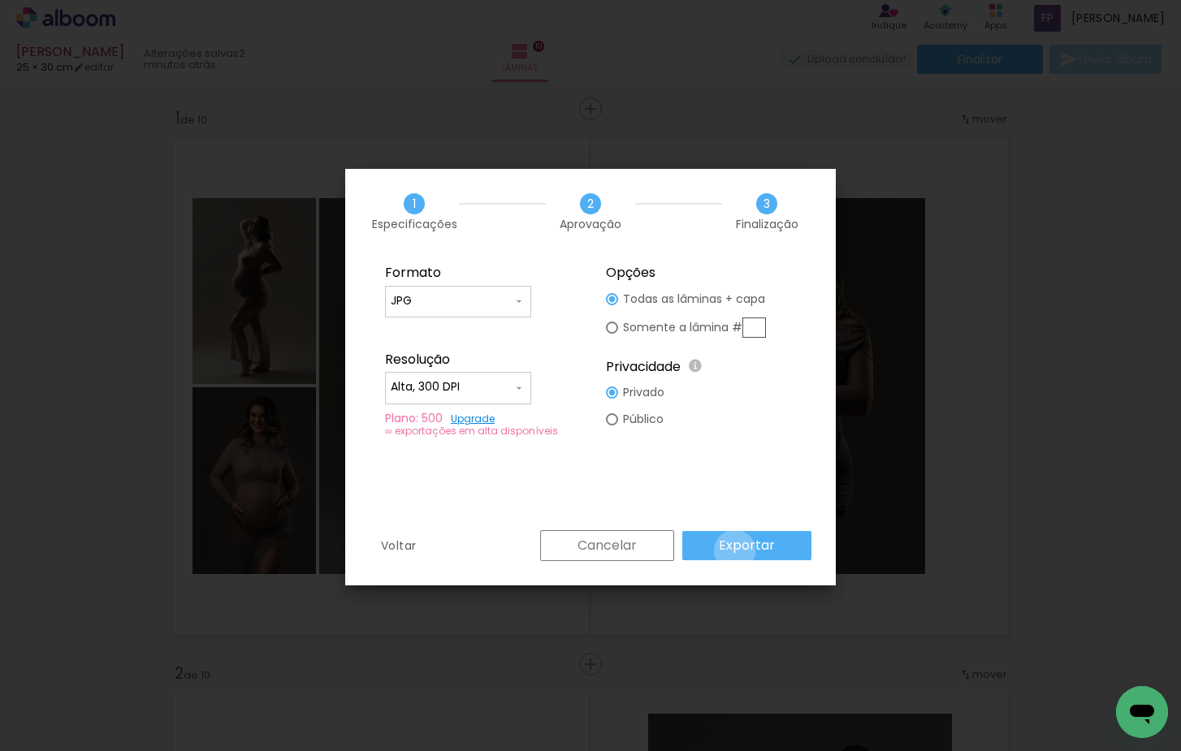
click at [0, 0] on slot "Exportar" at bounding box center [0, 0] width 0 height 0
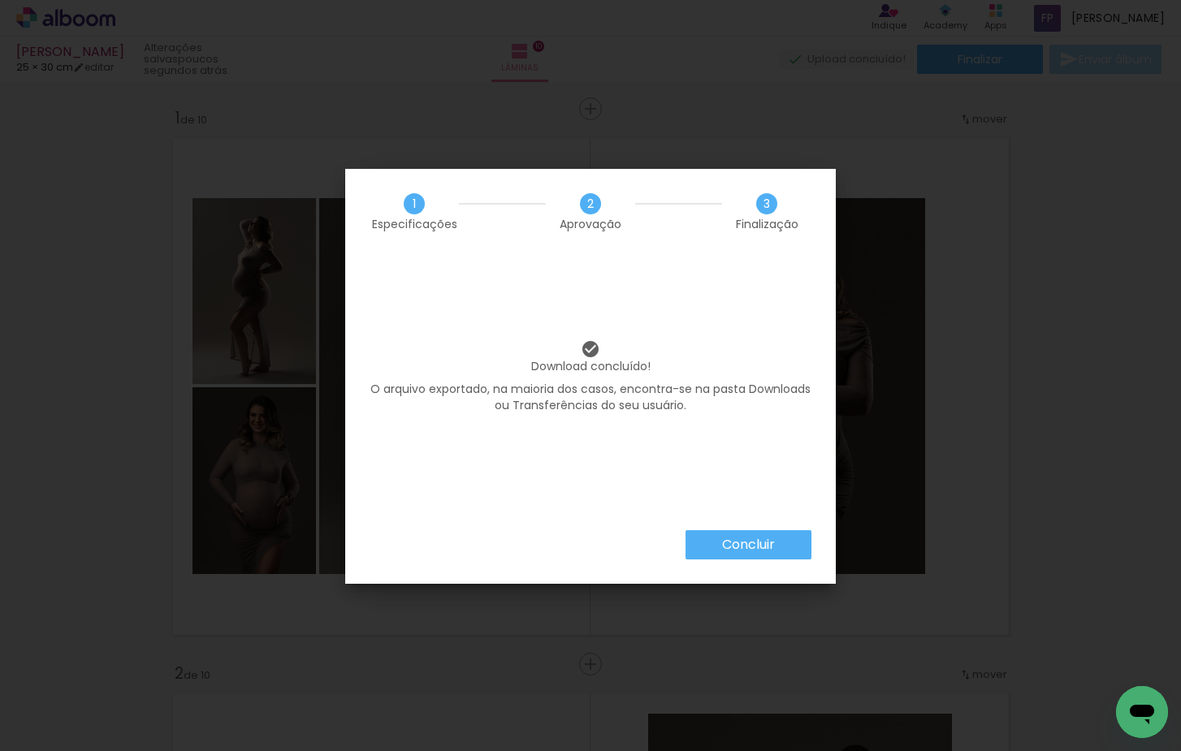
scroll to position [0, 2125]
click at [0, 0] on slot "Concluir" at bounding box center [0, 0] width 0 height 0
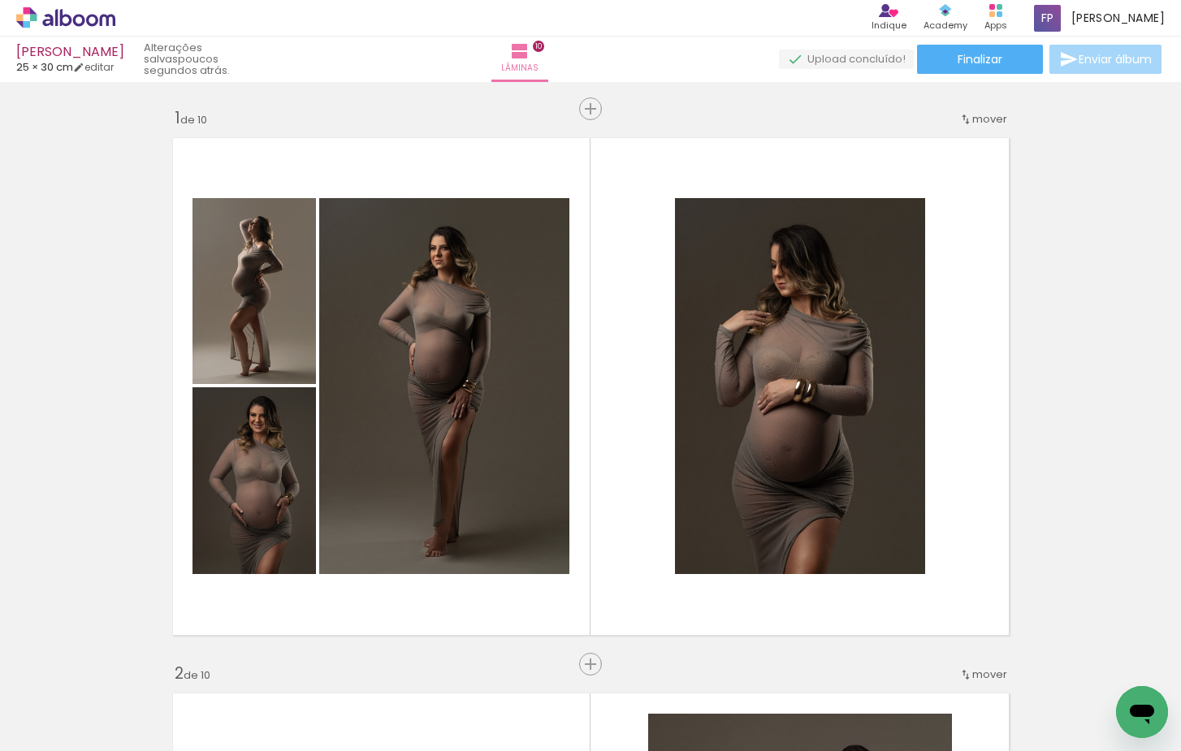
click at [958, 0] on html "link( href="../../bower_components/polymer/polymer.html" rel="import" ) picture…" at bounding box center [590, 375] width 1181 height 751
click at [63, 24] on icon at bounding box center [66, 17] width 12 height 17
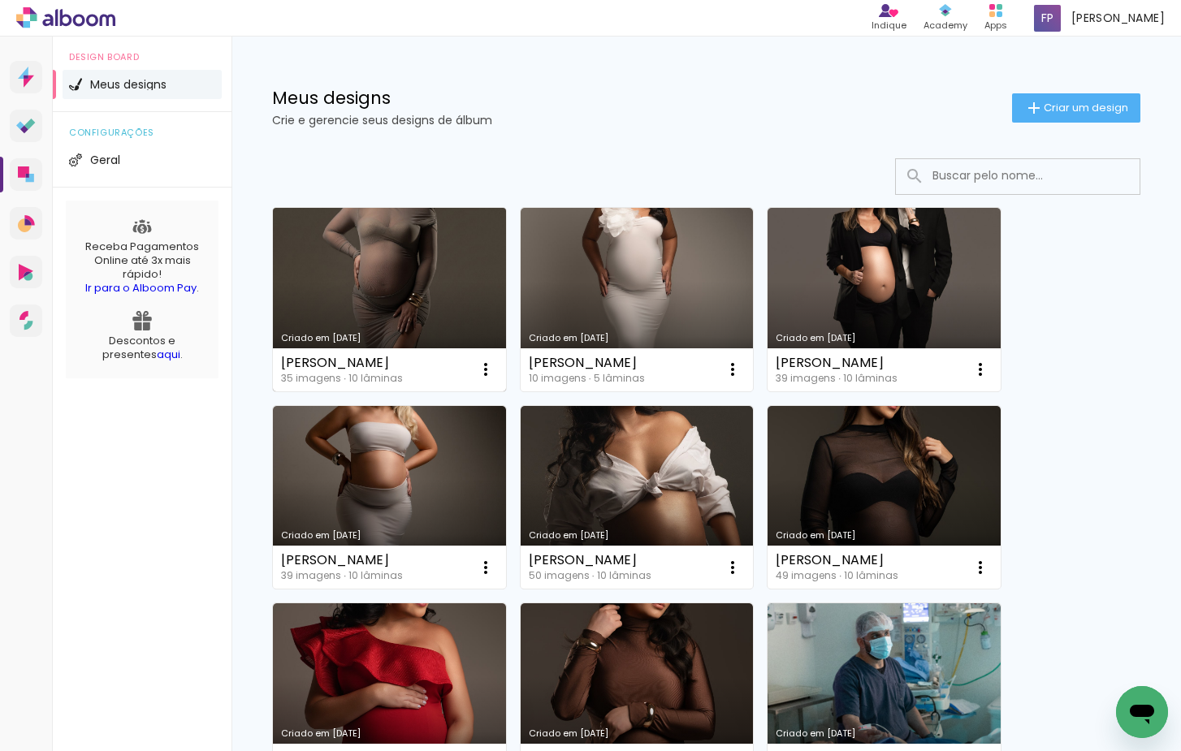
click at [404, 279] on link "Criado em 26/08/25" at bounding box center [389, 300] width 233 height 184
click at [443, 271] on link "Criado em [DATE]" at bounding box center [389, 300] width 233 height 184
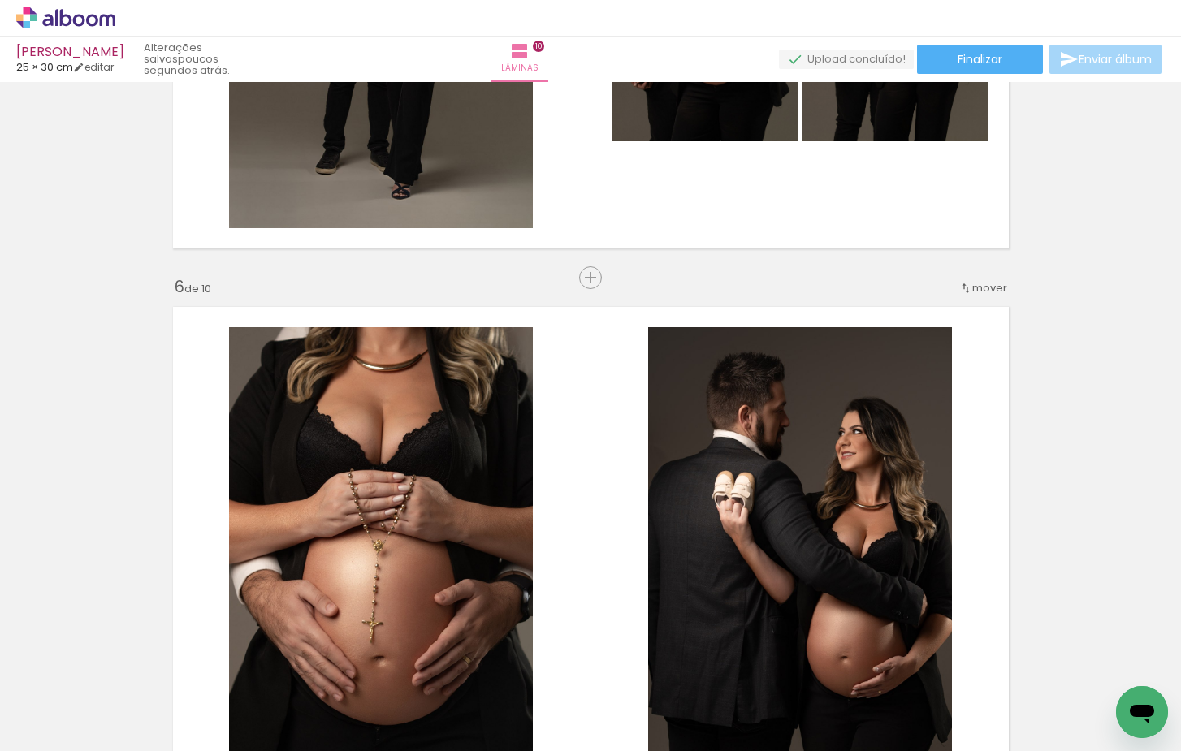
scroll to position [2614, 0]
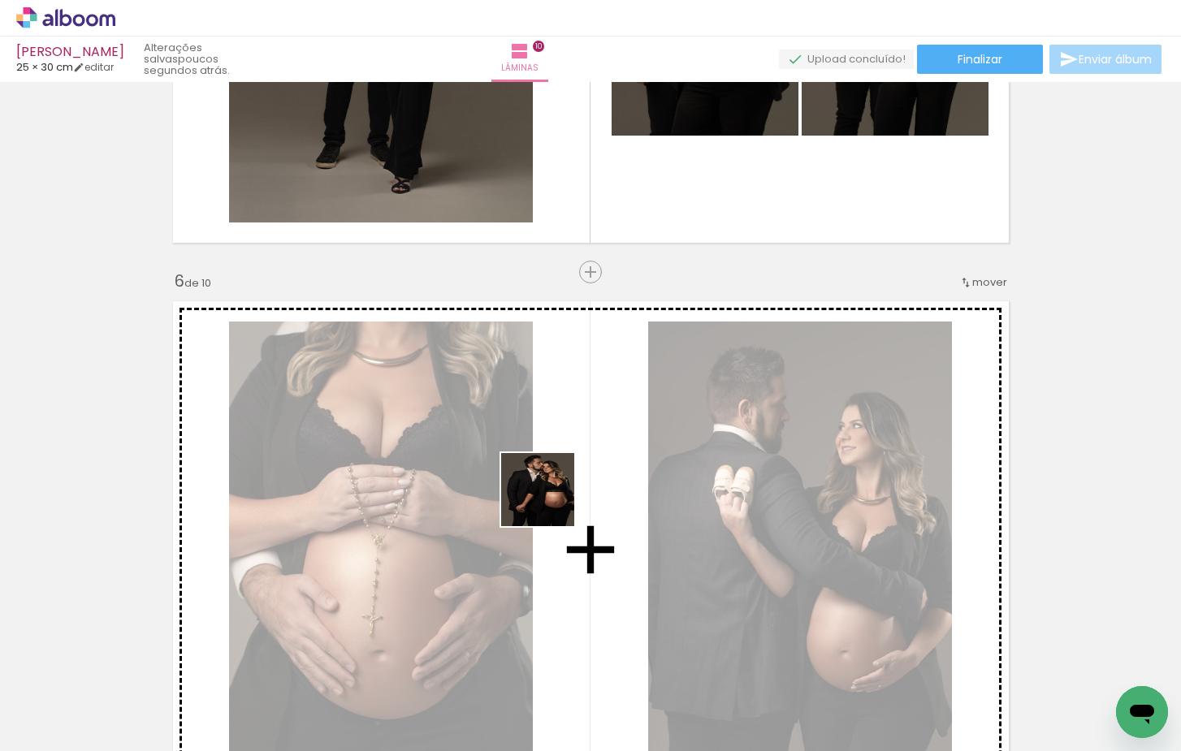
drag, startPoint x: 497, startPoint y: 705, endPoint x: 550, endPoint y: 500, distance: 211.4
click at [550, 500] on quentale-workspace at bounding box center [590, 375] width 1181 height 751
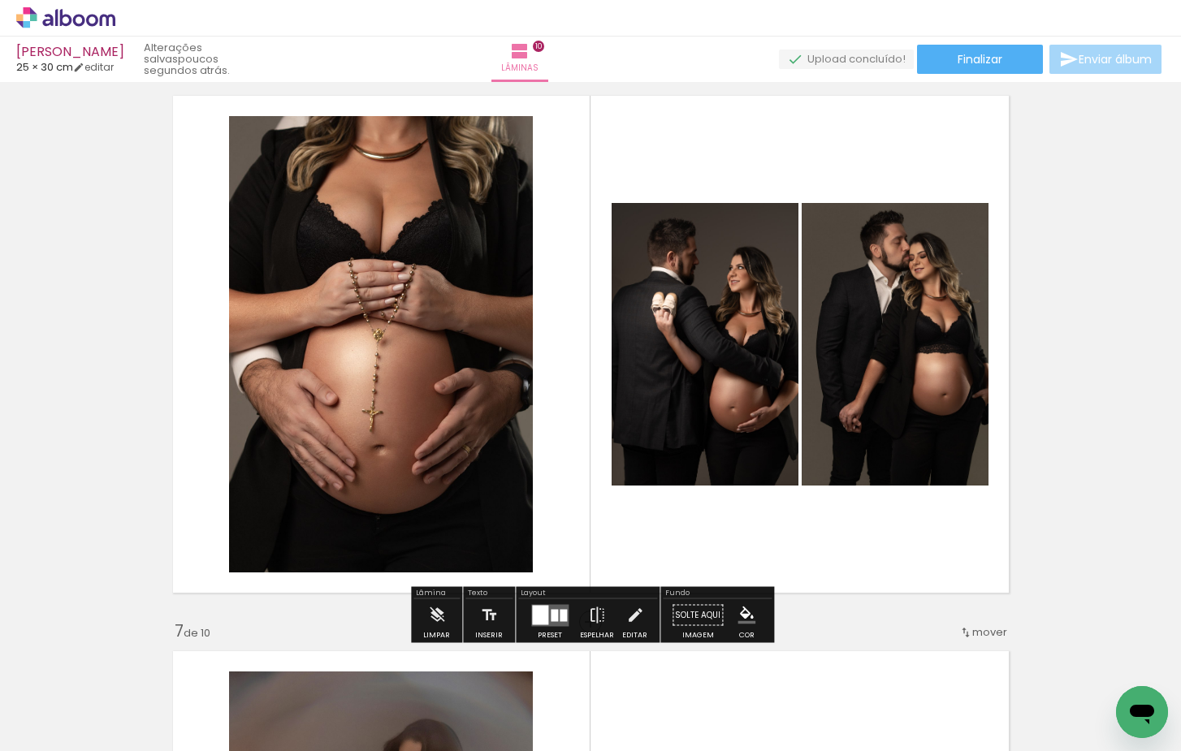
scroll to position [2822, 0]
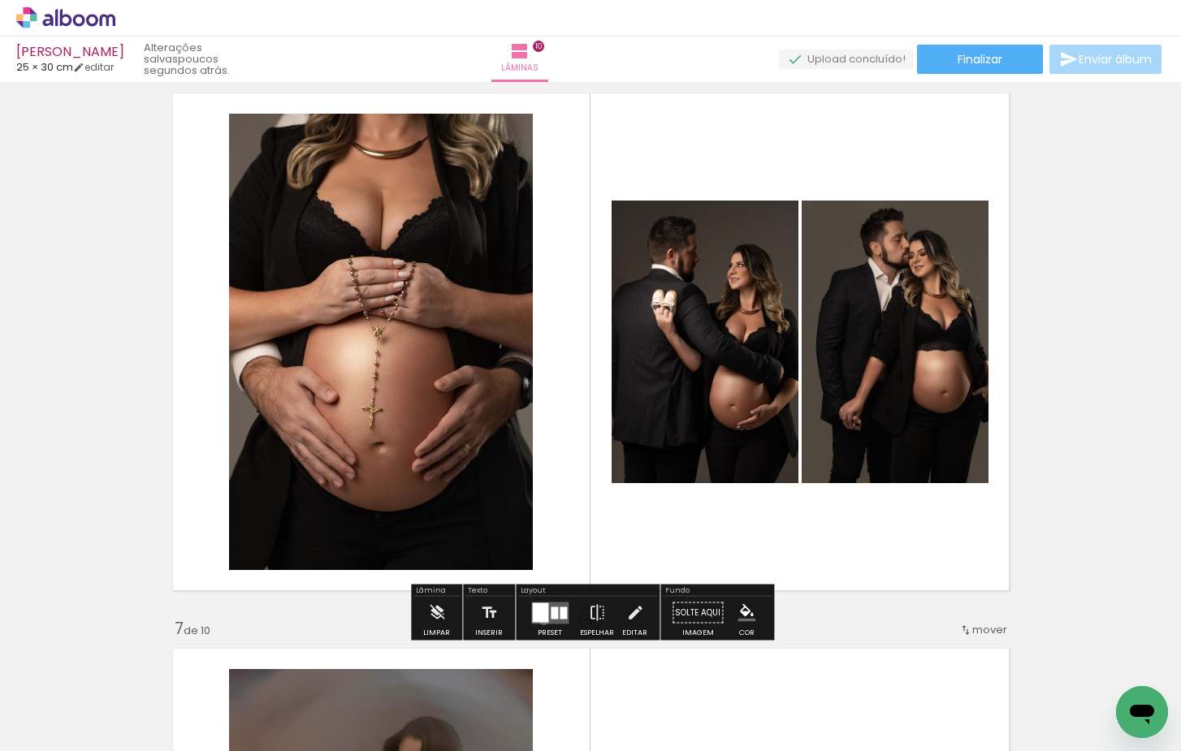
click at [541, 621] on div at bounding box center [540, 612] width 16 height 19
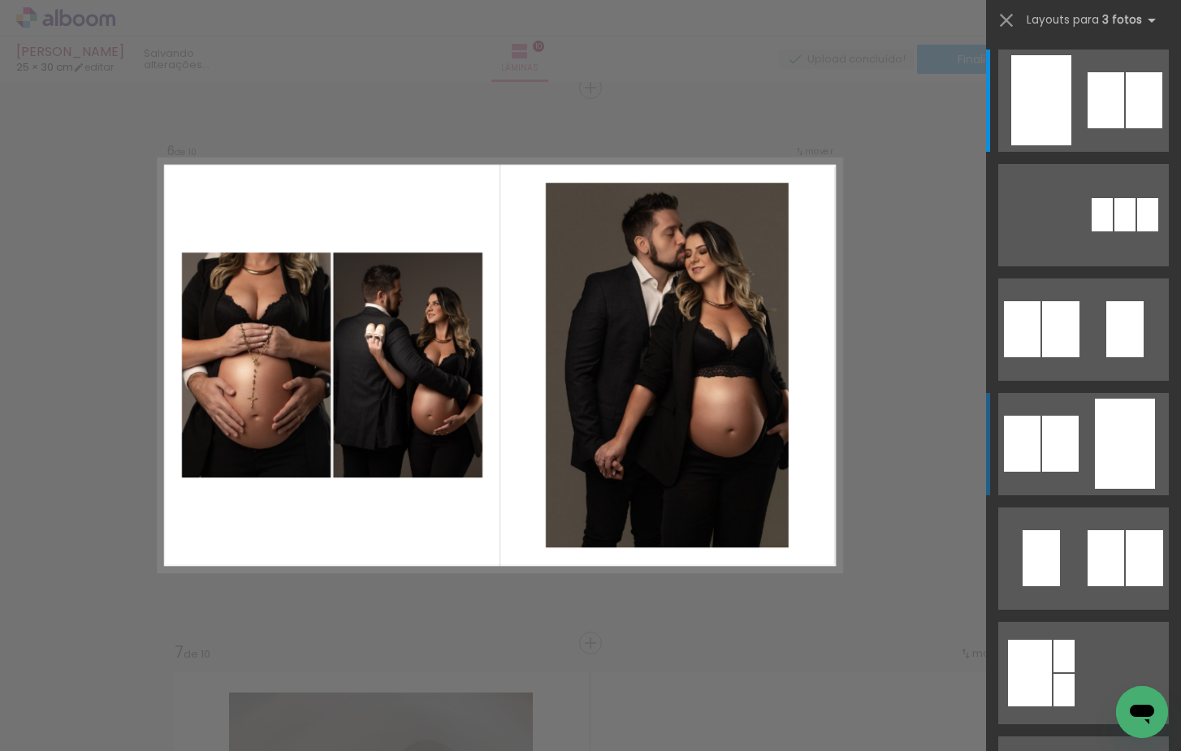
scroll to position [2798, 0]
click at [1079, 152] on quentale-layouter at bounding box center [1083, 101] width 171 height 102
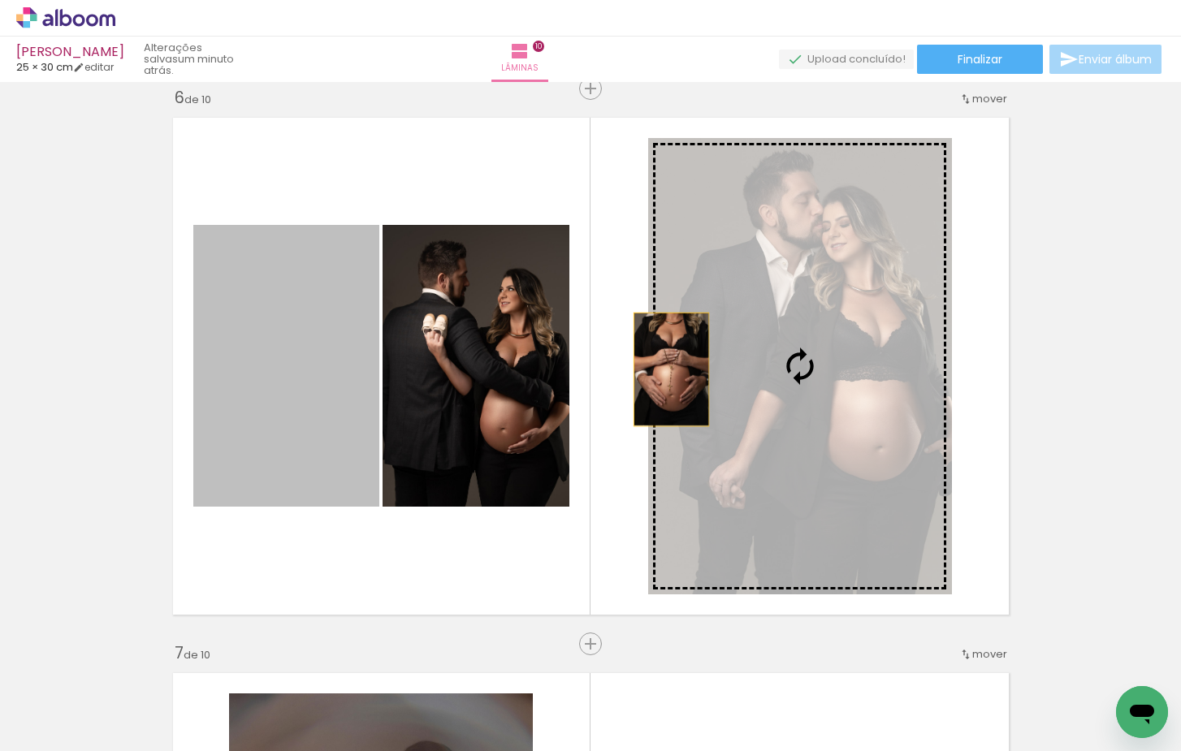
drag, startPoint x: 408, startPoint y: 378, endPoint x: 720, endPoint y: 368, distance: 312.9
click at [0, 0] on slot at bounding box center [0, 0] width 0 height 0
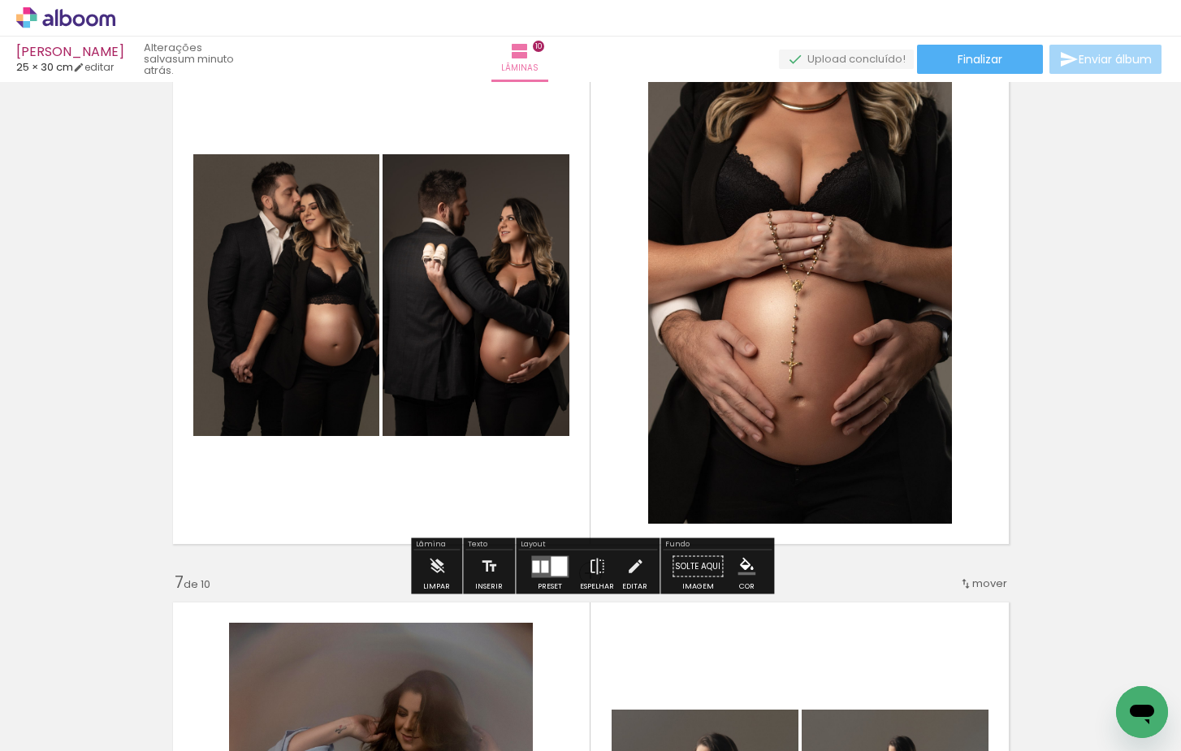
scroll to position [2865, 0]
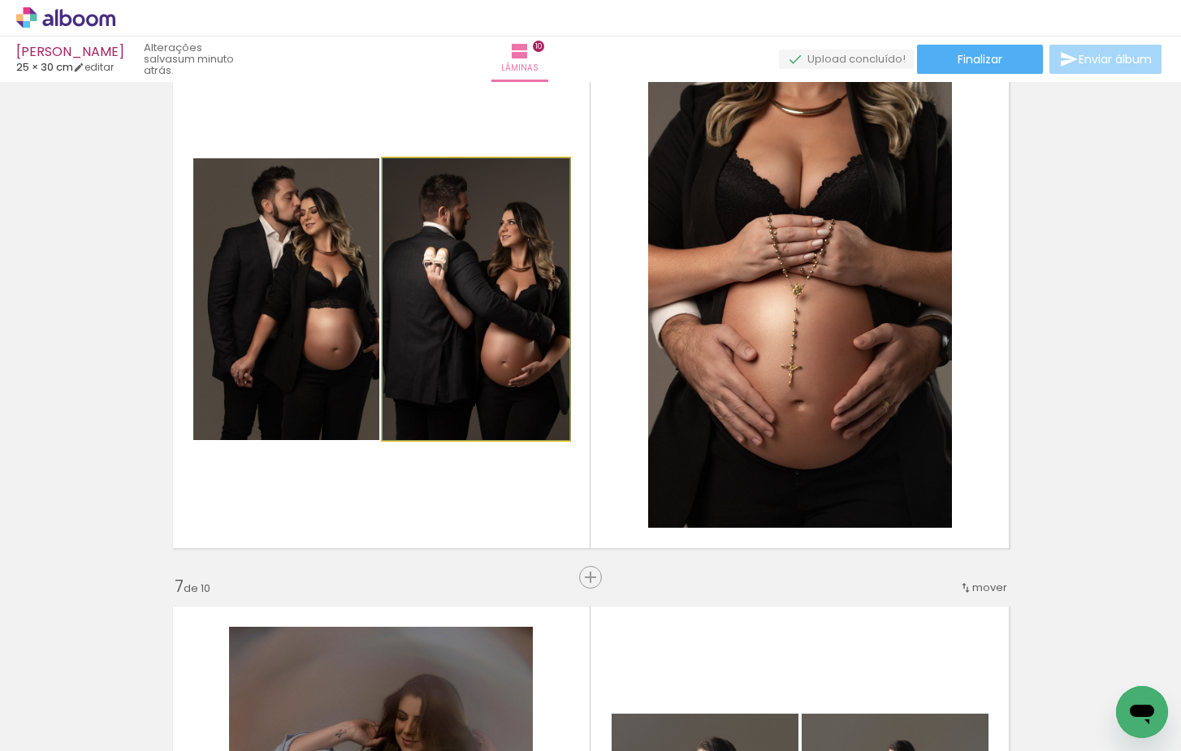
drag, startPoint x: 465, startPoint y: 330, endPoint x: 772, endPoint y: 327, distance: 307.0
click at [0, 0] on slot at bounding box center [0, 0] width 0 height 0
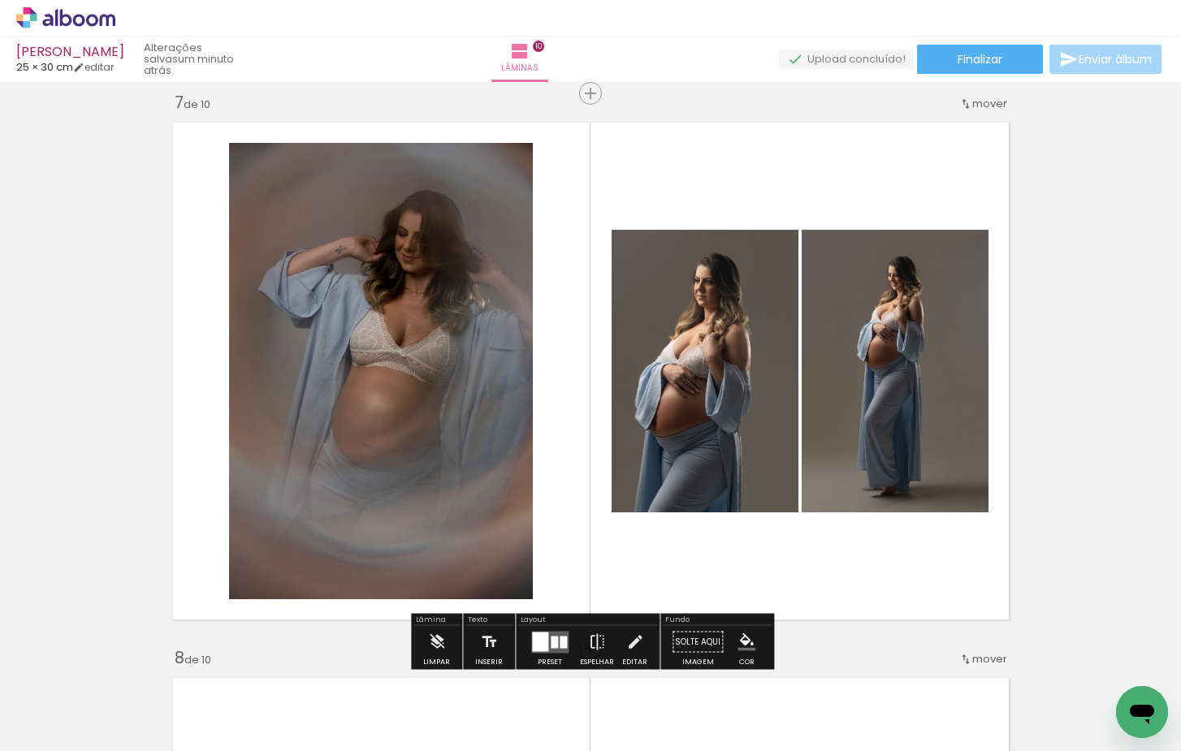
scroll to position [3341, 0]
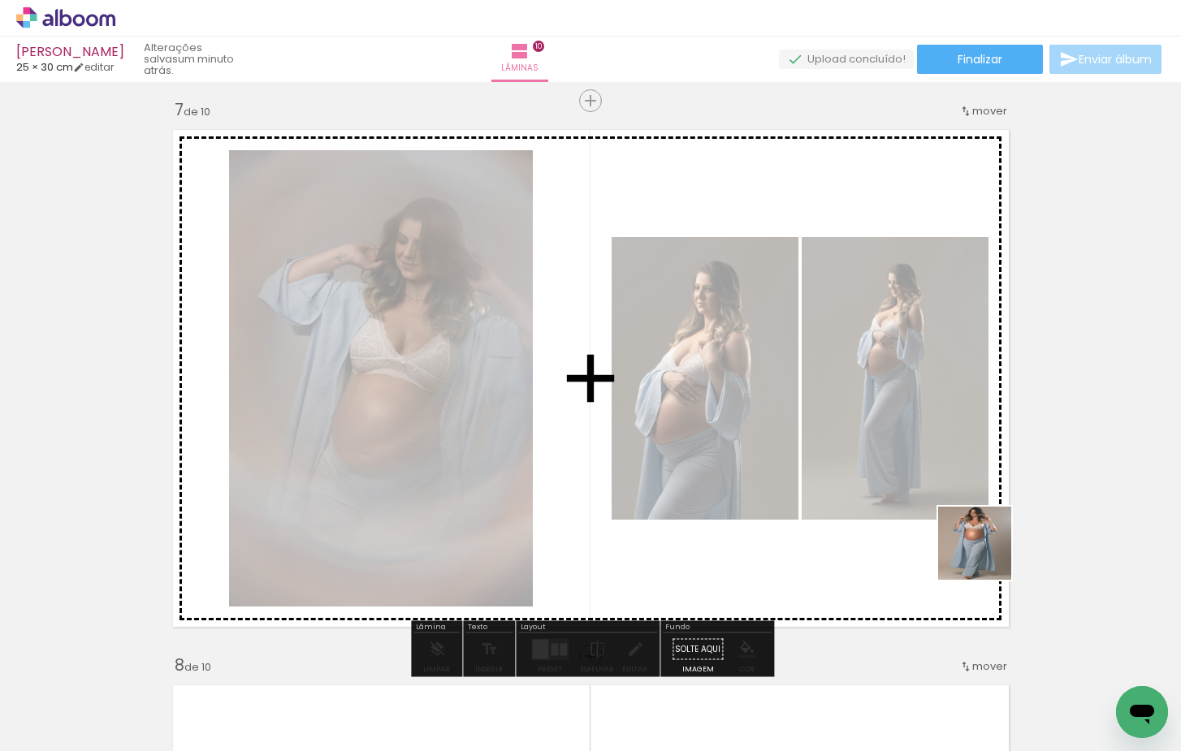
drag, startPoint x: 1122, startPoint y: 663, endPoint x: 854, endPoint y: 474, distance: 328.1
click at [854, 474] on quentale-workspace at bounding box center [590, 375] width 1181 height 751
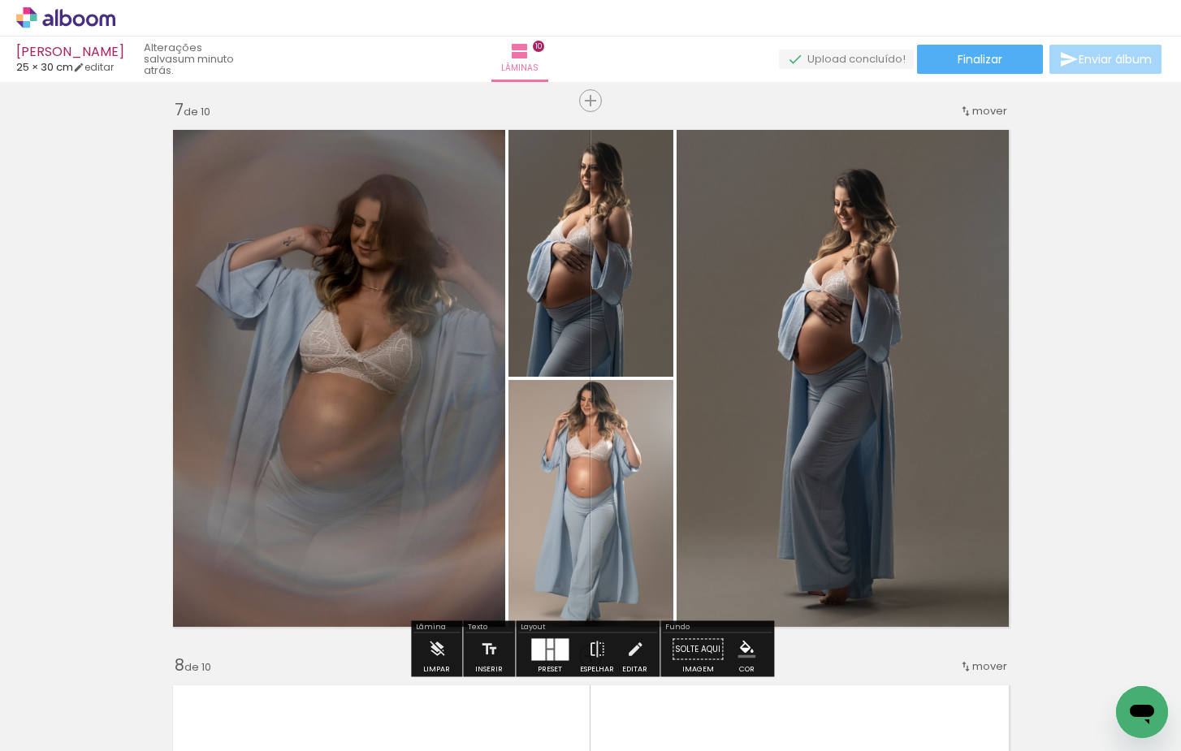
click at [547, 647] on div at bounding box center [550, 643] width 6 height 10
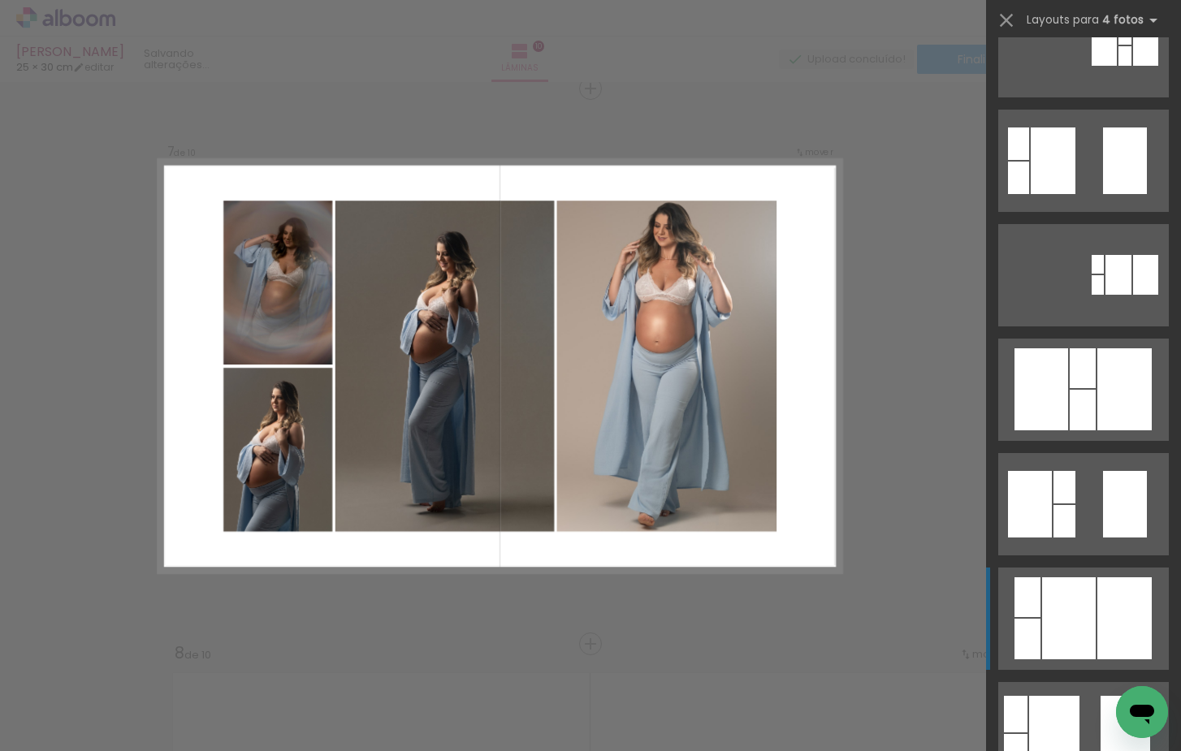
scroll to position [180, 0]
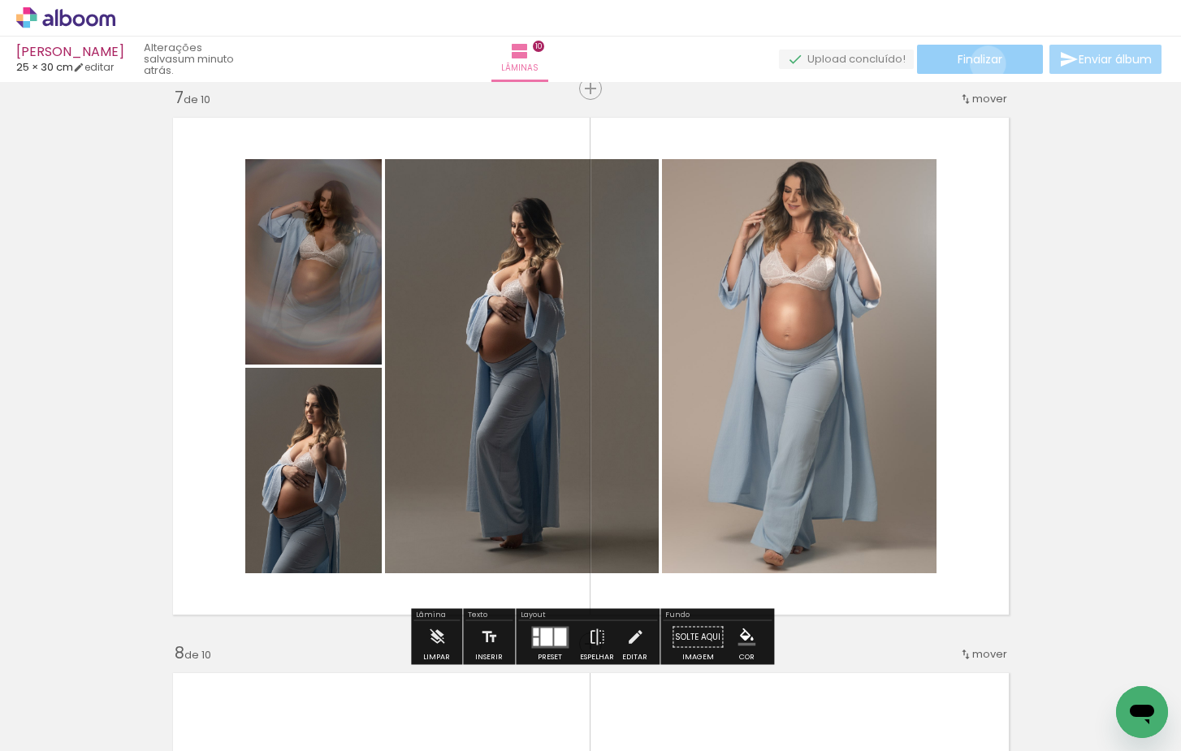
click at [981, 63] on span "Finalizar" at bounding box center [980, 59] width 45 height 11
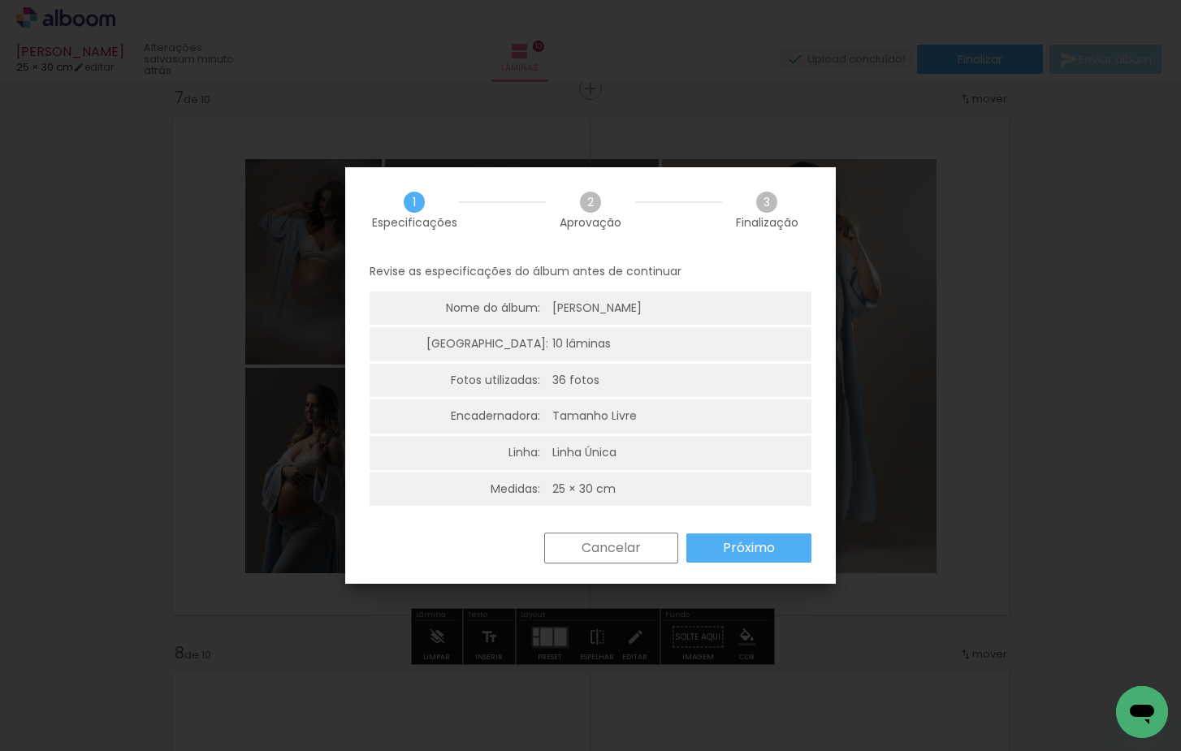
click at [746, 553] on paper-button "Próximo" at bounding box center [748, 548] width 125 height 29
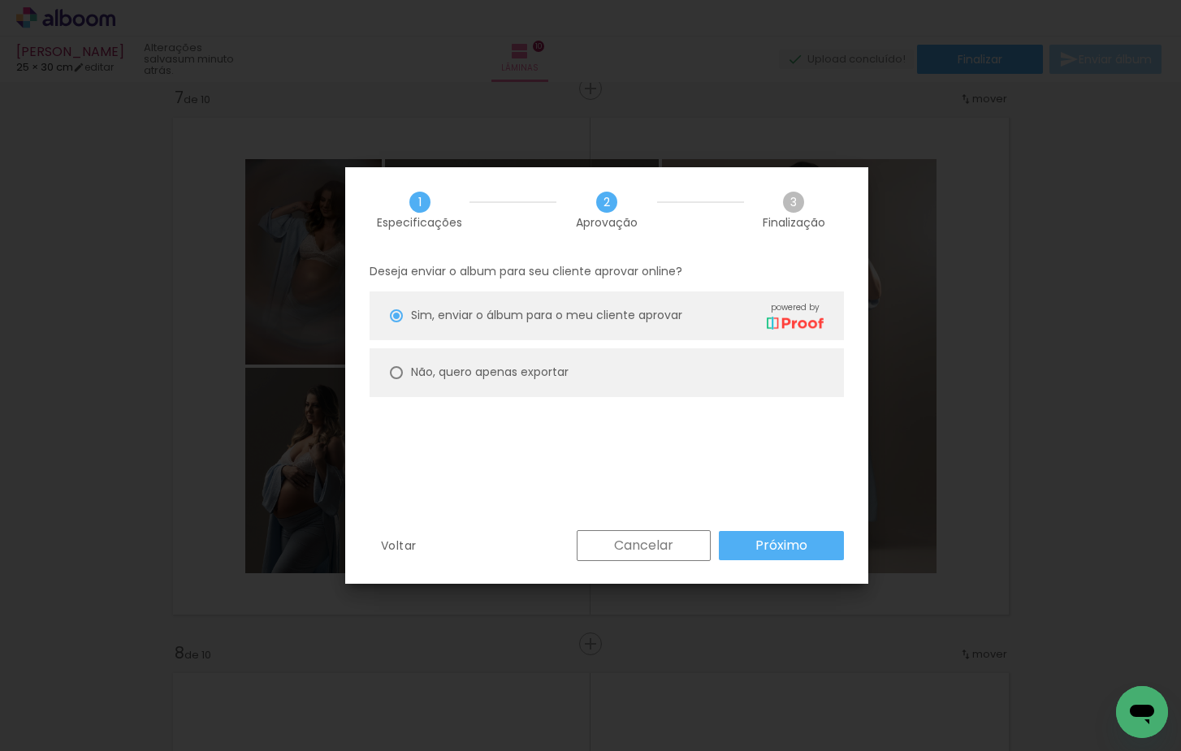
drag, startPoint x: 673, startPoint y: 368, endPoint x: 692, endPoint y: 388, distance: 28.1
click at [674, 368] on paper-radio-button "Não, quero apenas exportar" at bounding box center [607, 372] width 474 height 49
type paper-radio-button "on"
click at [823, 555] on paper-button "Próximo" at bounding box center [781, 545] width 125 height 29
type input "Alta, 300 DPI"
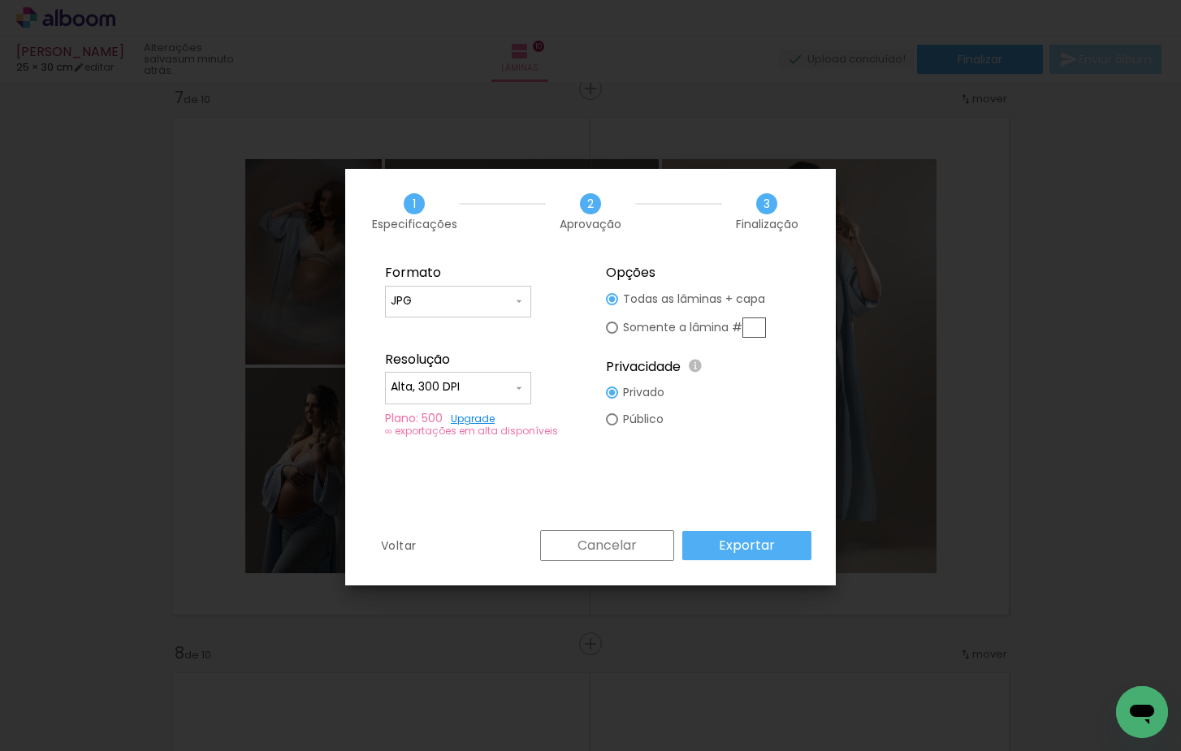
drag, startPoint x: 738, startPoint y: 549, endPoint x: 745, endPoint y: 543, distance: 8.6
click at [0, 0] on slot "Exportar" at bounding box center [0, 0] width 0 height 0
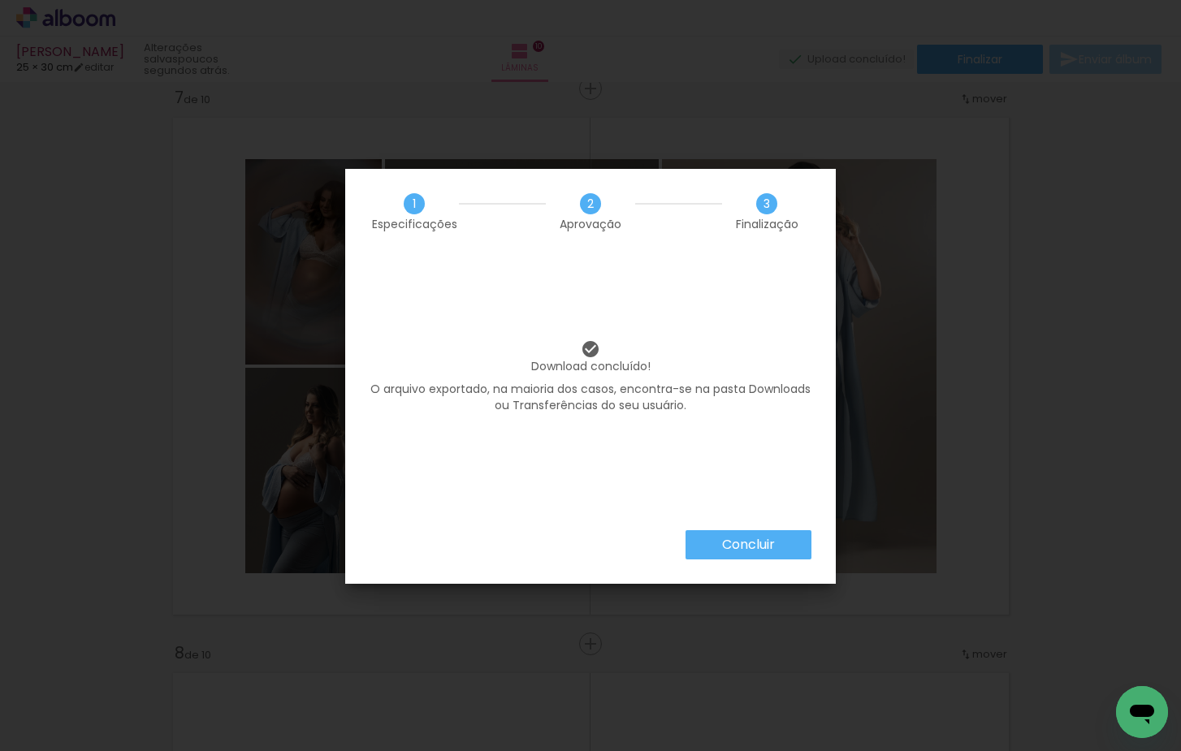
drag, startPoint x: 769, startPoint y: 553, endPoint x: 775, endPoint y: 490, distance: 63.6
click at [0, 0] on slot "Concluir" at bounding box center [0, 0] width 0 height 0
